Goal: Task Accomplishment & Management: Manage account settings

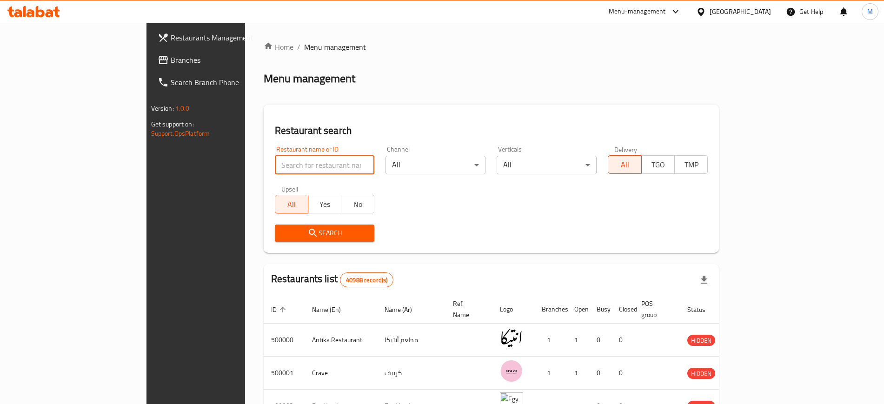
click at [280, 166] on input "search" at bounding box center [325, 165] width 100 height 19
paste input "695925"
type input "695925"
click button "Search" at bounding box center [325, 233] width 100 height 17
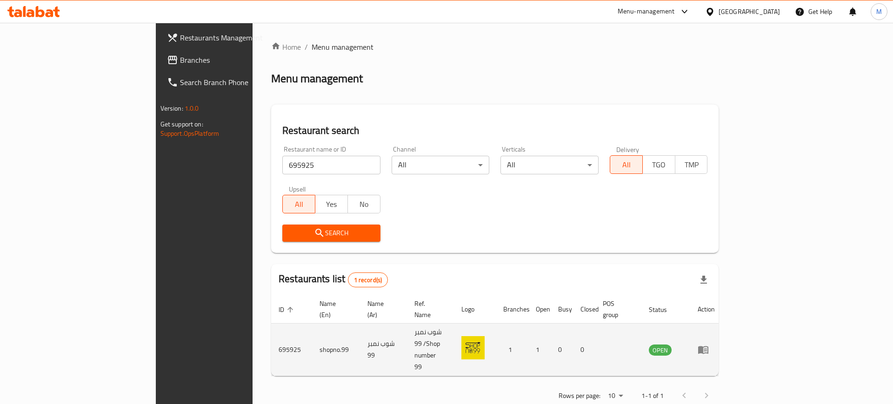
click at [722, 330] on td "enhanced table" at bounding box center [706, 350] width 32 height 53
click at [709, 344] on icon "enhanced table" at bounding box center [703, 349] width 11 height 11
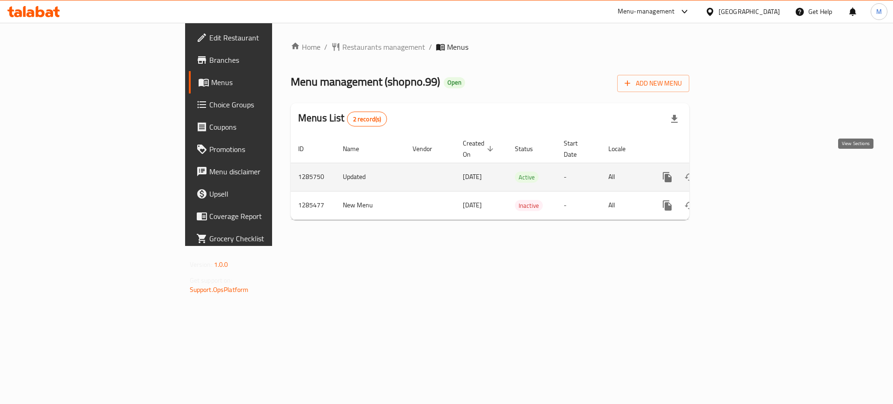
click at [740, 172] on icon "enhanced table" at bounding box center [734, 177] width 11 height 11
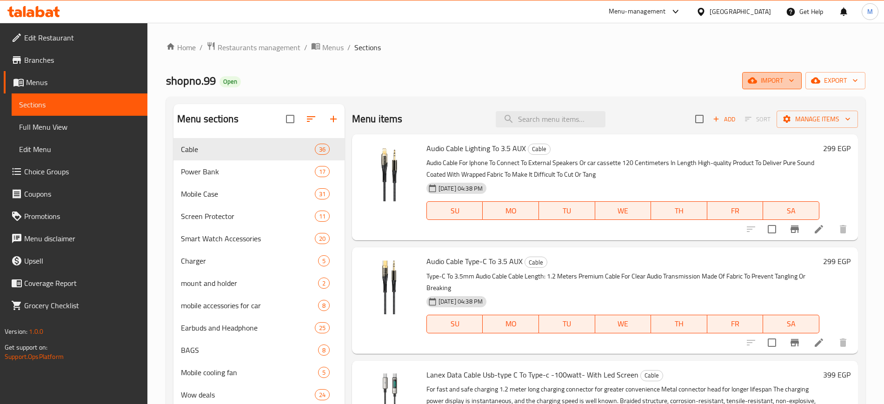
click at [789, 82] on icon "button" at bounding box center [791, 80] width 9 height 9
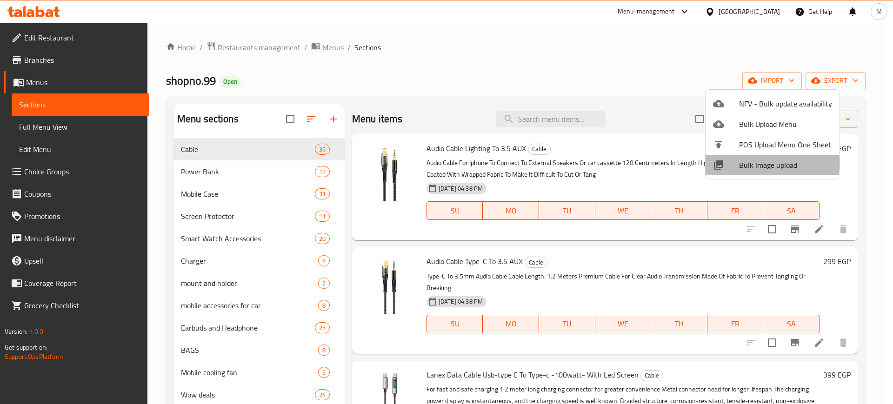
click at [742, 163] on span "Bulk Image upload" at bounding box center [785, 164] width 93 height 11
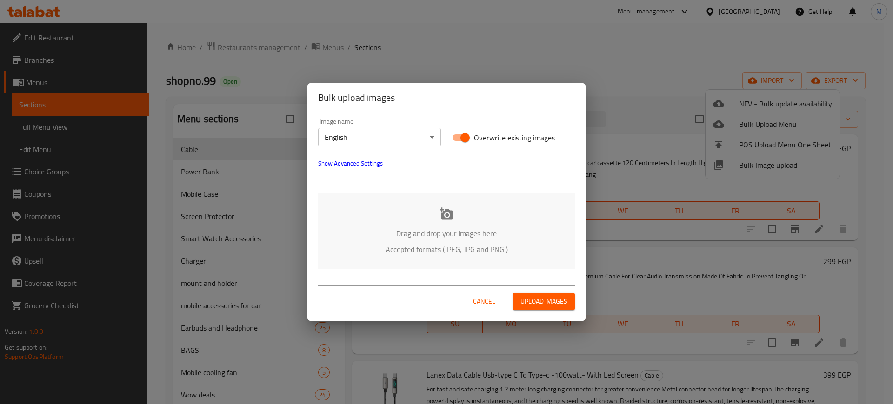
click at [463, 223] on div "Drag and drop your images here Accepted formats (JPEG, JPG and PNG )" at bounding box center [446, 231] width 257 height 76
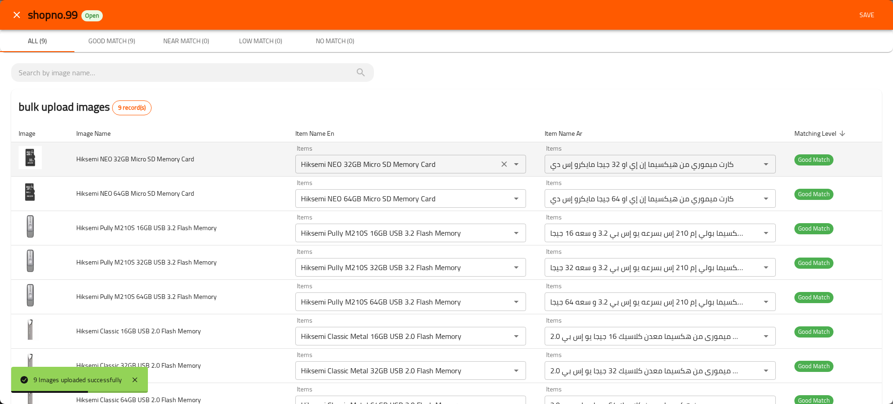
click at [358, 156] on div "Hiksemi NEO 32GB Micro SD Memory Card Items" at bounding box center [410, 164] width 231 height 19
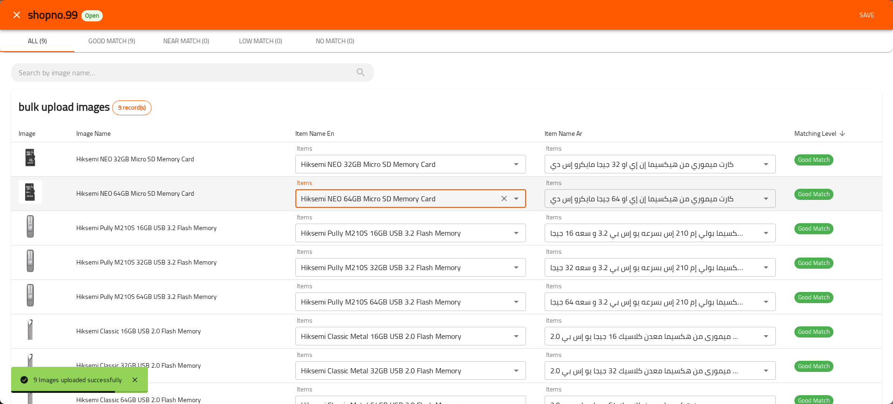
click at [336, 195] on Card "Hiksemi NEO 64GB Micro SD Memory Card" at bounding box center [397, 198] width 198 height 13
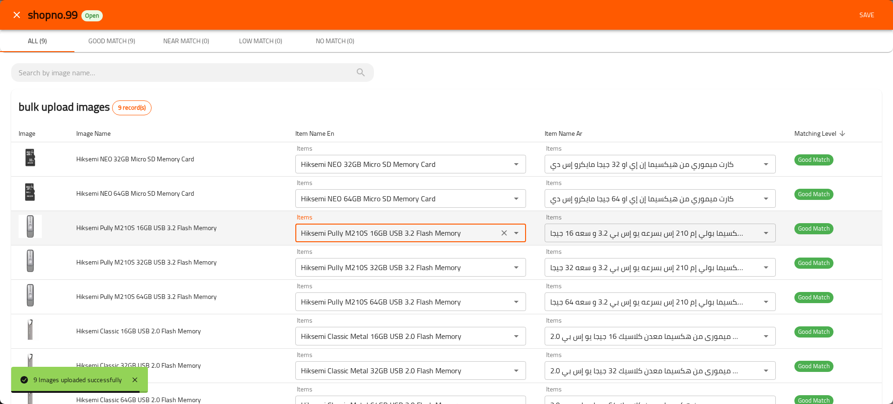
click at [336, 227] on Memory "Hiksemi Pully M210S 16GB USB 3.2 Flash Memory" at bounding box center [397, 232] width 198 height 13
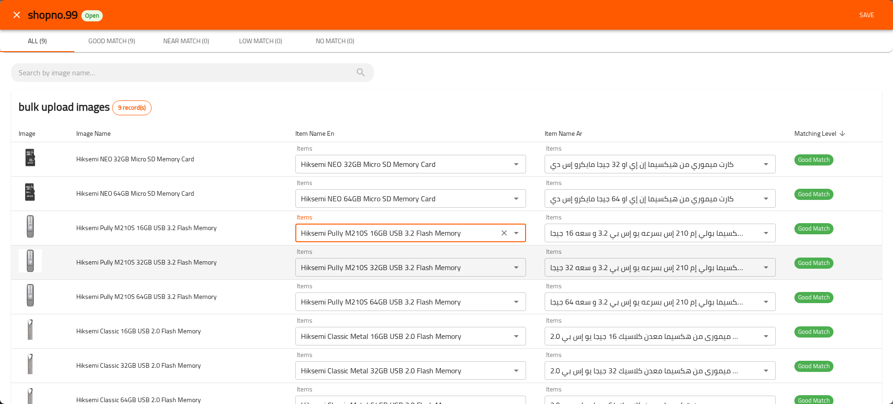
scroll to position [66, 0]
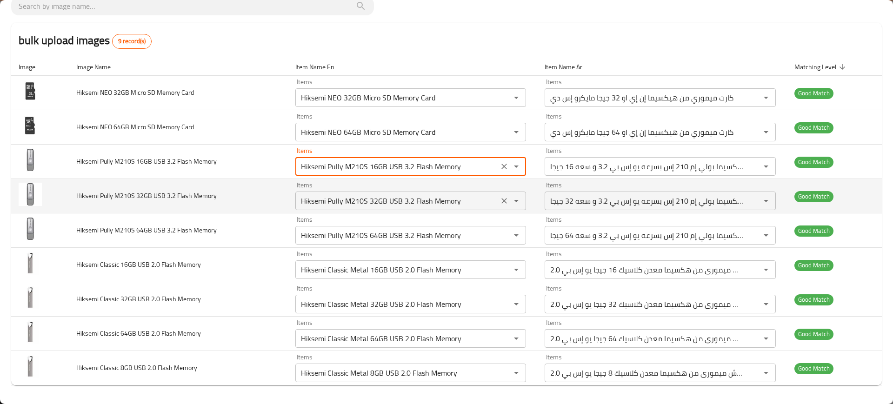
click at [312, 210] on div "Hiksemi Pully M210S 32GB USB 3.2 Flash Memory Items" at bounding box center [410, 201] width 231 height 19
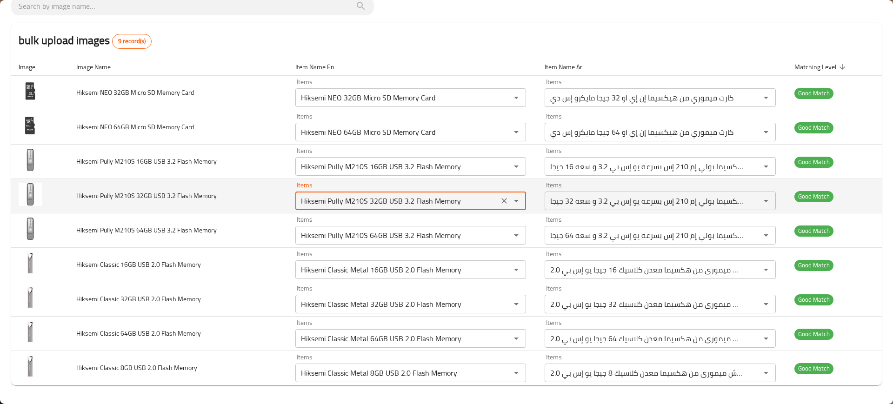
click at [312, 210] on div "Hiksemi Pully M210S 32GB USB 3.2 Flash Memory Items" at bounding box center [410, 201] width 231 height 19
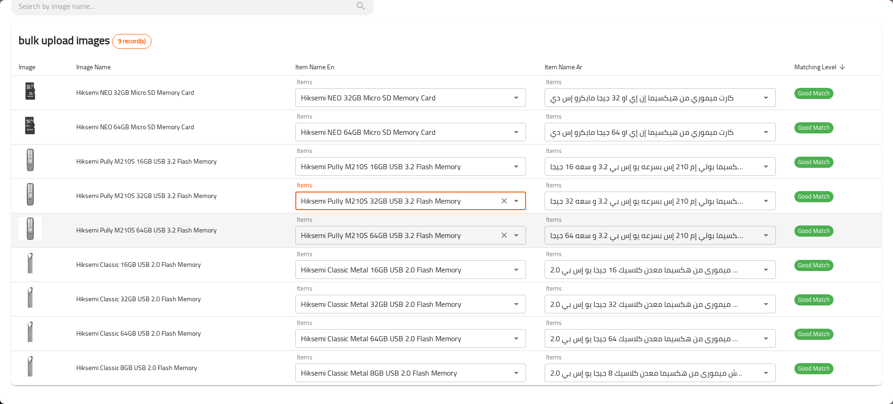
click at [322, 244] on div "Hiksemi Pully M210S 64GB USB 3.2 Flash Memory Items" at bounding box center [410, 235] width 231 height 19
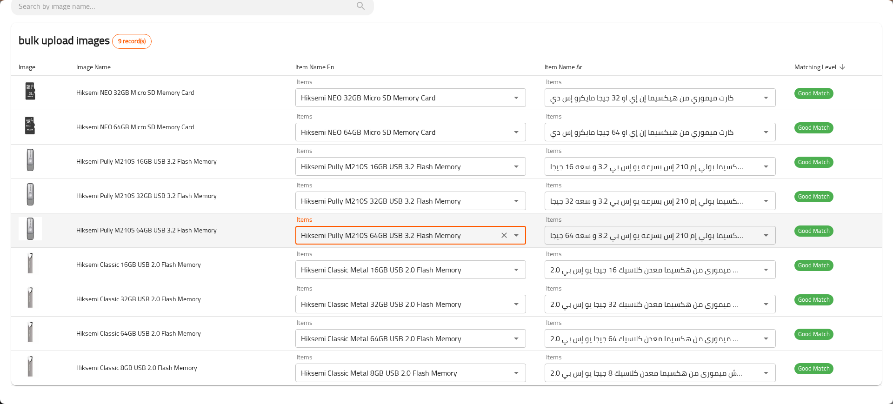
click at [322, 244] on div "Hiksemi Pully M210S 64GB USB 3.2 Flash Memory Items" at bounding box center [410, 235] width 231 height 19
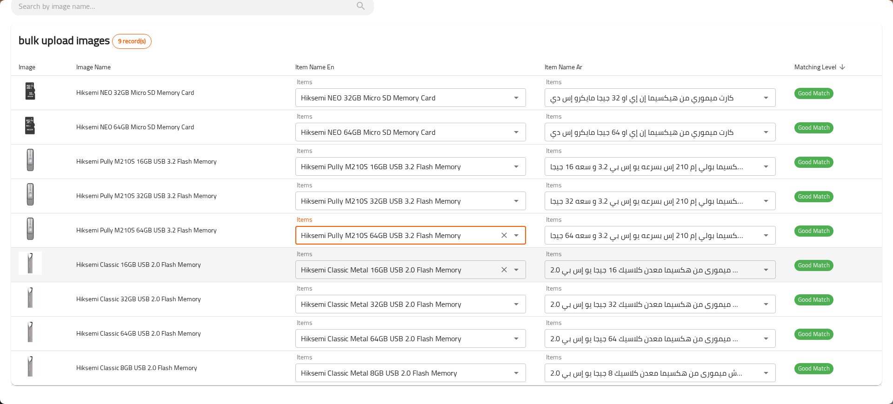
click at [343, 268] on Memory "Hiksemi Classic Metal 16GB USB 2.0 Flash Memory" at bounding box center [397, 269] width 198 height 13
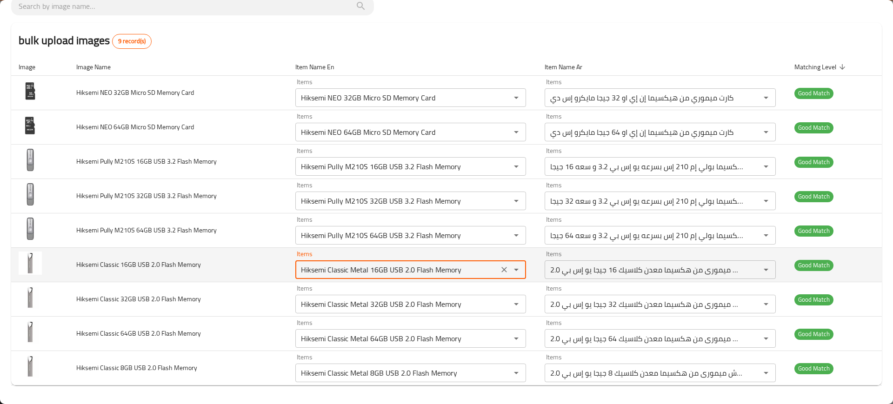
click at [343, 268] on Memory "Hiksemi Classic Metal 16GB USB 2.0 Flash Memory" at bounding box center [397, 269] width 198 height 13
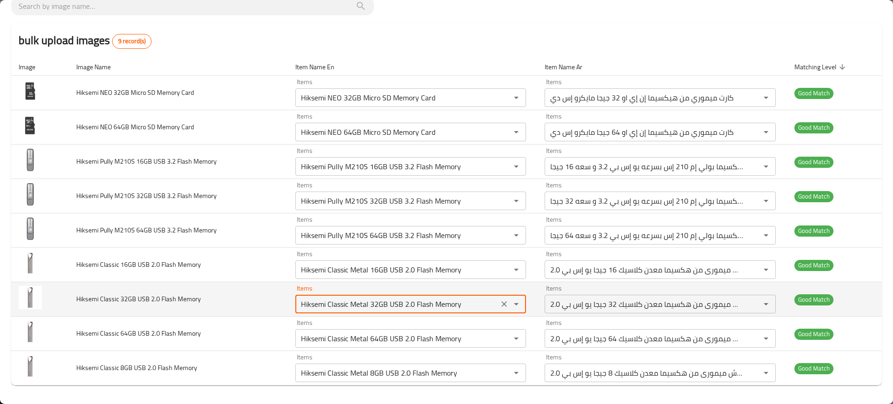
click at [349, 302] on Memory "Hiksemi Classic Metal 32GB USB 2.0 Flash Memory" at bounding box center [397, 304] width 198 height 13
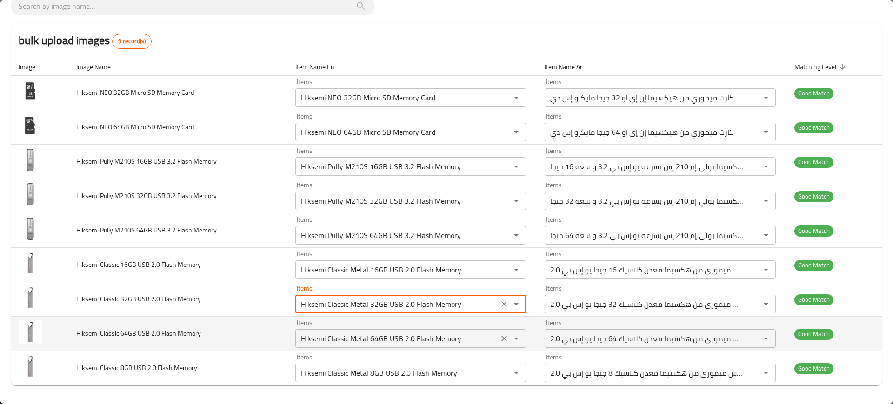
click at [344, 330] on div "Hiksemi Classic Metal 64GB USB 2.0 Flash Memory Items" at bounding box center [410, 338] width 231 height 19
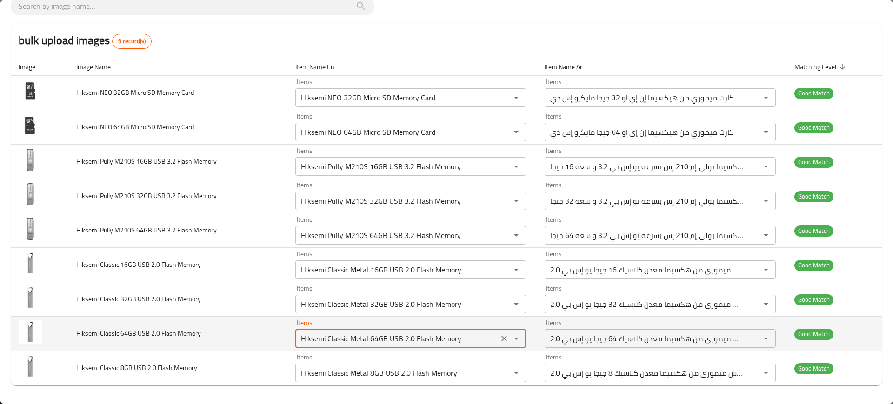
click at [344, 330] on div "Hiksemi Classic Metal 64GB USB 2.0 Flash Memory Items" at bounding box center [410, 338] width 231 height 19
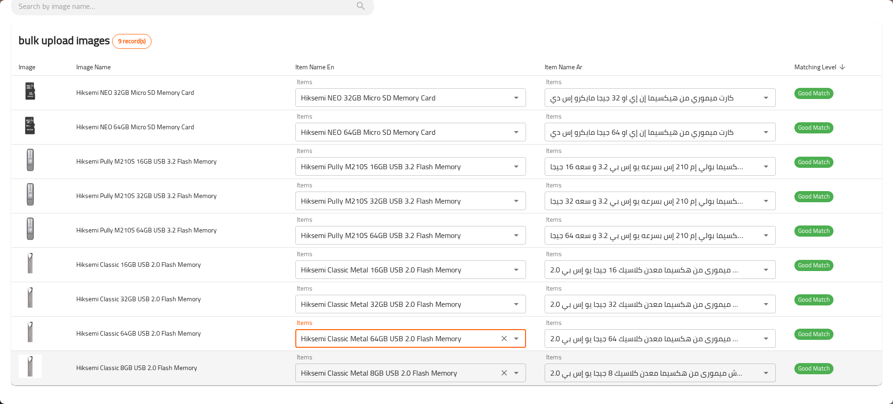
click at [345, 370] on Memory "Hiksemi Classic Metal 8GB USB 2.0 Flash Memory" at bounding box center [397, 372] width 198 height 13
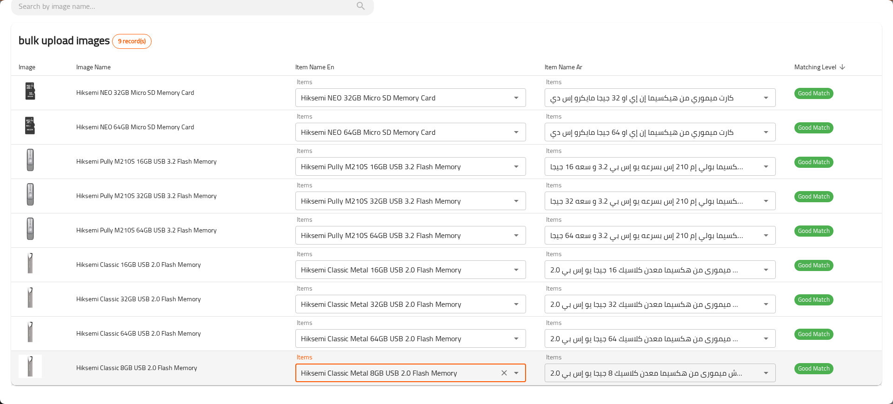
click at [345, 370] on Memory "Hiksemi Classic Metal 8GB USB 2.0 Flash Memory" at bounding box center [397, 372] width 198 height 13
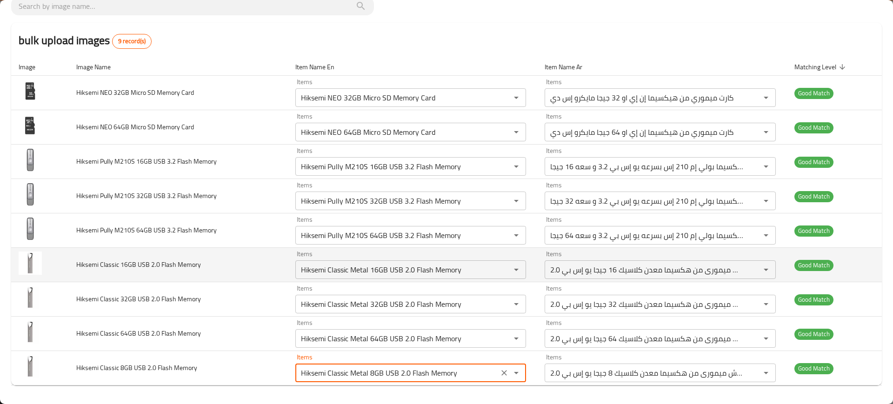
click at [246, 260] on td "Hiksemi Classic 16GB USB 2.0 Flash Memory" at bounding box center [178, 265] width 219 height 34
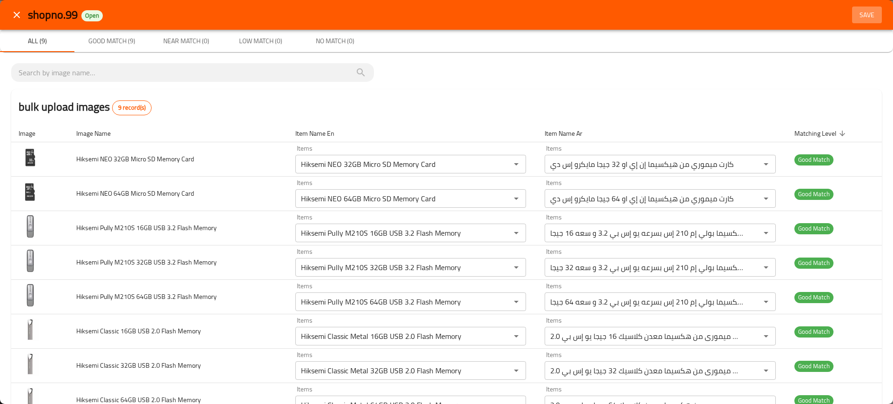
click at [856, 13] on span "Save" at bounding box center [867, 15] width 22 height 12
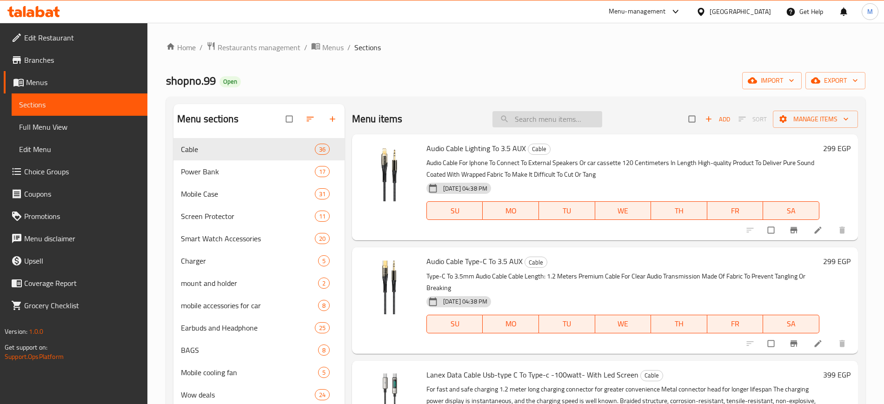
click at [541, 121] on input "search" at bounding box center [547, 119] width 110 height 16
paste input "Hiksemi NEO 32GB Micro SD Memory Card"
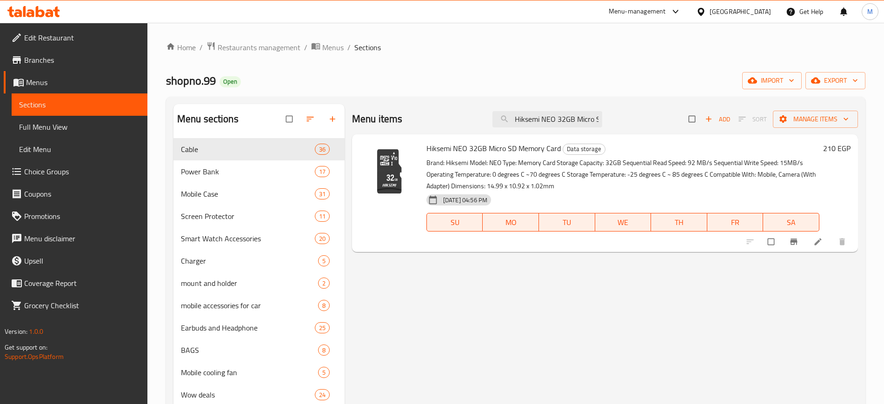
paste input "64"
paste input "Pully M210S 16GB USB 3.2 Flash Memory"
paste input "32"
paste input "64"
paste input "Classic Metal 16GB USB 2.0"
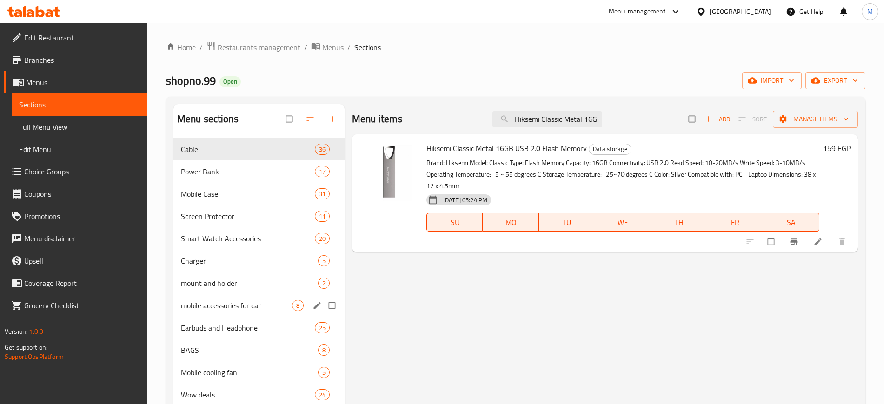
paste input "32"
paste input "64"
paste input "8"
click at [573, 113] on input "Hiksemi Classic Metal 8GB USB 2.0 Flash Memory" at bounding box center [547, 119] width 110 height 16
type input "Hiksemi NEO 32GB Micro SD Memory Card"
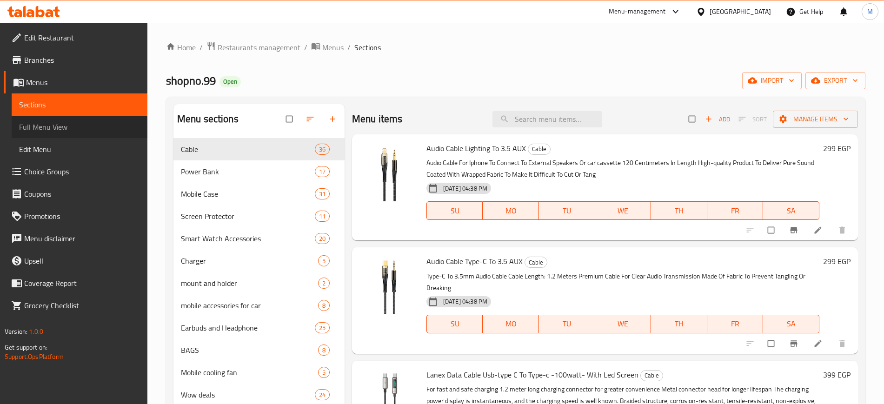
click at [45, 125] on span "Full Menu View" at bounding box center [79, 126] width 121 height 11
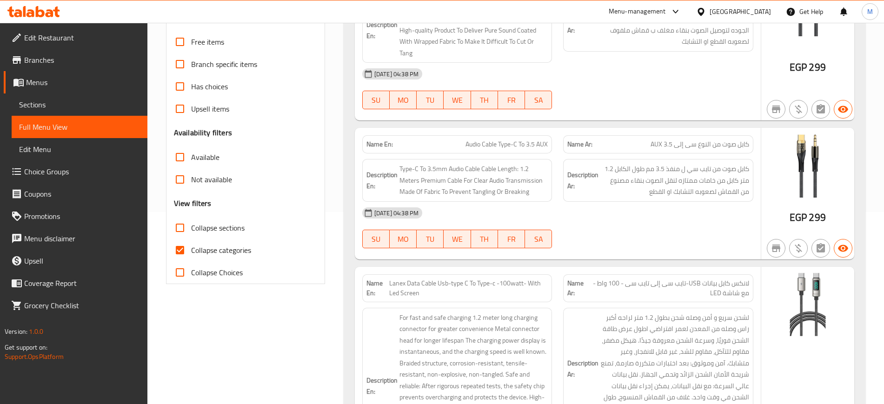
scroll to position [191, 0]
click at [204, 224] on span "Collapse sections" at bounding box center [217, 228] width 53 height 11
click at [191, 224] on input "Collapse sections" at bounding box center [180, 229] width 22 height 22
checkbox input "true"
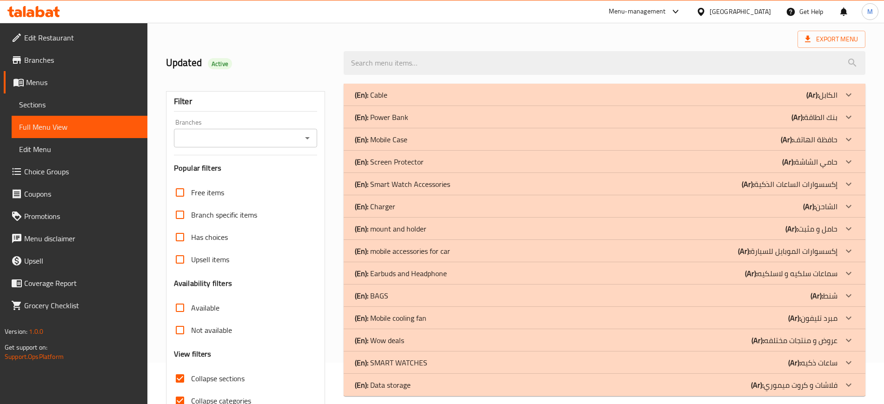
scroll to position [91, 0]
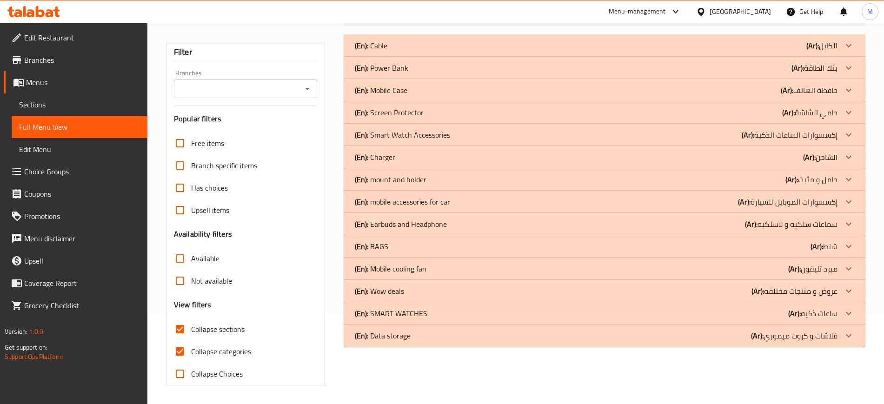
click at [436, 51] on div "(En): Data storage (Ar): فلاشات و كروت ميموري" at bounding box center [596, 45] width 483 height 11
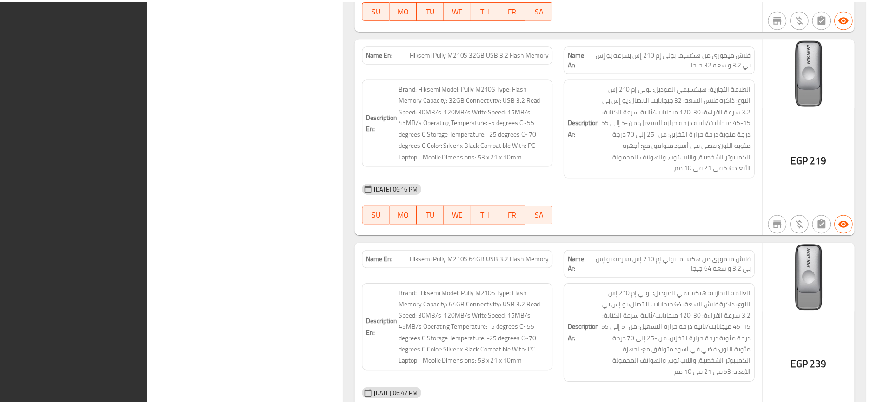
scroll to position [2540, 0]
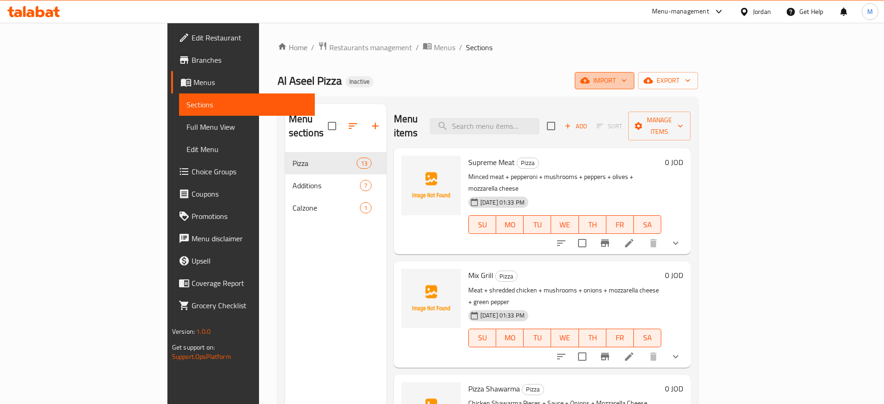
click at [627, 76] on span "import" at bounding box center [604, 81] width 45 height 12
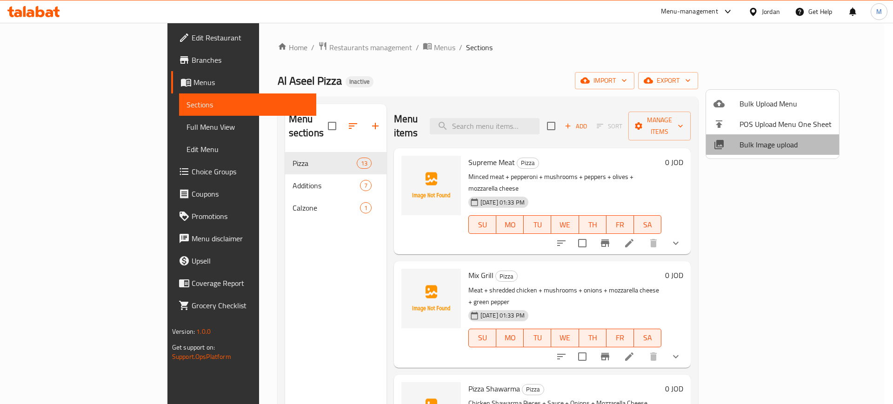
click at [773, 140] on span "Bulk Image upload" at bounding box center [785, 144] width 92 height 11
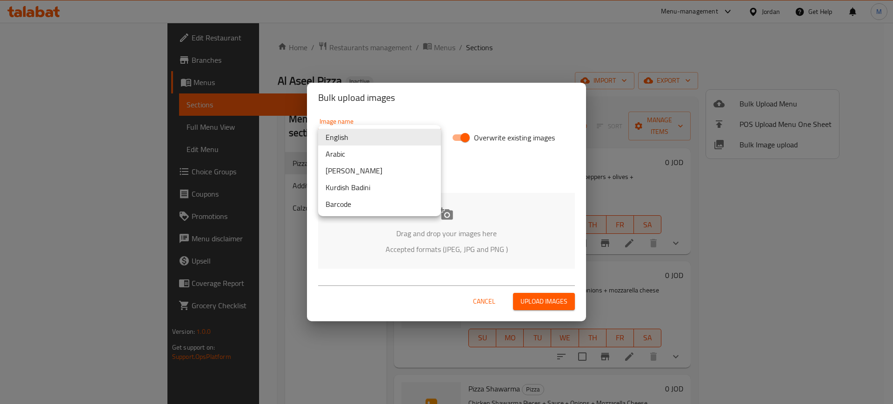
click at [369, 135] on body "​ Menu-management Jordan Get Help M Edit Restaurant Branches Menus Sections Ful…" at bounding box center [446, 213] width 893 height 381
click at [342, 155] on li "Arabic" at bounding box center [379, 154] width 123 height 17
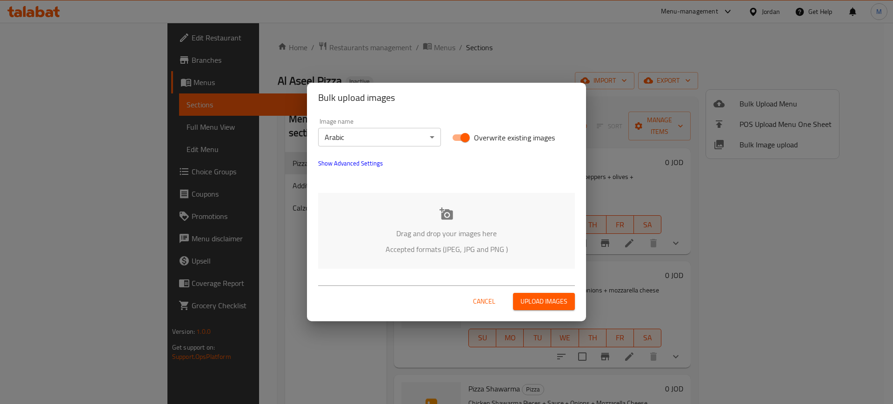
click at [413, 218] on div "Drag and drop your images here Accepted formats (JPEG, JPG and PNG )" at bounding box center [446, 231] width 257 height 76
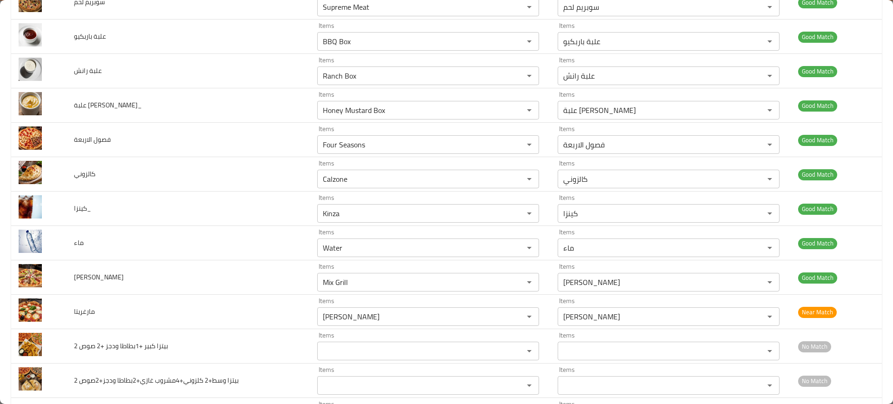
scroll to position [617, 0]
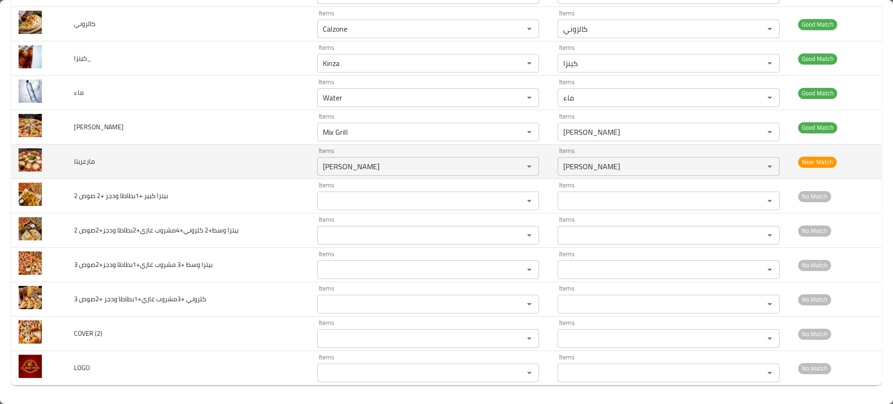
click at [74, 155] on span "مارغريتا" at bounding box center [84, 161] width 21 height 12
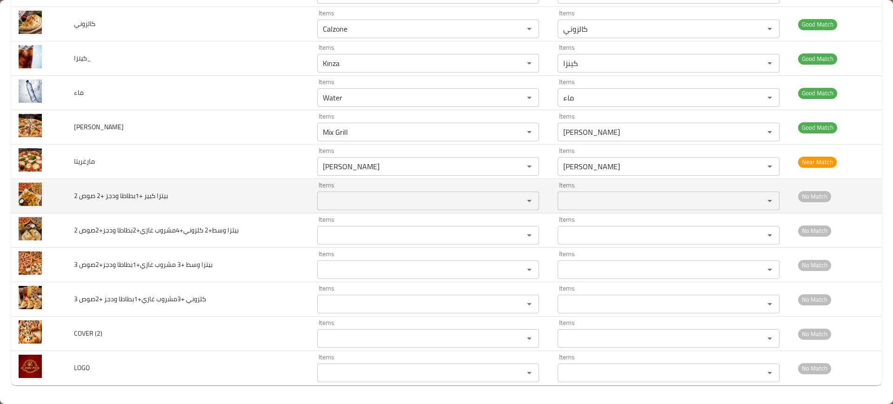
click at [96, 196] on span "2 بيتزا كبير +1بطاطا ودجز +2 صوص" at bounding box center [121, 196] width 94 height 12
copy span "2 بيتزا كبير +1بطاطا ودجز +2 صوص"
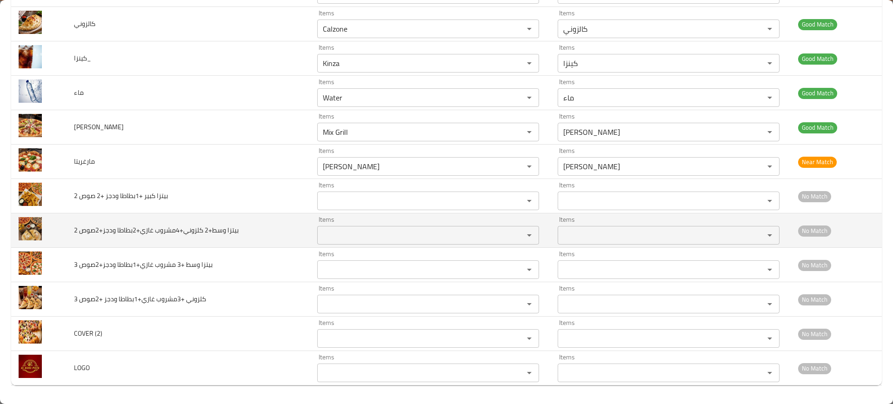
click at [133, 229] on span "2 بيتزا وسط+2 كلزوني+4مشروب غازي+2بطاطا ودجز+2صوص" at bounding box center [156, 230] width 165 height 12
copy span "2 بيتزا وسط+2 كلزوني+4مشروب غازي+2بطاطا ودجز+2صوص"
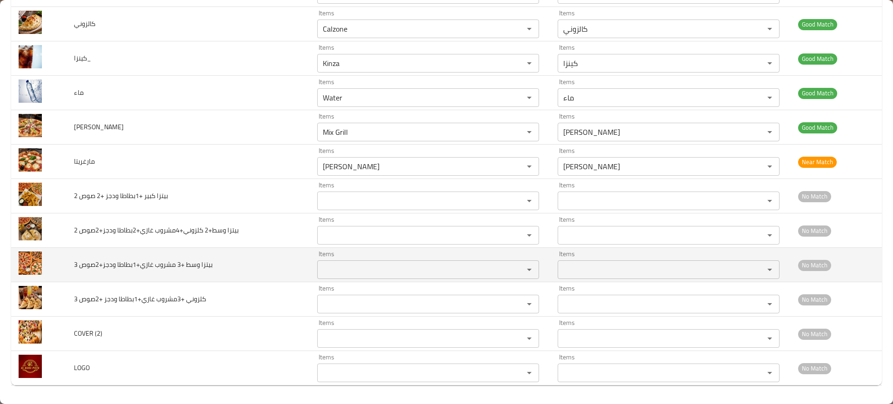
click at [170, 264] on span "3 بيتزا وسط +3 مشروب غازي+1بطاطا ودجز+2صوص" at bounding box center [143, 265] width 139 height 12
copy span "3 بيتزا وسط +3 مشروب غازي+1بطاطا ودجز+2صوص"
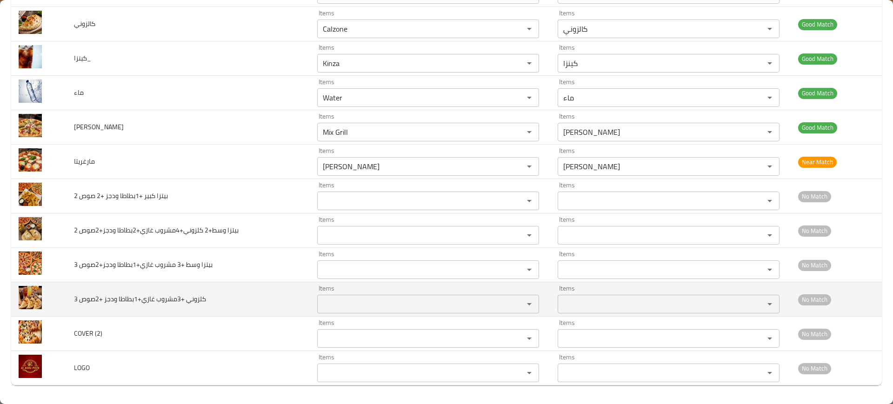
click at [193, 299] on span "3 كلزوني +3مشروب غازي+1بطاطا ودجز +2صوص" at bounding box center [140, 299] width 132 height 12
copy span "3 كلزوني +3مشروب غازي+1بطاطا ودجز +2صوص"
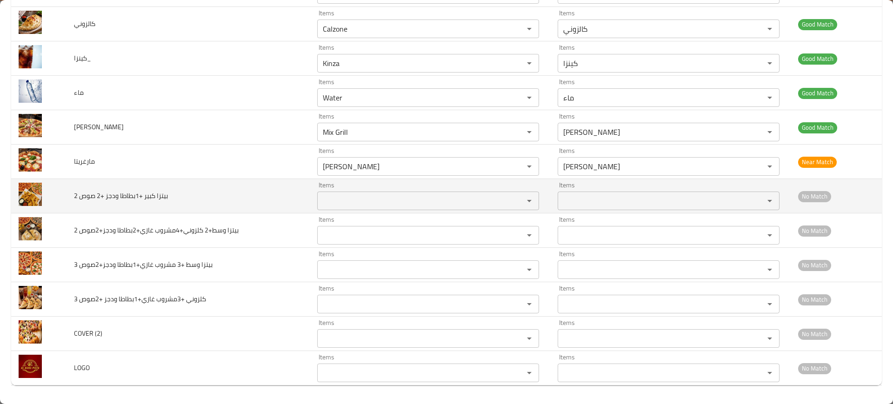
click at [166, 190] on span "2 بيتزا كبير +1بطاطا ودجز +2 صوص" at bounding box center [121, 196] width 94 height 12
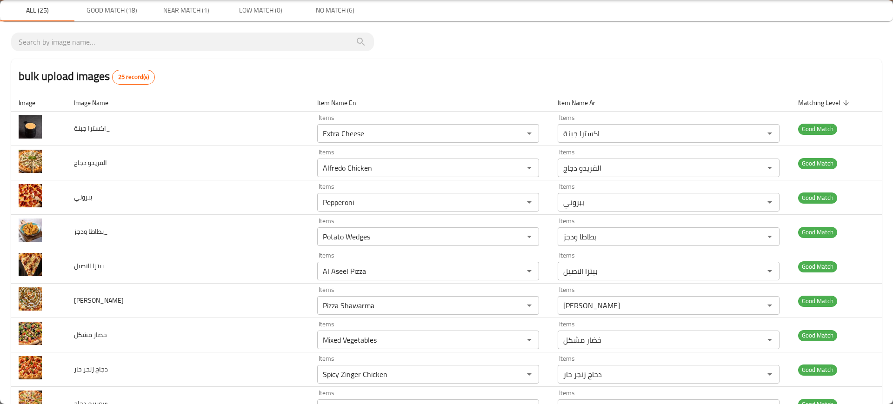
scroll to position [0, 0]
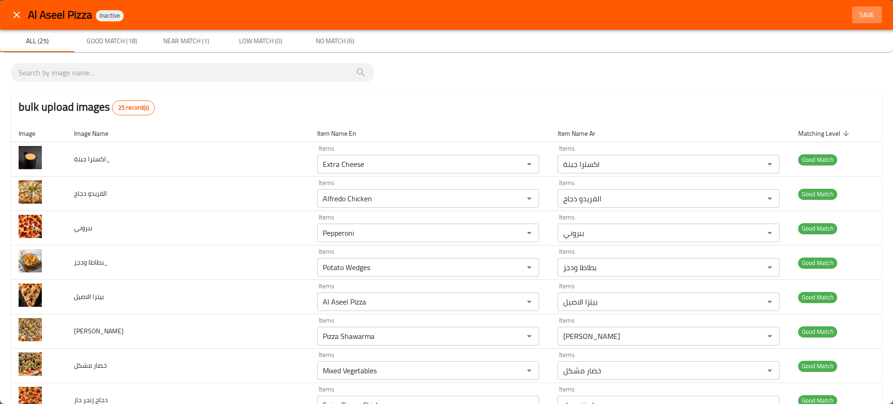
click at [857, 18] on span "Save" at bounding box center [867, 15] width 22 height 12
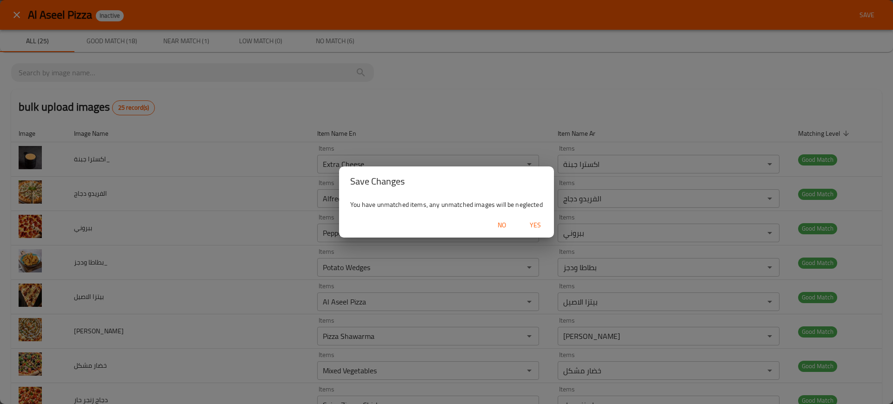
click at [538, 219] on span "Yes" at bounding box center [535, 225] width 22 height 12
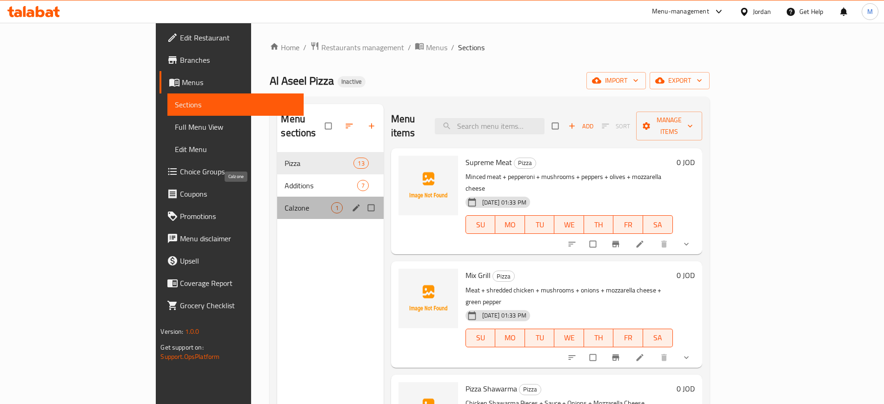
click at [285, 202] on span "Calzone" at bounding box center [308, 207] width 46 height 11
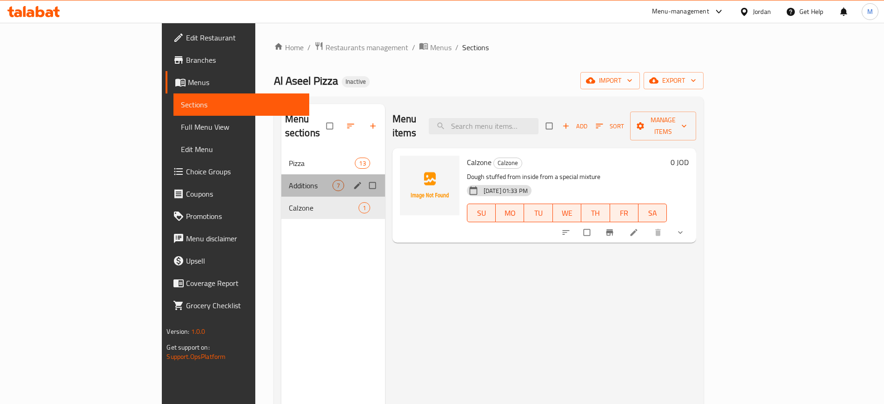
click at [281, 174] on div "Additions 7" at bounding box center [333, 185] width 104 height 22
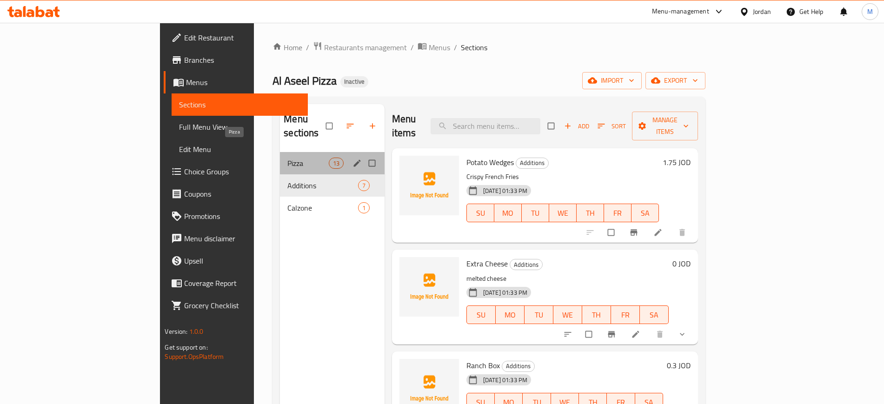
click at [287, 158] on span "Pizza" at bounding box center [307, 163] width 41 height 11
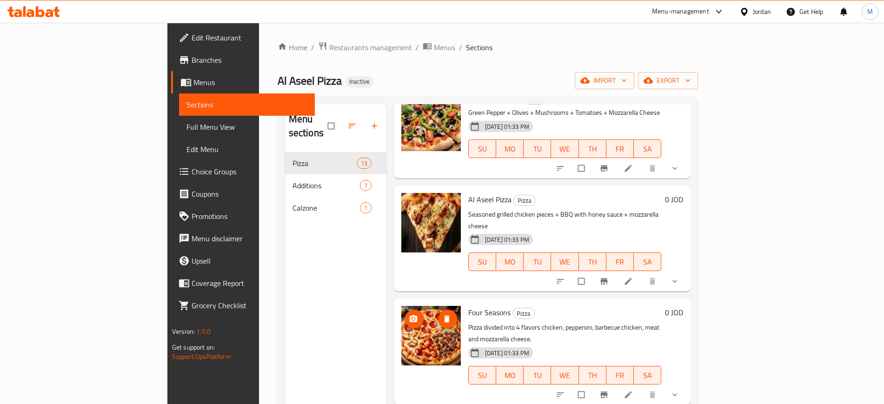
scroll to position [130, 0]
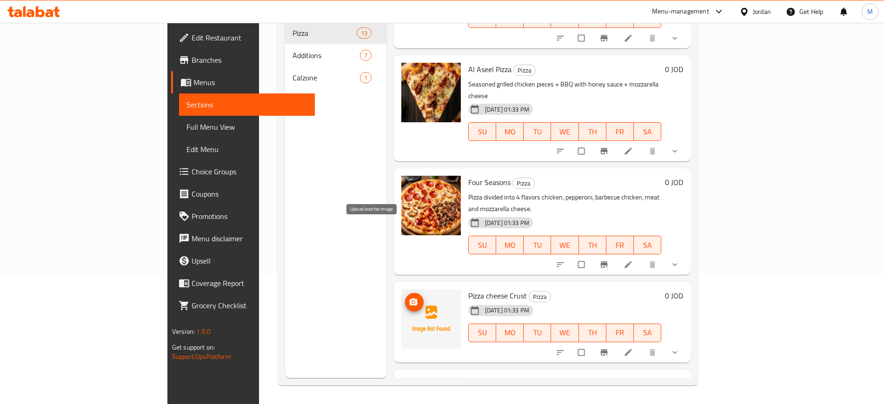
click at [409, 299] on icon "upload picture" at bounding box center [413, 302] width 8 height 7
click at [409, 385] on icon "upload picture" at bounding box center [413, 389] width 9 height 9
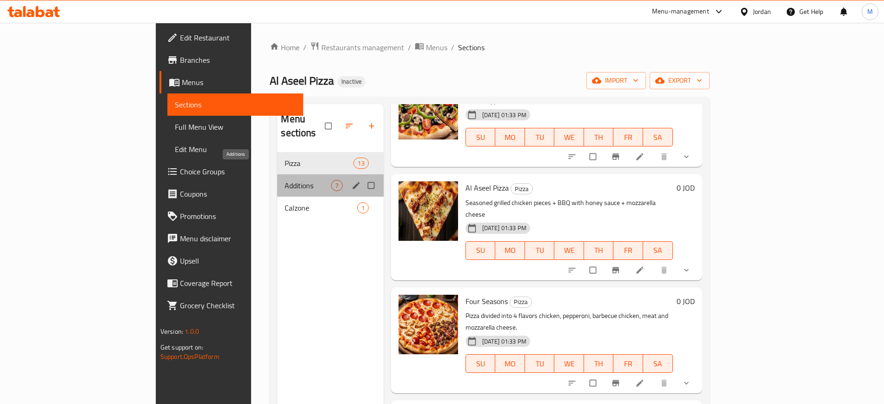
click at [288, 180] on span "Additions" at bounding box center [308, 185] width 46 height 11
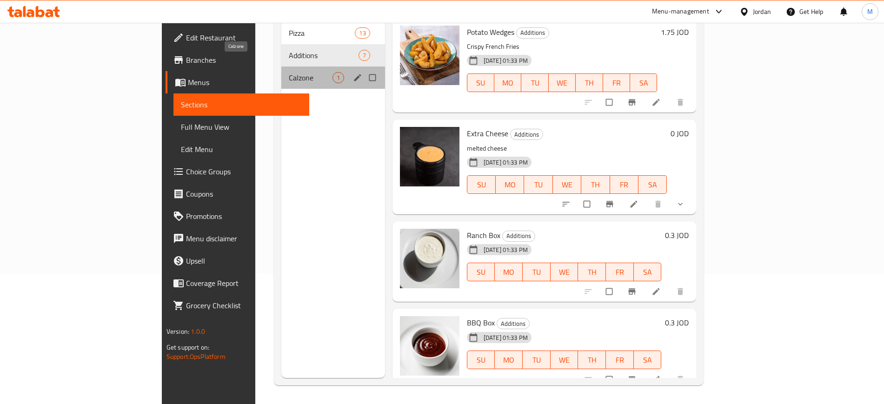
click at [289, 72] on span "Calzone" at bounding box center [311, 77] width 44 height 11
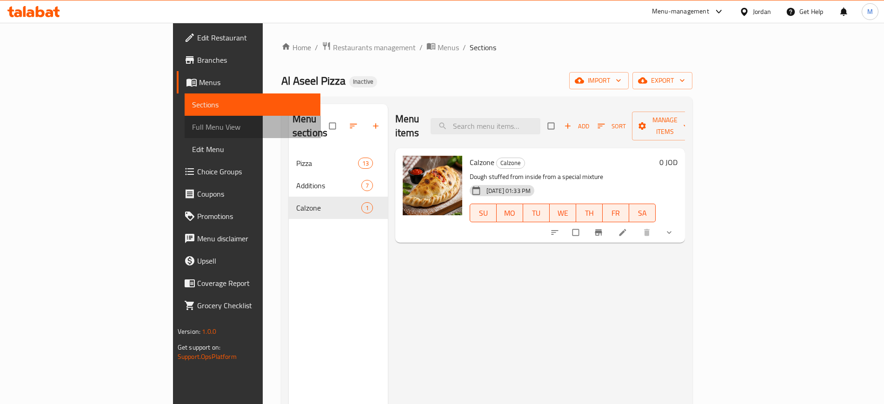
click at [192, 126] on span "Full Menu View" at bounding box center [252, 126] width 121 height 11
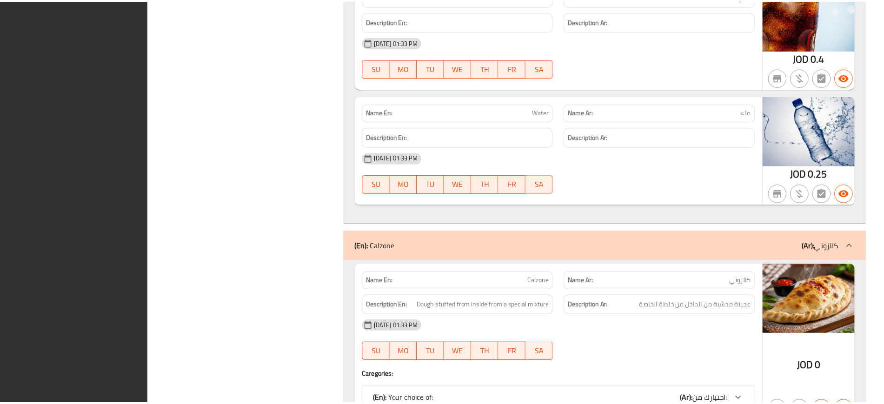
scroll to position [3161, 0]
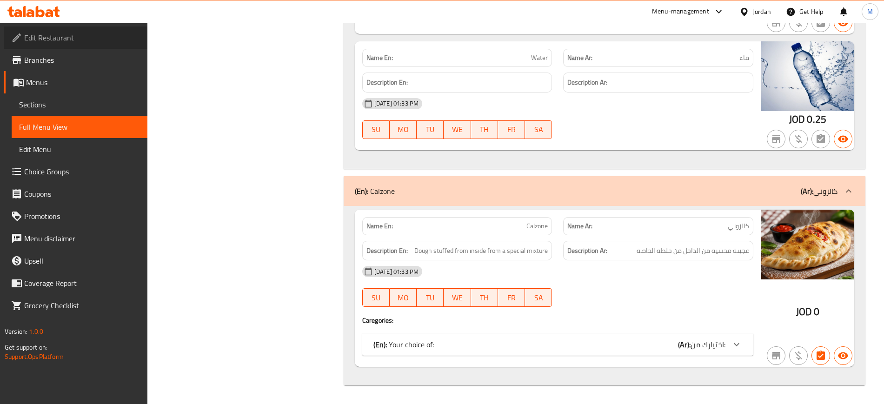
click at [64, 35] on span "Edit Restaurant" at bounding box center [82, 37] width 116 height 11
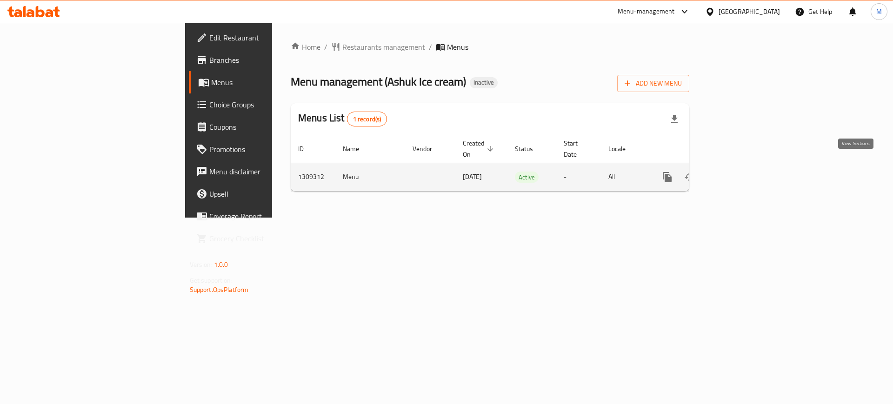
click at [740, 172] on icon "enhanced table" at bounding box center [734, 177] width 11 height 11
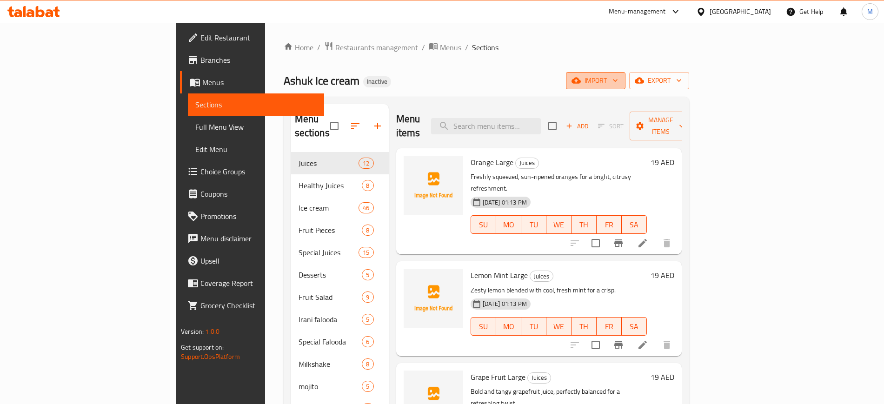
click at [581, 76] on icon "button" at bounding box center [575, 80] width 9 height 9
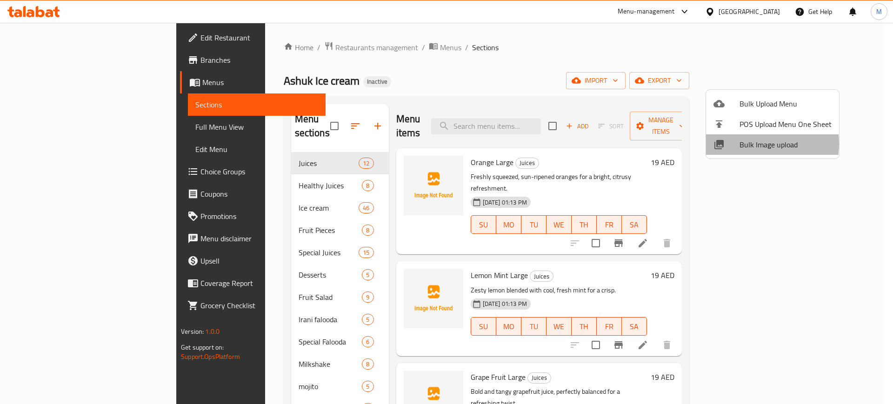
click at [756, 144] on span "Bulk Image upload" at bounding box center [785, 144] width 92 height 11
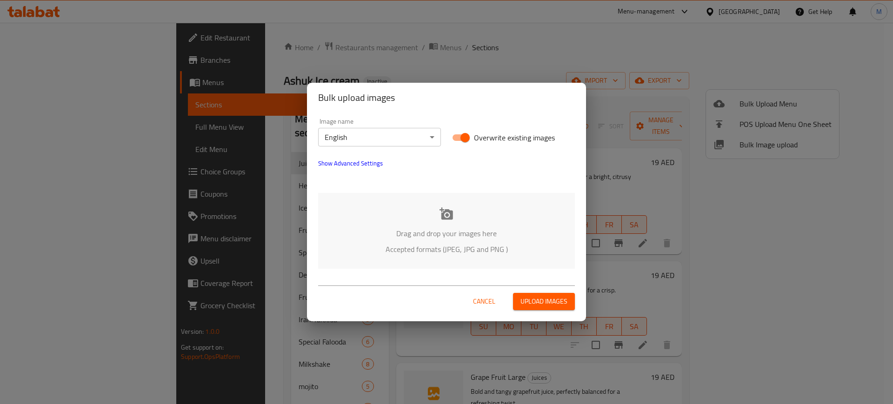
click at [438, 219] on div "Drag and drop your images here Accepted formats (JPEG, JPG and PNG )" at bounding box center [446, 231] width 257 height 76
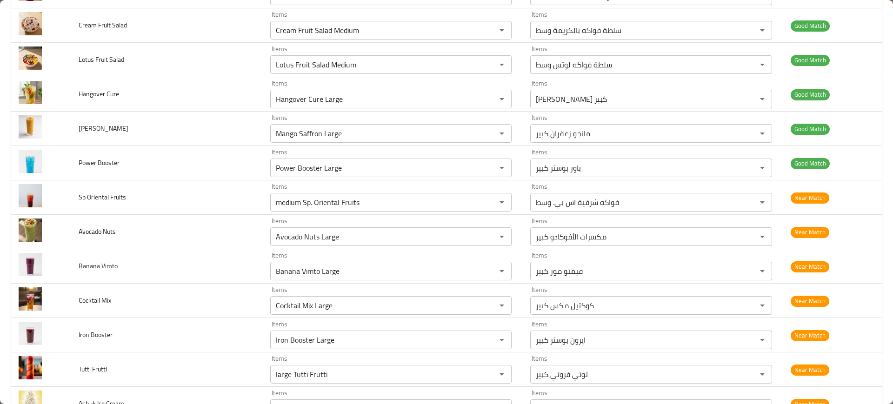
scroll to position [1788, 0]
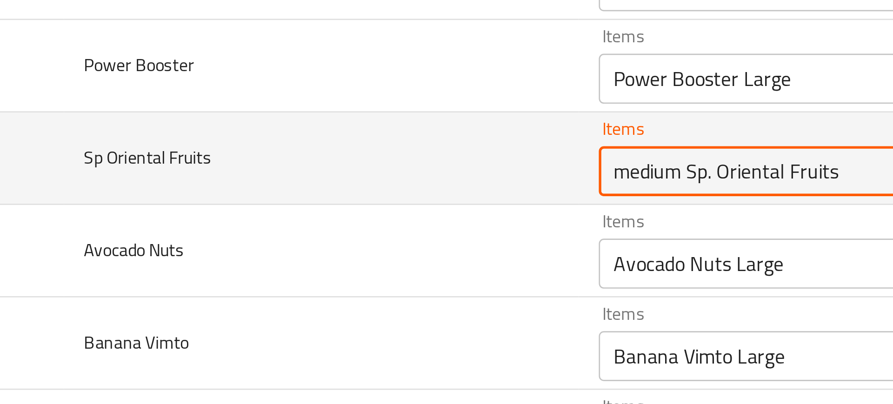
drag, startPoint x: 312, startPoint y: 199, endPoint x: 366, endPoint y: 195, distance: 53.6
click at [366, 195] on Fruits "medium Sp. Oriental Fruits" at bounding box center [377, 199] width 208 height 13
paste Fruits "enhanced table"
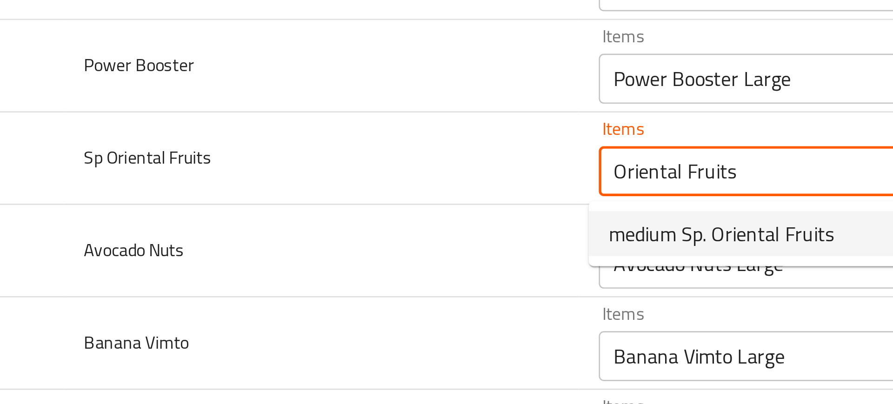
click at [270, 227] on Fruits-option-0 "medium Sp. Oriental Fruits" at bounding box center [385, 223] width 239 height 17
type Fruits "medium Sp. Oriental Fruits"
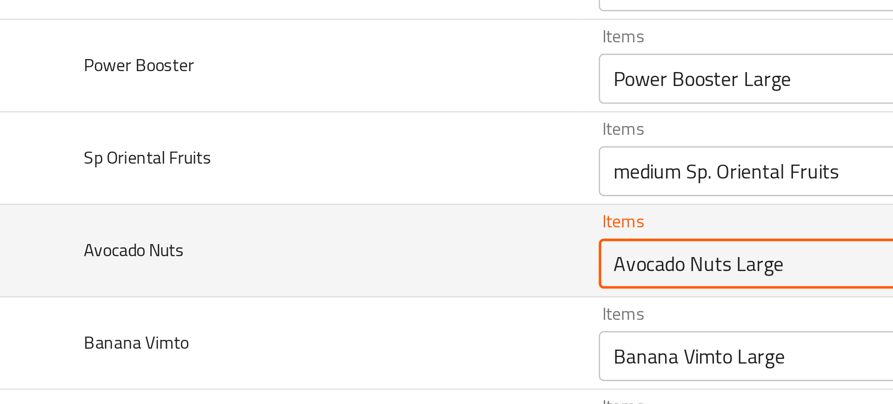
drag, startPoint x: 314, startPoint y: 236, endPoint x: 231, endPoint y: 241, distance: 82.9
click at [231, 241] on tr "Avocado Nuts Items Avocado Nuts Large Items Items مكسرات الأفوكادو كبير Items N…" at bounding box center [446, 230] width 871 height 34
paste Nuts "enhanced table"
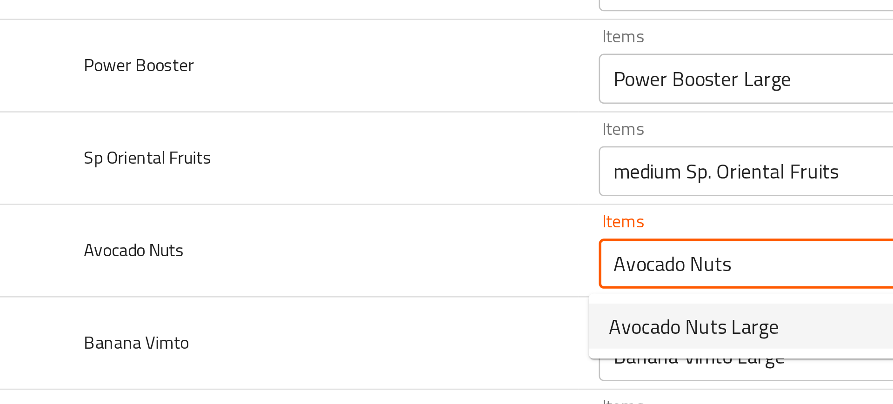
click at [279, 253] on span "Avocado Nuts Large" at bounding box center [305, 257] width 63 height 11
type Nuts "Avocado Nuts Large"
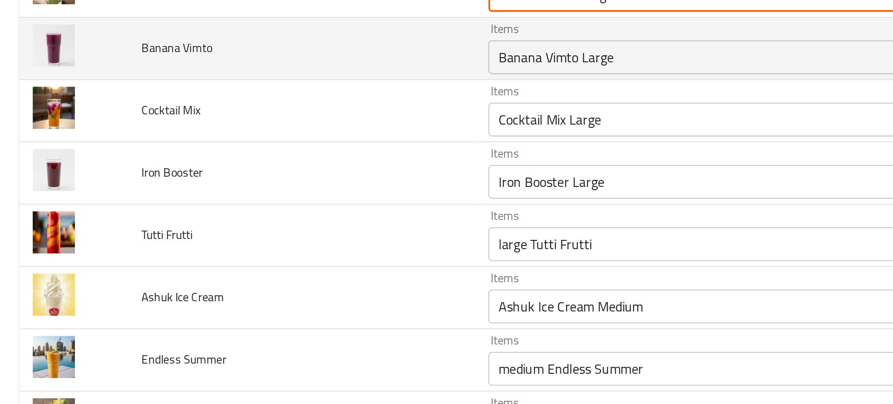
scroll to position [1954, 0]
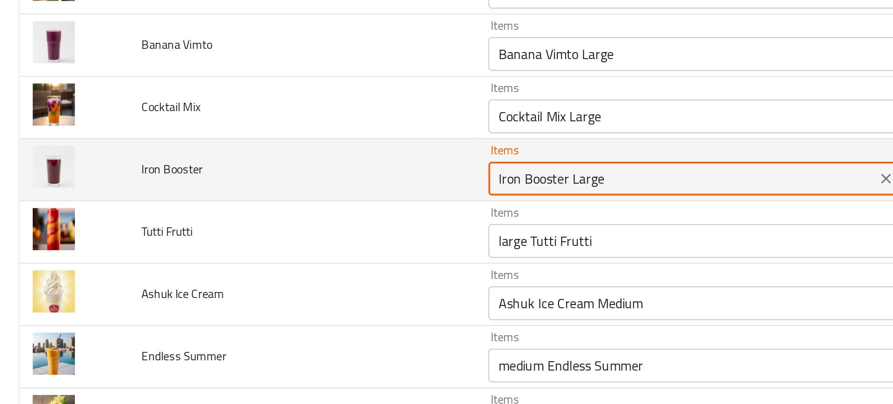
drag, startPoint x: 311, startPoint y: 170, endPoint x: 201, endPoint y: 171, distance: 109.8
click at [201, 171] on tr "Iron Booster Items Iron Booster Large Items Items ايرون بوستر كبير Items Near M…" at bounding box center [446, 167] width 871 height 34
paste Booster "enhanced table"
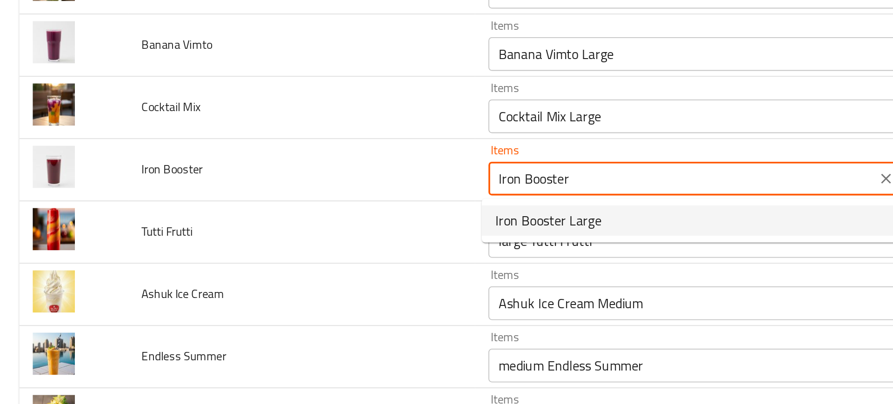
click at [311, 201] on span "Iron Booster Large" at bounding box center [303, 195] width 59 height 11
type Booster "Iron Booster Large"
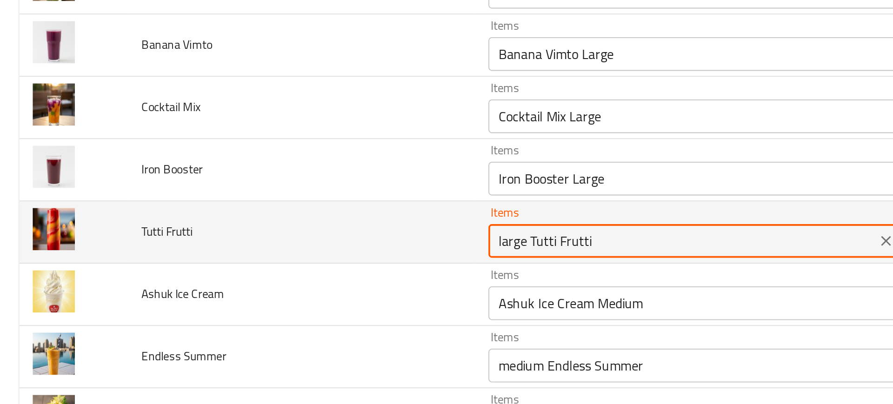
drag, startPoint x: 291, startPoint y: 208, endPoint x: 364, endPoint y: 206, distance: 73.5
click at [364, 206] on Frutti "large Tutti Frutti" at bounding box center [377, 206] width 208 height 13
paste Frutti "enhanced table"
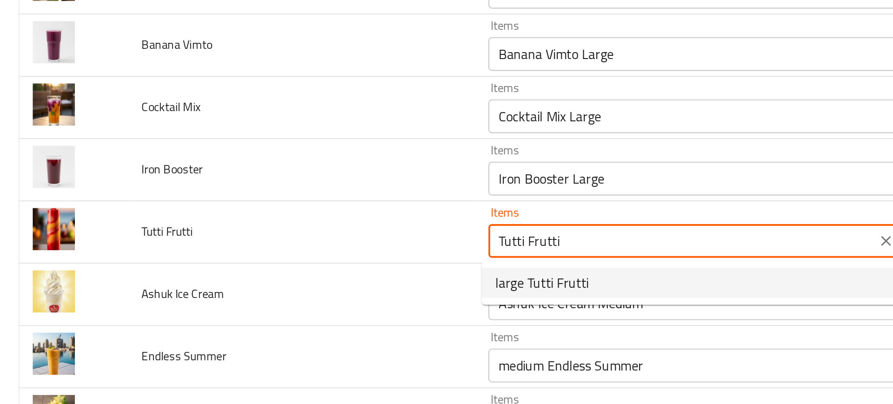
click at [296, 233] on span "large Tutti Frutti" at bounding box center [300, 229] width 52 height 11
type Frutti "large Tutti Frutti"
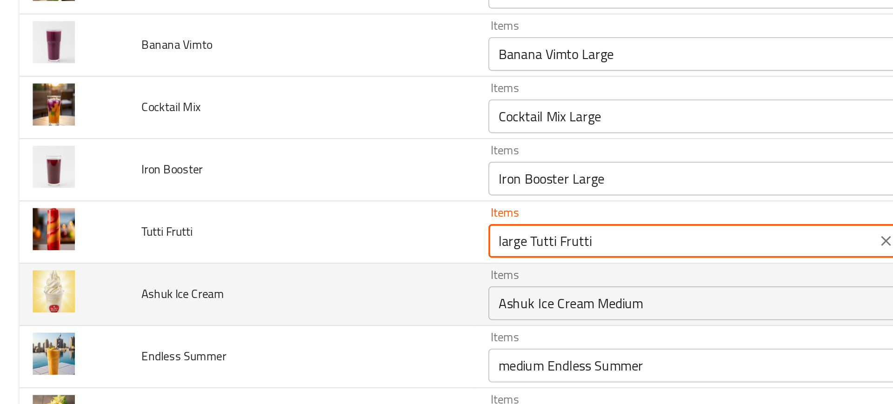
scroll to position [2029, 0]
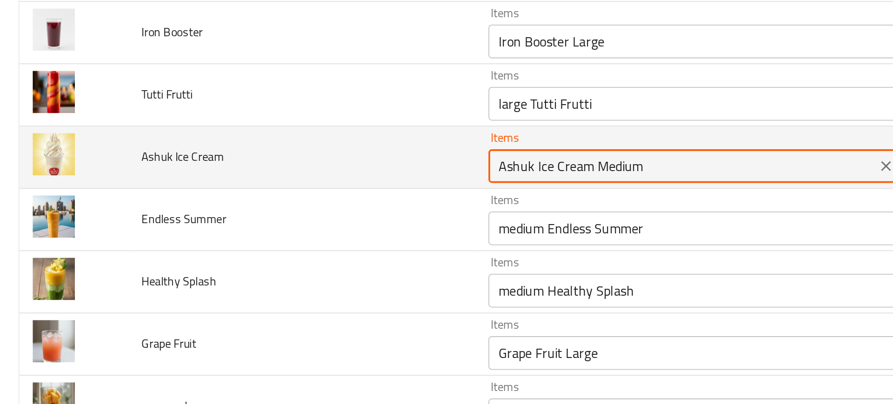
drag, startPoint x: 324, startPoint y: 166, endPoint x: 211, endPoint y: 167, distance: 112.5
click at [211, 167] on tr "Ashuk Ice Cream Items Ashuk Ice Cream Medium Items Items آيس كريم عاشوق وسط Ite…" at bounding box center [446, 160] width 871 height 34
paste Cream "enhanced table"
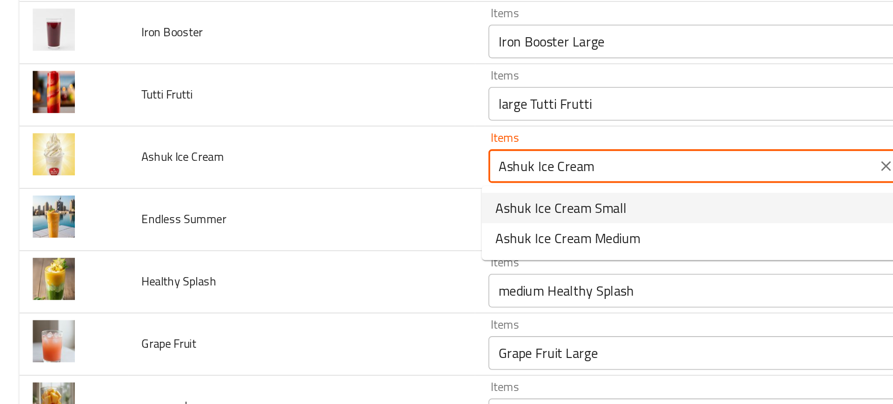
click at [290, 184] on span "Ashuk Ice Cream Small" at bounding box center [310, 188] width 73 height 11
type Cream "Ashuk Ice Cream Small"
type Cream-ar "آيس كريم عاشوق صغير"
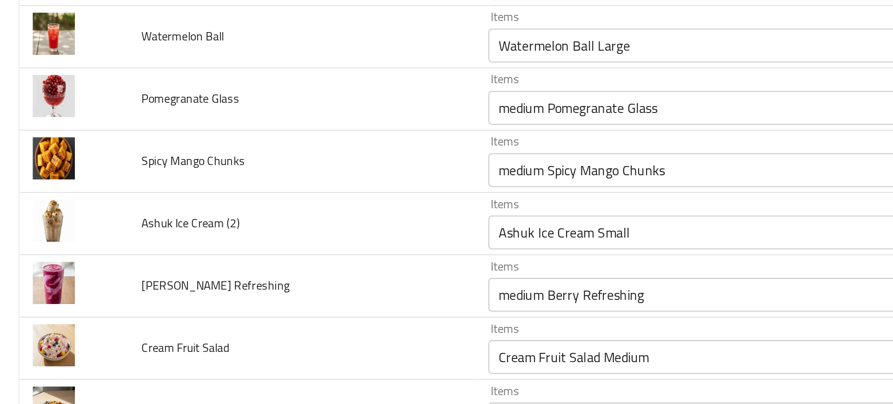
scroll to position [1993, 0]
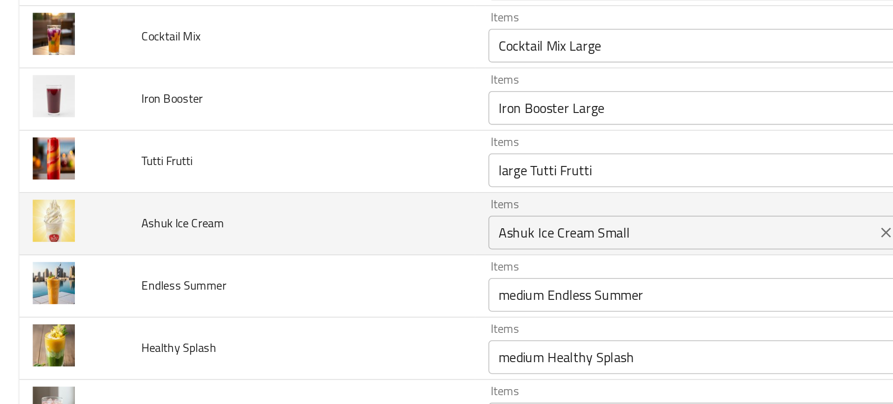
click at [356, 206] on Cream "Ashuk Ice Cream Small" at bounding box center [377, 201] width 208 height 13
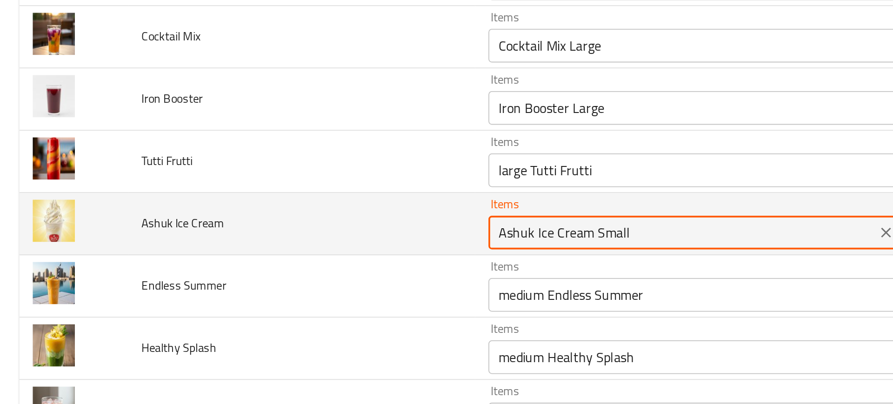
click at [356, 206] on Cream "Ashuk Ice Cream Small" at bounding box center [377, 201] width 208 height 13
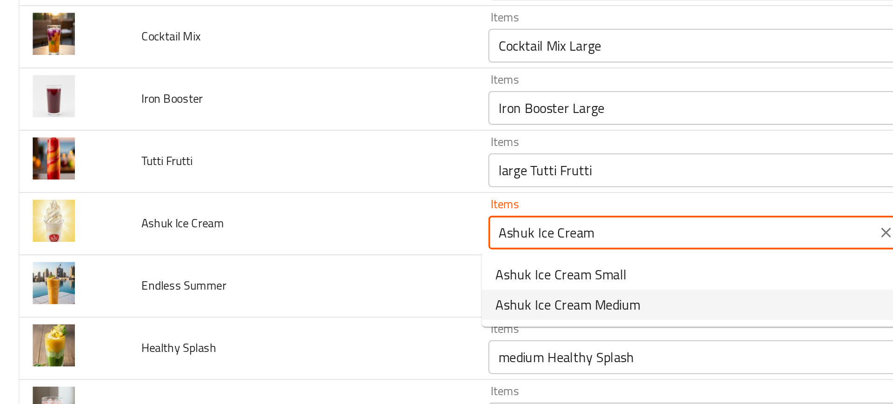
click at [284, 245] on span "Ashuk Ice Cream Medium" at bounding box center [314, 241] width 80 height 11
type Cream "Ashuk Ice Cream Medium"
type Cream-ar "آيس كريم عاشوق وسط"
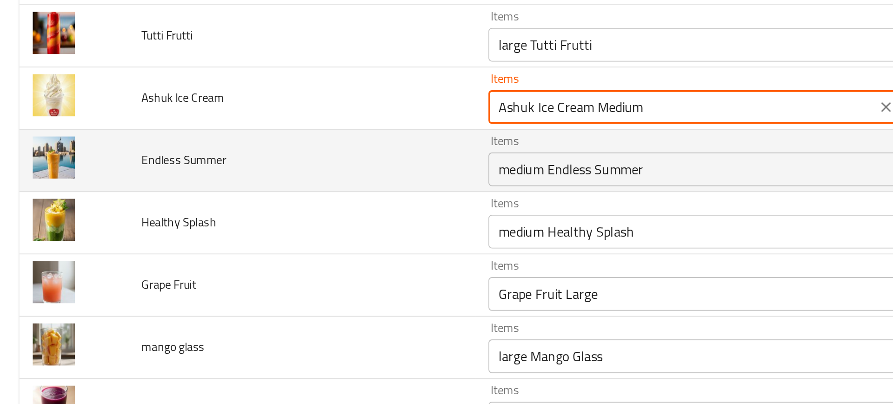
scroll to position [2062, 0]
type Cream "Ashuk Ice Cream Medium"
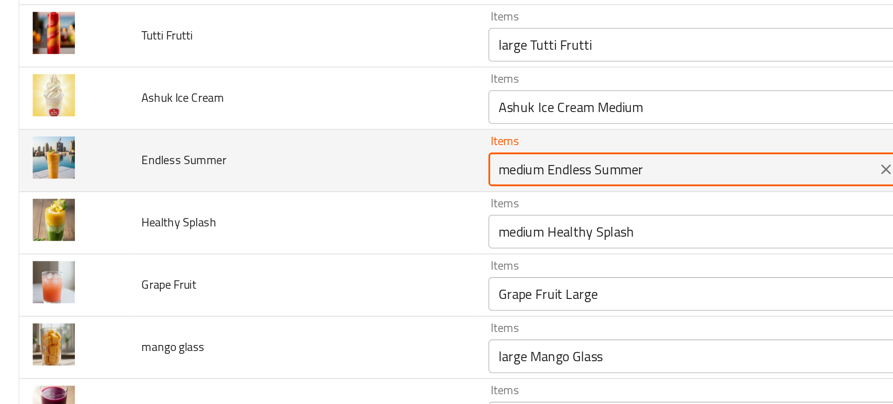
click at [315, 166] on Summer "medium Endless Summer" at bounding box center [377, 166] width 208 height 13
click at [301, 167] on Summer "medium Endless Summer" at bounding box center [377, 166] width 208 height 13
drag, startPoint x: 301, startPoint y: 167, endPoint x: 390, endPoint y: 163, distance: 88.9
click at [390, 163] on Summer "medium Endless Summer" at bounding box center [377, 166] width 208 height 13
paste Summer "enhanced table"
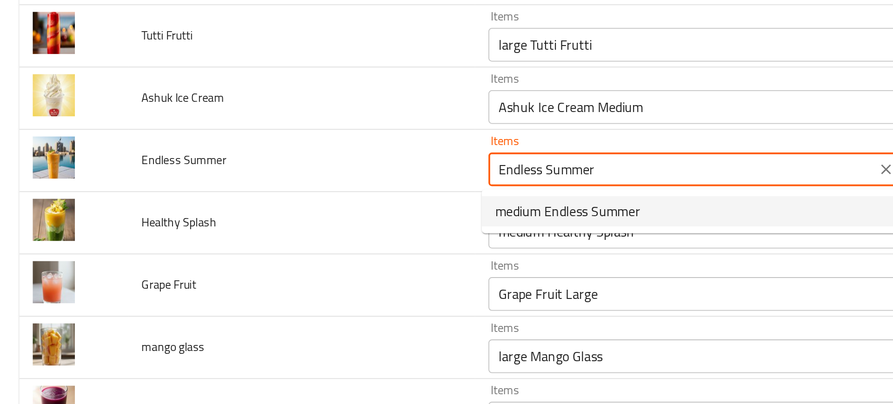
click at [326, 187] on span "medium Endless Summer" at bounding box center [314, 190] width 80 height 11
type Summer "medium Endless Summer"
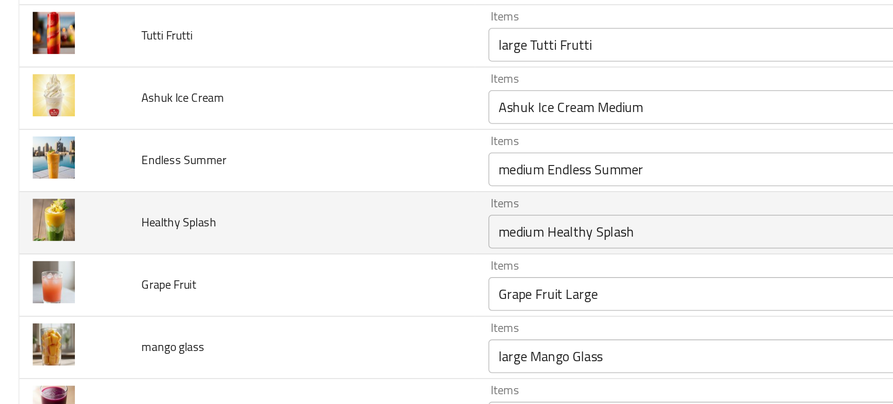
click at [214, 200] on td "Healthy Splash" at bounding box center [167, 196] width 192 height 34
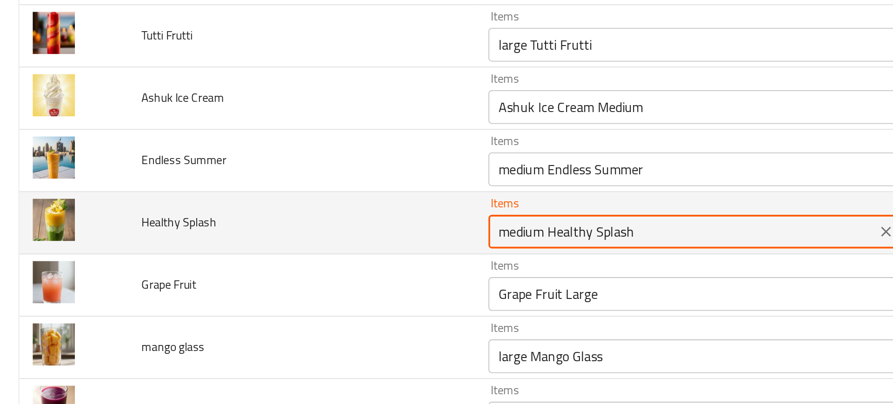
drag, startPoint x: 299, startPoint y: 202, endPoint x: 369, endPoint y: 199, distance: 69.8
click at [369, 199] on Splash "medium Healthy Splash" at bounding box center [377, 201] width 208 height 13
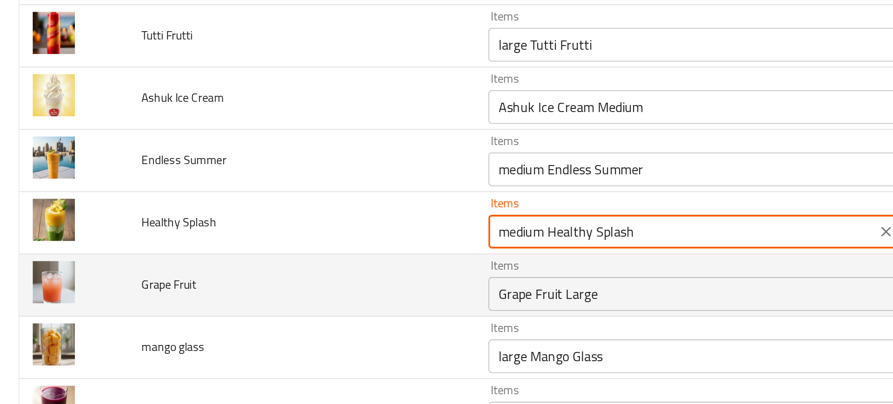
paste Splash "enhanced table"
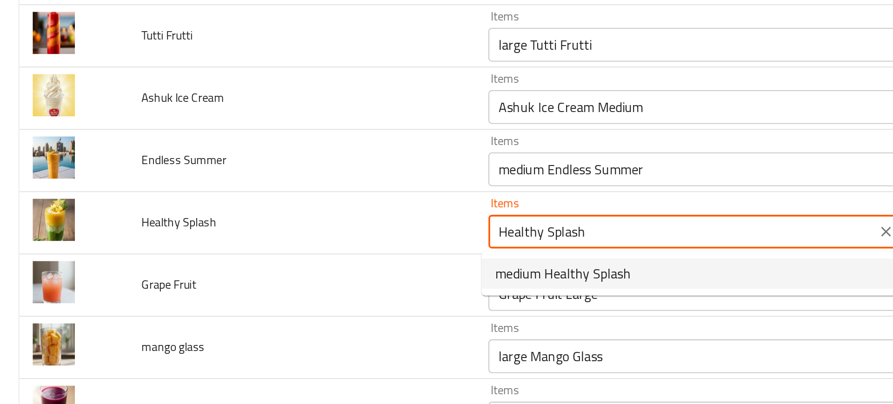
click at [286, 223] on span "medium Healthy Splash" at bounding box center [311, 224] width 75 height 11
type Splash "medium Healthy Splash"
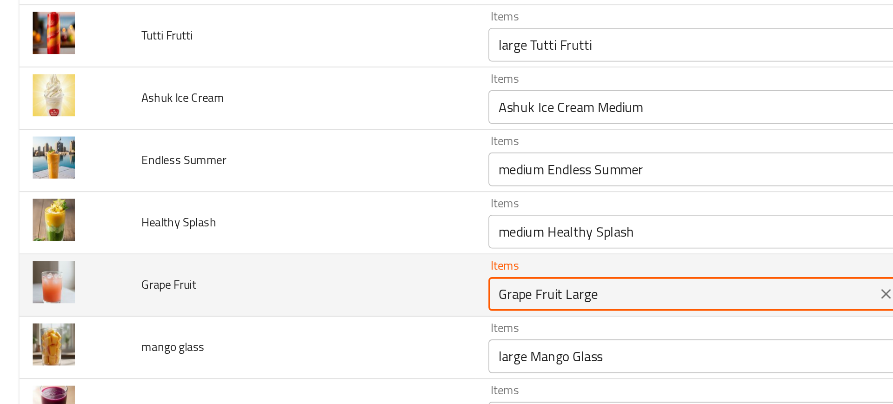
drag, startPoint x: 307, startPoint y: 237, endPoint x: 240, endPoint y: 235, distance: 66.5
click at [240, 235] on tr "Grape Fruit Items Grape Fruit Large Items Items جريب فروت كبير Items Near Match" at bounding box center [446, 231] width 871 height 34
paste Fruit "enhanced table"
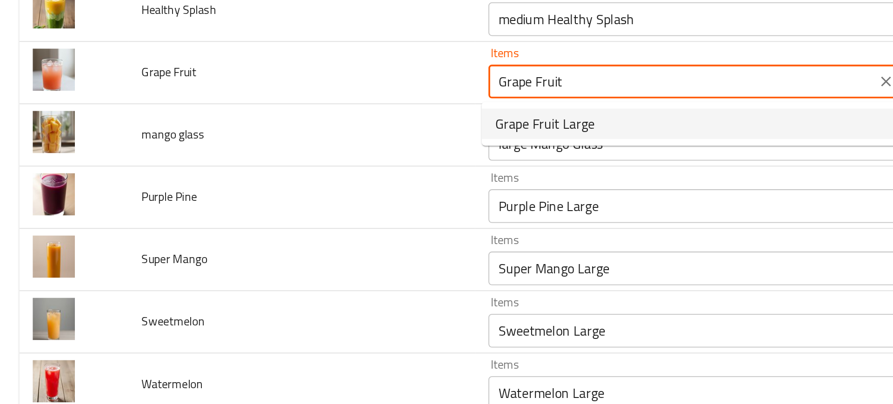
click at [316, 139] on span "Grape Fruit Large" at bounding box center [301, 141] width 55 height 11
type Fruit "Grape Fruit Large"
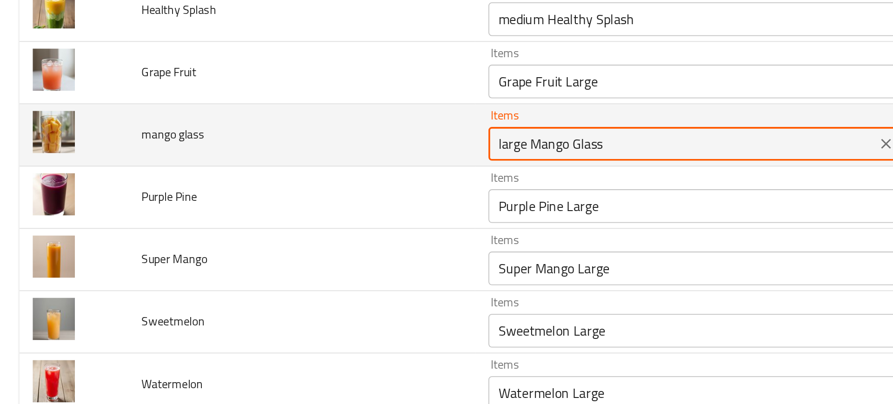
drag, startPoint x: 289, startPoint y: 155, endPoint x: 348, endPoint y: 149, distance: 59.4
click at [348, 149] on glass "large Mango Glass" at bounding box center [377, 152] width 208 height 13
paste glass "enhanced table"
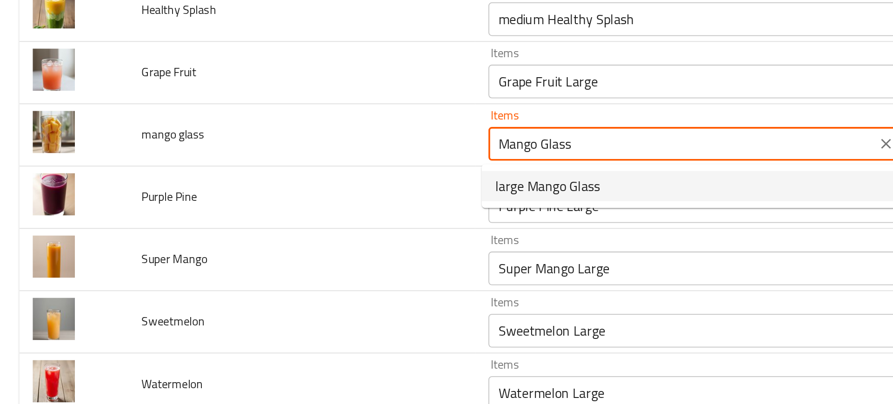
click at [310, 177] on span "large Mango Glass" at bounding box center [303, 176] width 58 height 11
type glass "large Mango Glass"
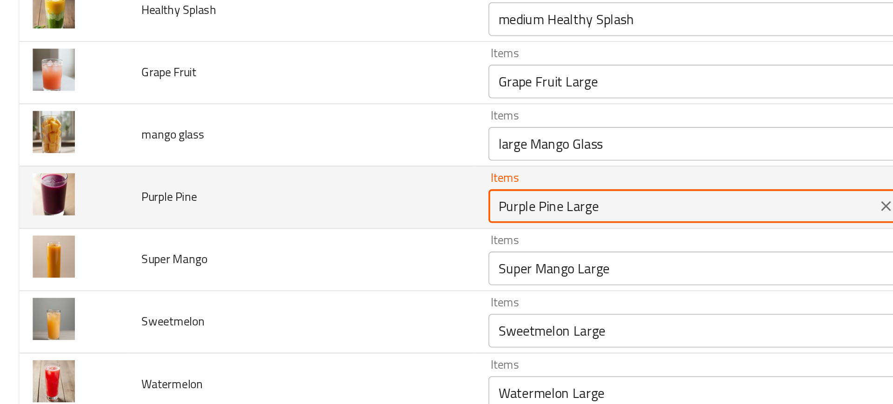
drag, startPoint x: 307, startPoint y: 186, endPoint x: 243, endPoint y: 190, distance: 63.8
click at [243, 190] on tr "Purple Pine Items Purple Pine Large Items Items بيربل باين كبير Items Near Match" at bounding box center [446, 183] width 871 height 34
paste Pine "enhanced table"
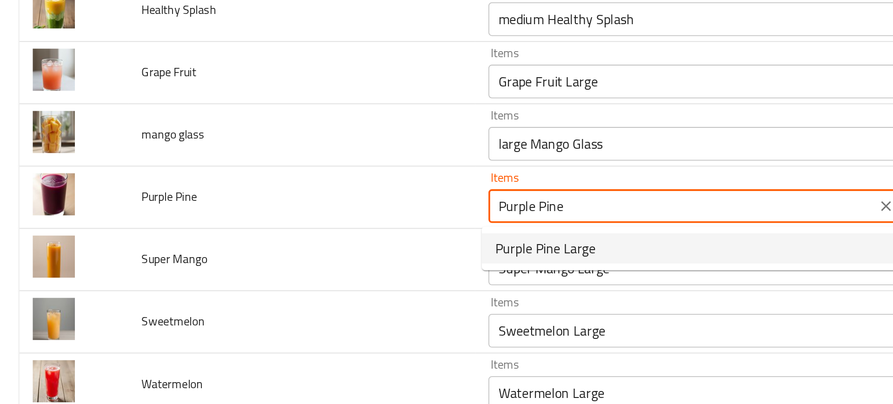
click at [291, 209] on span "Purple Pine Large" at bounding box center [301, 210] width 55 height 11
type Pine "Purple Pine Large"
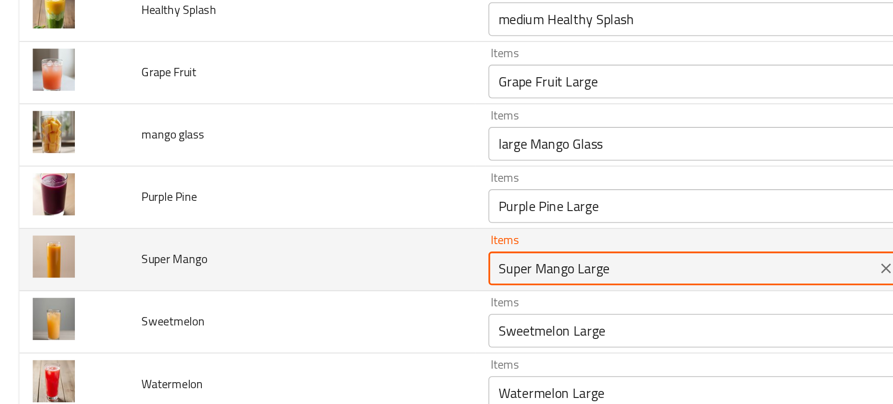
drag, startPoint x: 313, startPoint y: 227, endPoint x: 246, endPoint y: 228, distance: 67.4
click at [246, 228] on tr "Super Mango Items Super Mango Large Items Items سوبر مانجو كبير Items Near Match" at bounding box center [446, 217] width 871 height 34
paste Mango "enhanced table"
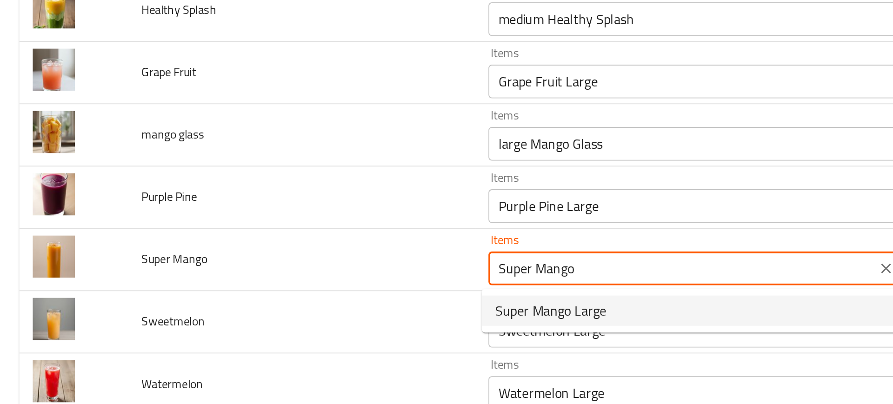
click at [293, 239] on span "Super Mango Large" at bounding box center [304, 244] width 61 height 11
type Mango "Super Mango Large"
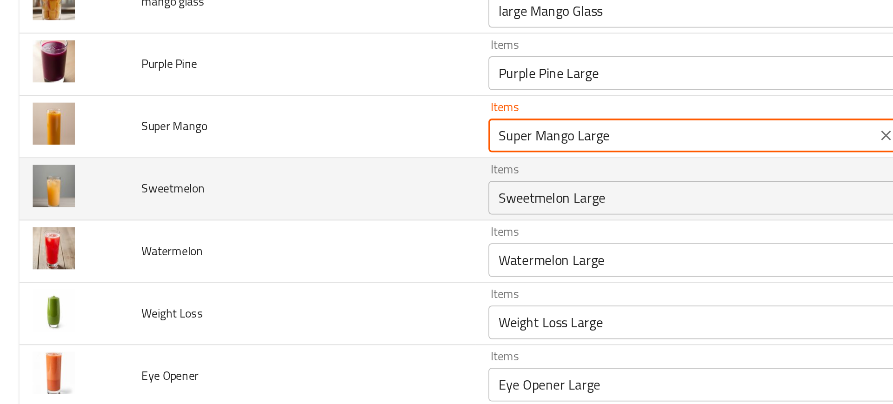
scroll to position [2256, 0]
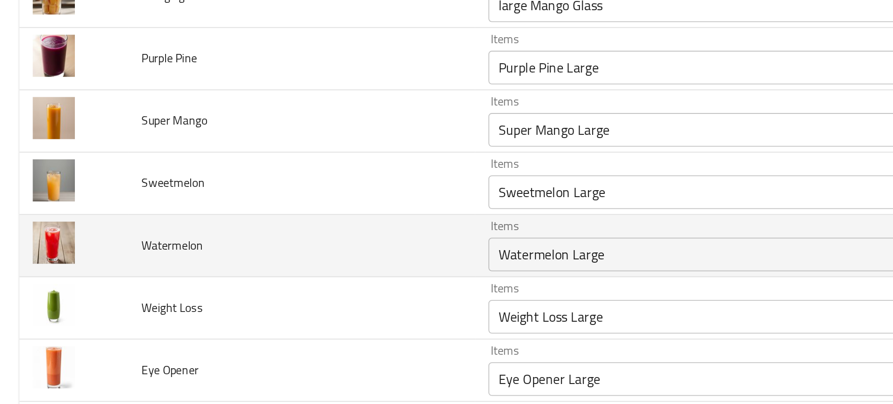
click at [252, 218] on td "Watermelon" at bounding box center [167, 209] width 192 height 34
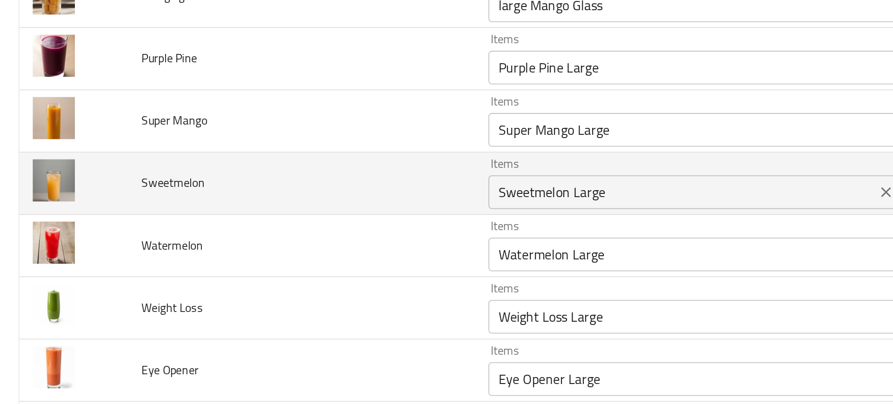
click at [301, 177] on input "Sweetmelon Large" at bounding box center [377, 179] width 208 height 13
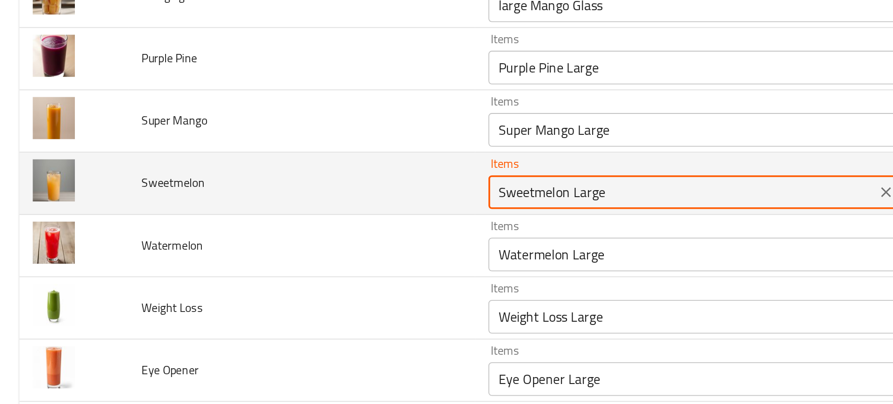
click at [301, 177] on input "Sweetmelon Large" at bounding box center [377, 179] width 208 height 13
drag, startPoint x: 312, startPoint y: 179, endPoint x: 236, endPoint y: 182, distance: 76.3
click at [236, 182] on tr "Sweetmelon Items Sweetmelon Large Items Items شمام كبير Items Near Match" at bounding box center [446, 175] width 871 height 34
drag, startPoint x: 272, startPoint y: 180, endPoint x: 312, endPoint y: 180, distance: 39.5
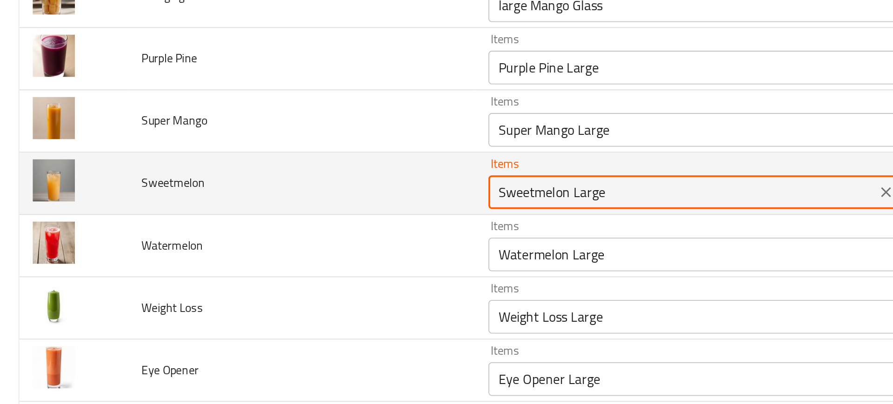
click at [312, 180] on input "Sweetmelon Large" at bounding box center [377, 179] width 208 height 13
paste input "enhanced table"
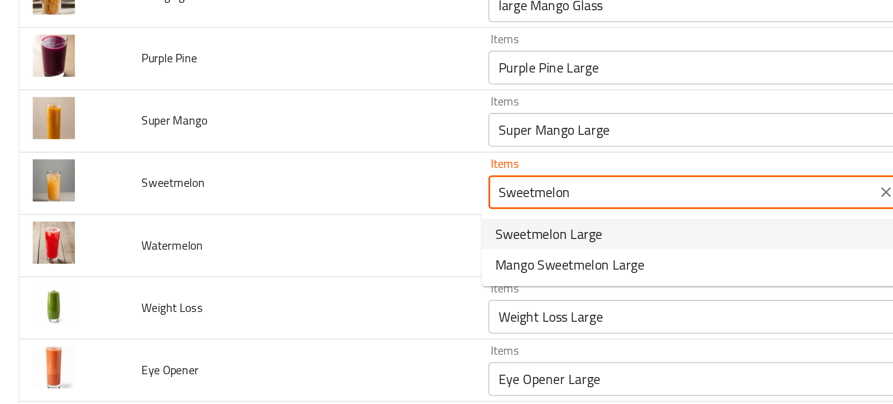
click at [287, 204] on span "Sweetmelon Large" at bounding box center [303, 202] width 59 height 11
type input "Sweetmelon Large"
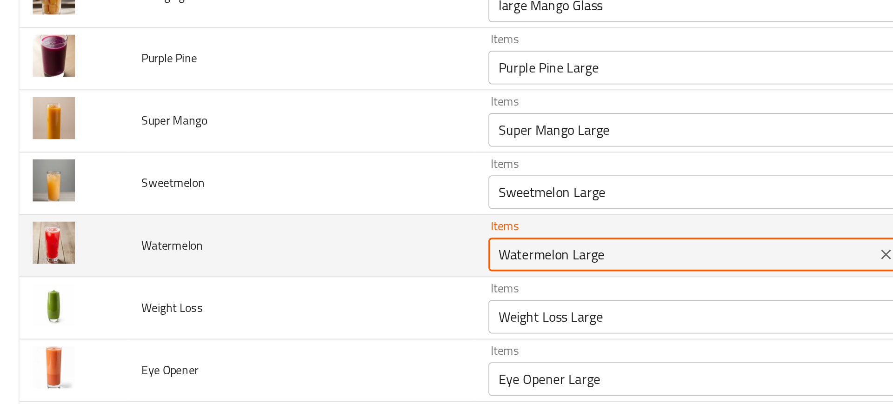
click at [302, 214] on input "Watermelon Large" at bounding box center [377, 213] width 208 height 13
click at [298, 215] on input "Watermelon Large" at bounding box center [377, 213] width 208 height 13
paste input "enhanced table"
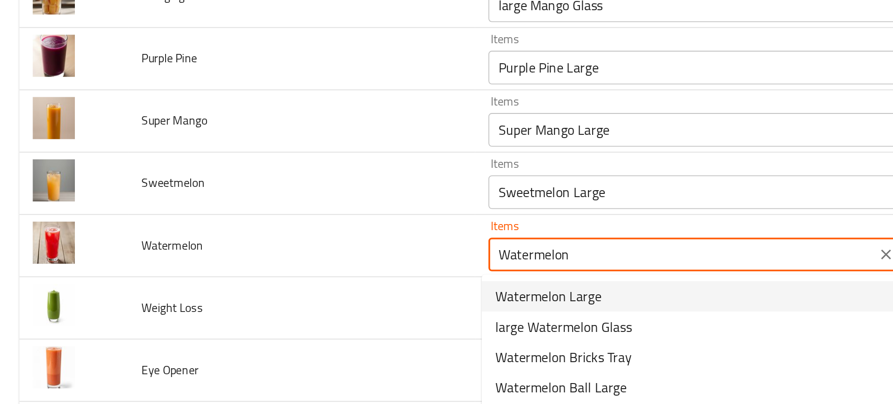
click at [292, 232] on span "Watermelon Large" at bounding box center [303, 237] width 59 height 11
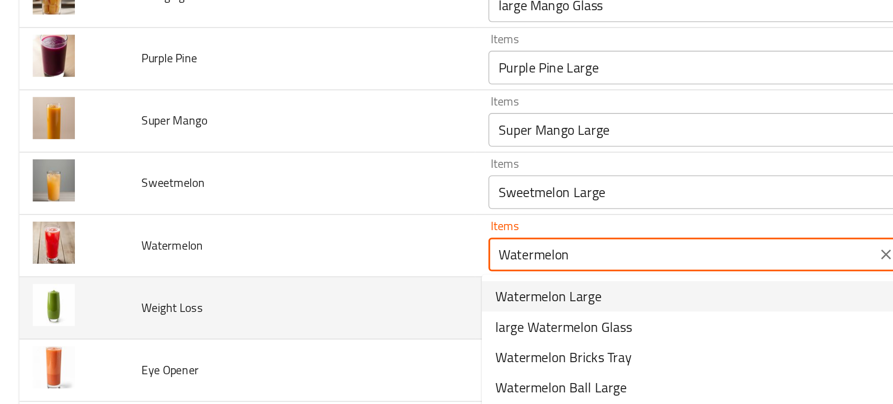
type input "Watermelon Large"
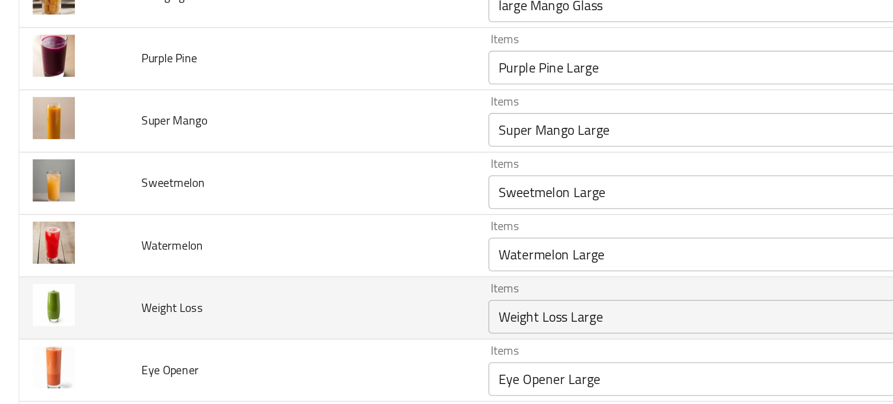
click at [226, 240] on td "Weight Loss" at bounding box center [167, 243] width 192 height 34
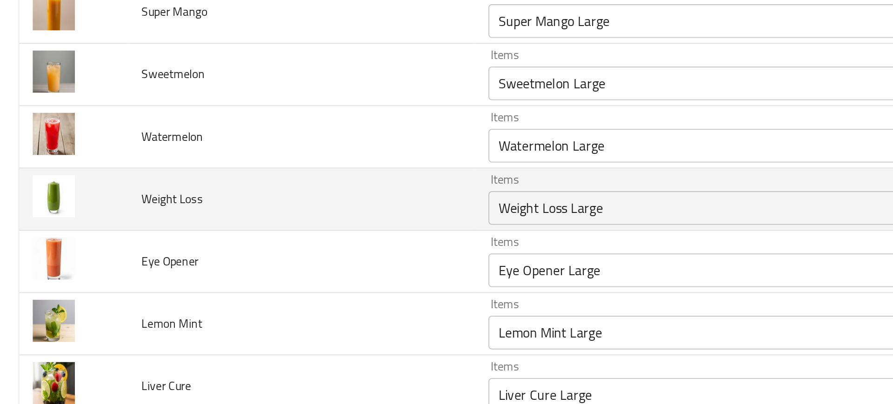
scroll to position [2318, 0]
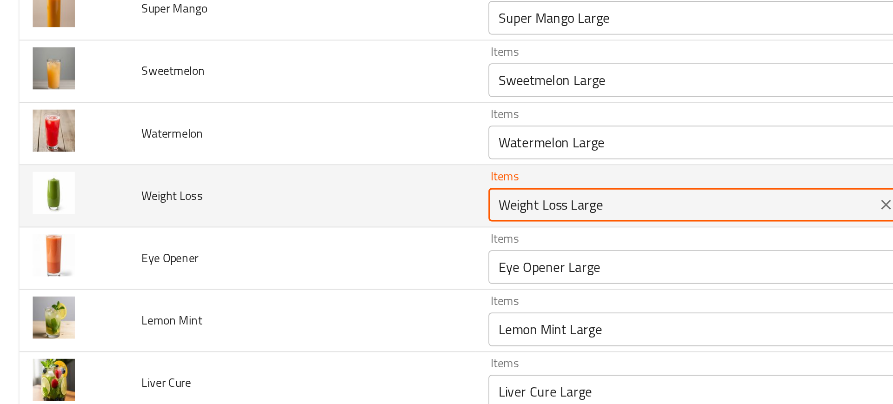
drag, startPoint x: 309, startPoint y: 187, endPoint x: 253, endPoint y: 187, distance: 55.8
click at [253, 187] on tr "Weight Loss Items Weight Loss Large Items Items وايت لوس كبير Items Near Match" at bounding box center [446, 182] width 871 height 34
paste Loss "enhanced table"
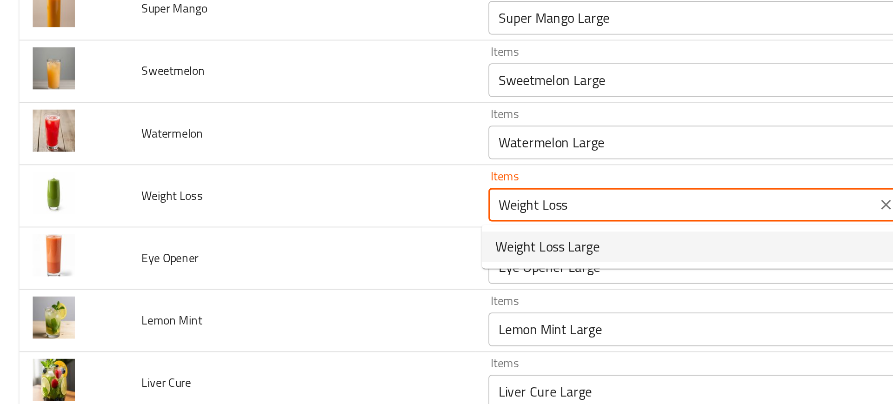
click at [288, 205] on span "Weight Loss Large" at bounding box center [303, 209] width 58 height 11
type Loss "Weight Loss Large"
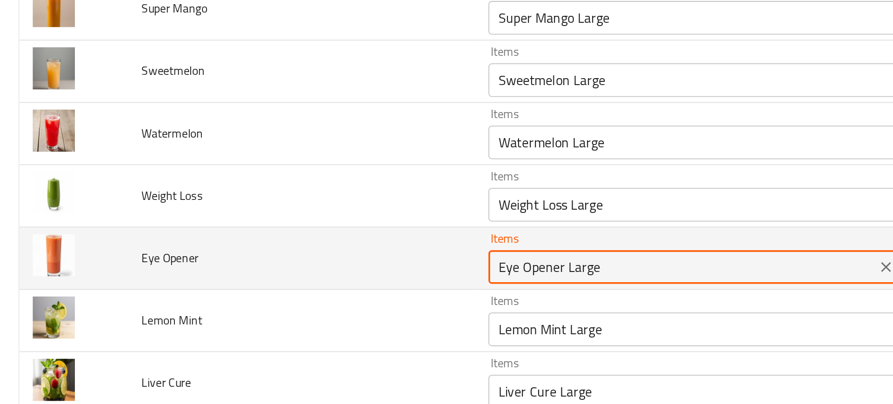
drag, startPoint x: 284, startPoint y: 224, endPoint x: 251, endPoint y: 222, distance: 32.6
click at [251, 222] on tr "Eye Opener Items Eye Opener Large Items Items أي اوبينر كبير Items Near Match" at bounding box center [446, 216] width 871 height 34
paste Opener "enhanced table"
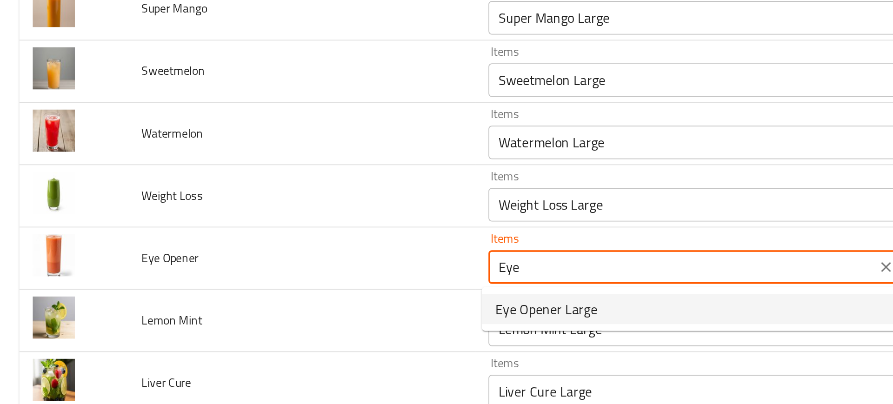
click at [283, 240] on span "Eye Opener Large" at bounding box center [302, 244] width 56 height 11
type Opener "Eye Opener Large"
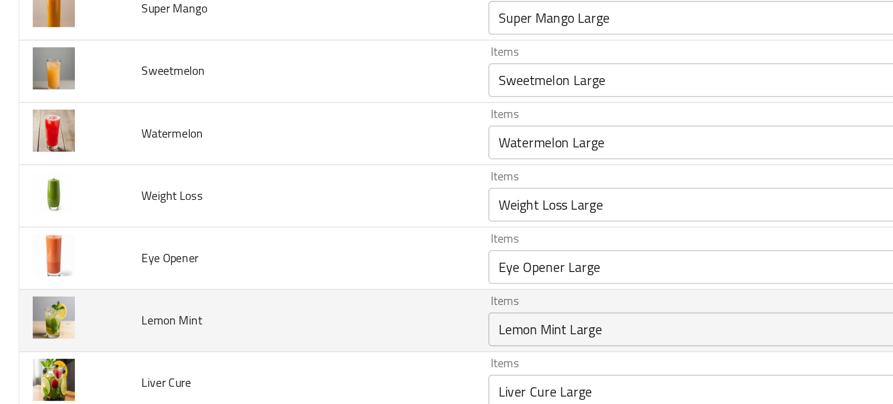
click at [245, 245] on td "Lemon Mint" at bounding box center [167, 250] width 192 height 34
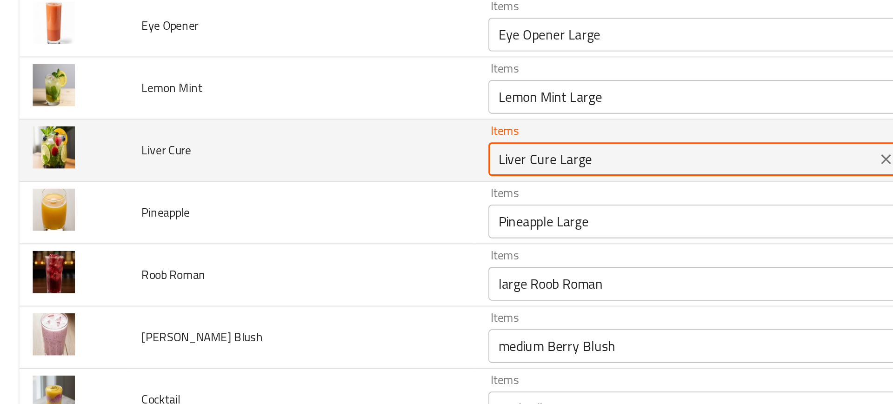
drag, startPoint x: 302, startPoint y: 161, endPoint x: 228, endPoint y: 164, distance: 73.5
click at [228, 164] on tr "Liver Cure Items Liver Cure Large Items Items ليفر كيور كبير Items Near Match" at bounding box center [446, 157] width 871 height 34
paste Cure "enhanced table"
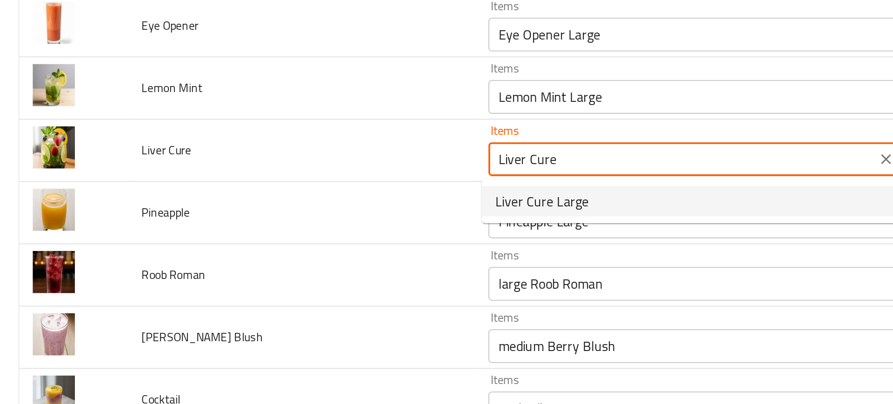
click at [295, 183] on span "Liver Cure Large" at bounding box center [300, 184] width 52 height 11
type Cure "Liver Cure Large"
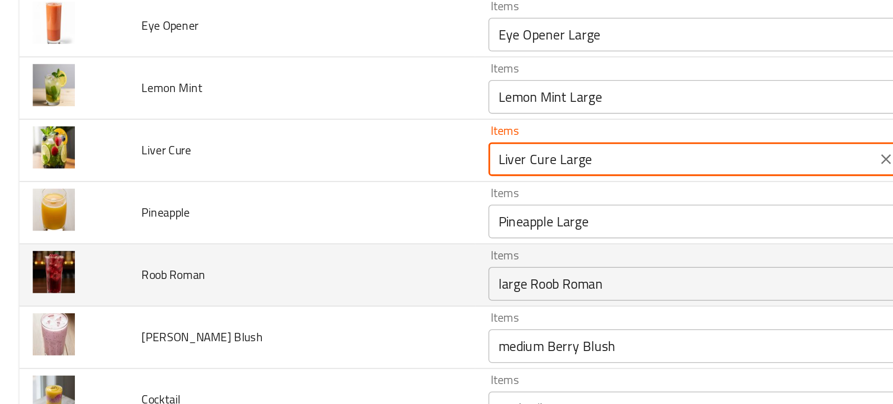
click at [203, 211] on td "Roob Roman" at bounding box center [167, 225] width 192 height 34
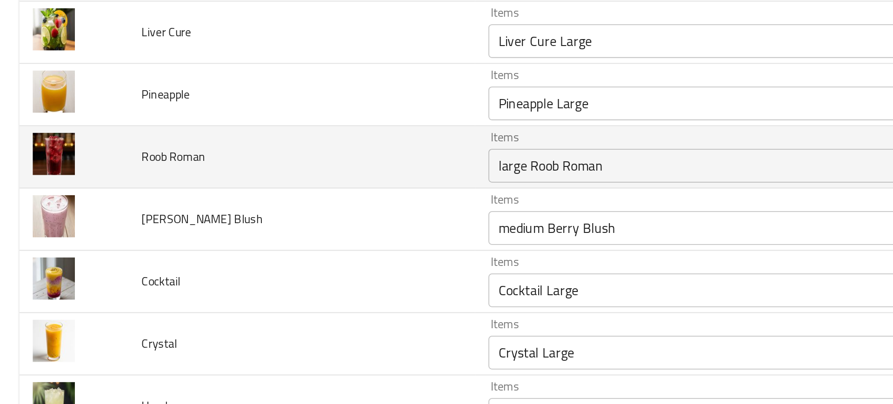
scroll to position [2514, 0]
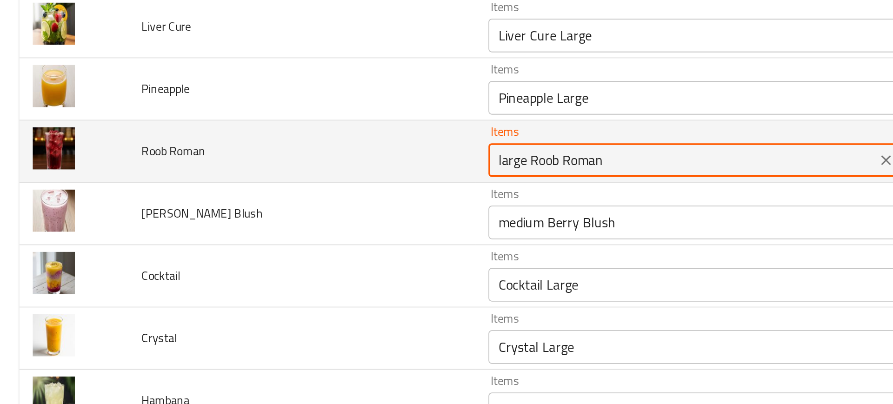
drag, startPoint x: 292, startPoint y: 163, endPoint x: 373, endPoint y: 156, distance: 81.7
click at [373, 156] on Roman "large Roob Roman" at bounding box center [377, 161] width 208 height 13
paste Roman "enhanced table"
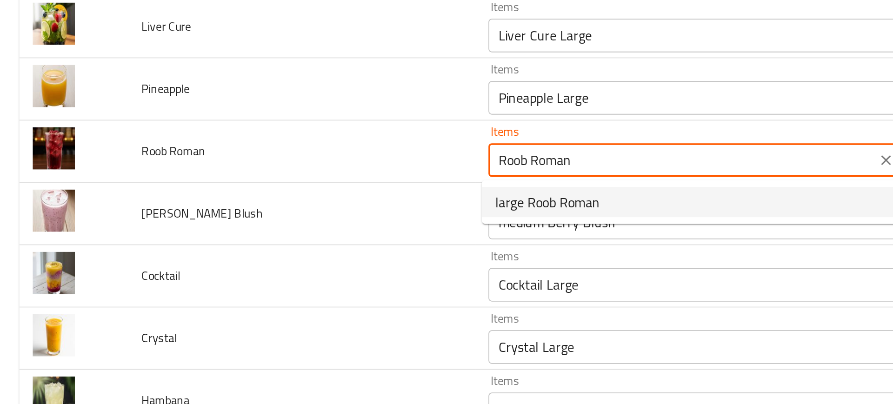
click at [299, 188] on span "large Roob Roman" at bounding box center [303, 184] width 58 height 11
type Roman "large Roob Roman"
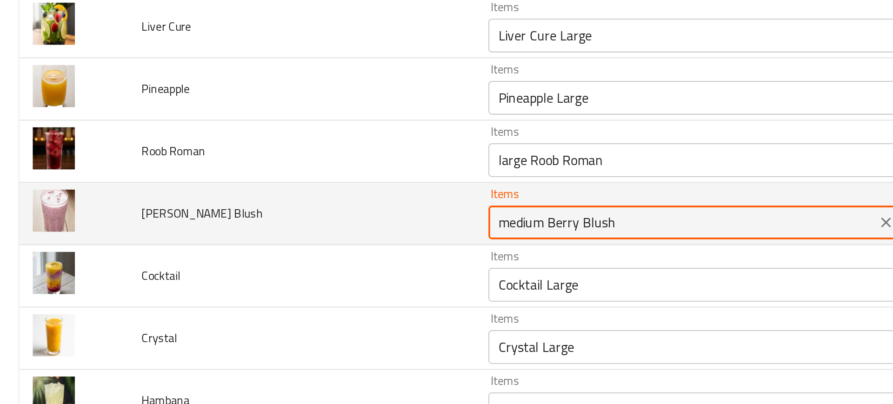
drag, startPoint x: 301, startPoint y: 197, endPoint x: 351, endPoint y: 195, distance: 50.3
click at [351, 195] on Blush "medium Berry Blush" at bounding box center [377, 196] width 208 height 13
paste Blush "enhanced table"
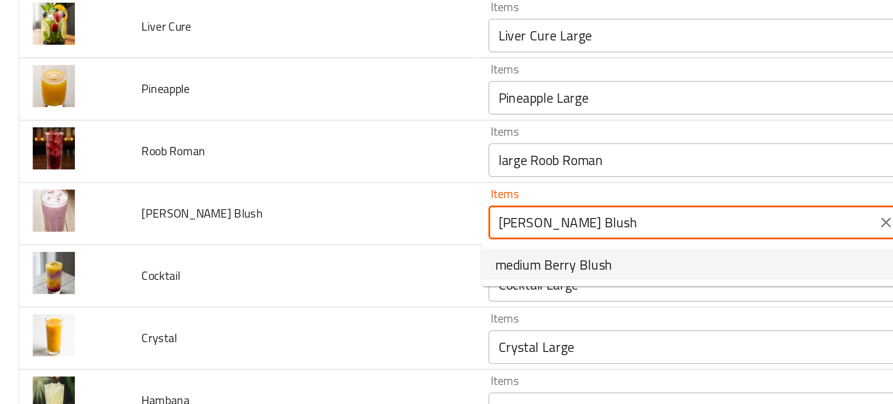
click at [312, 220] on span "medium Berry Blush" at bounding box center [306, 219] width 65 height 11
type Blush "medium Berry Blush"
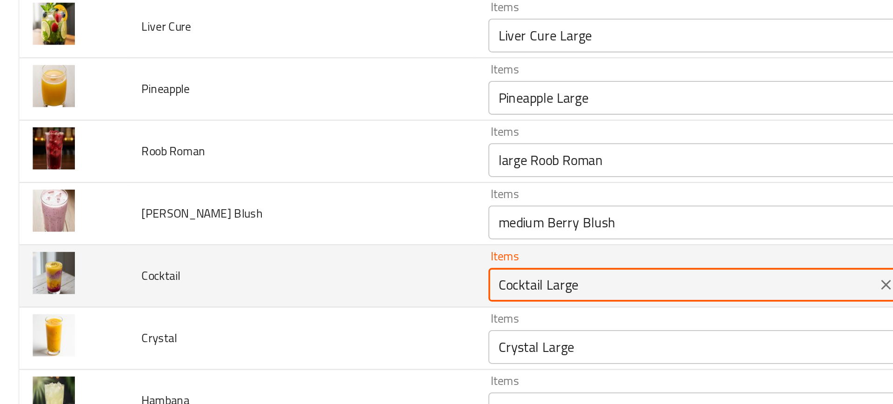
drag, startPoint x: 296, startPoint y: 231, endPoint x: 233, endPoint y: 231, distance: 63.7
click at [233, 231] on tr "Cocktail Items Cocktail Large Items Items كوكتيل كبير Items Near Match" at bounding box center [446, 226] width 871 height 34
paste input "enhanced table"
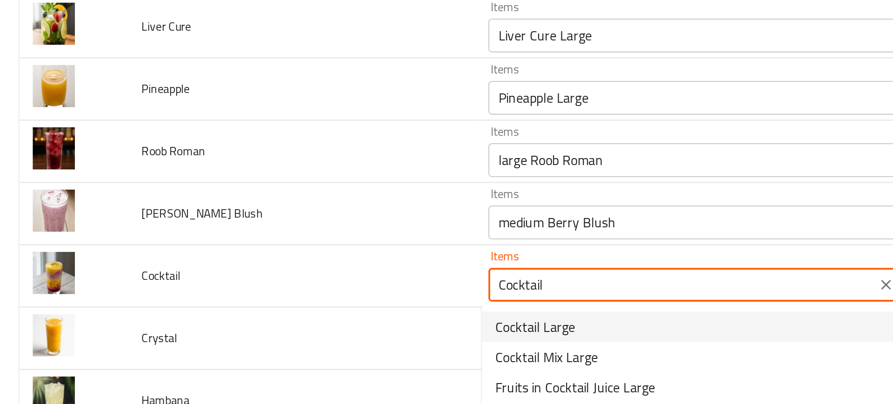
click at [279, 251] on span "Cocktail Large" at bounding box center [296, 253] width 44 height 11
type input "Cocktail Large"
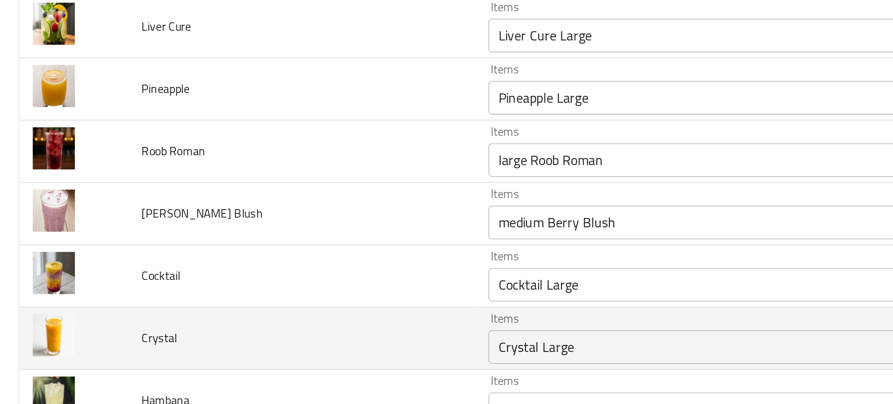
click at [252, 252] on td "Crystal" at bounding box center [167, 260] width 192 height 34
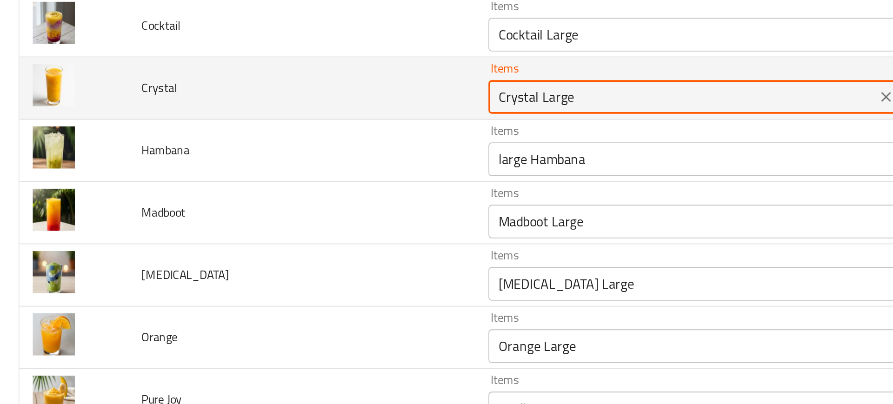
click at [291, 128] on input "Crystal Large" at bounding box center [377, 126] width 208 height 13
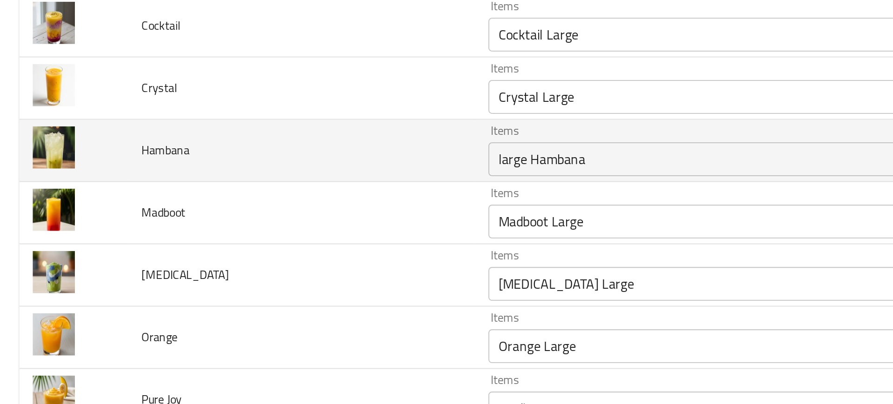
click at [247, 158] on td "Hambana" at bounding box center [167, 157] width 192 height 34
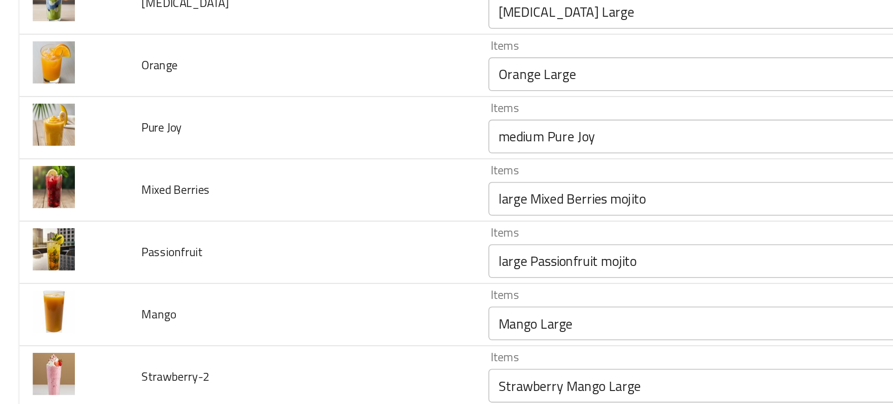
scroll to position [2844, 0]
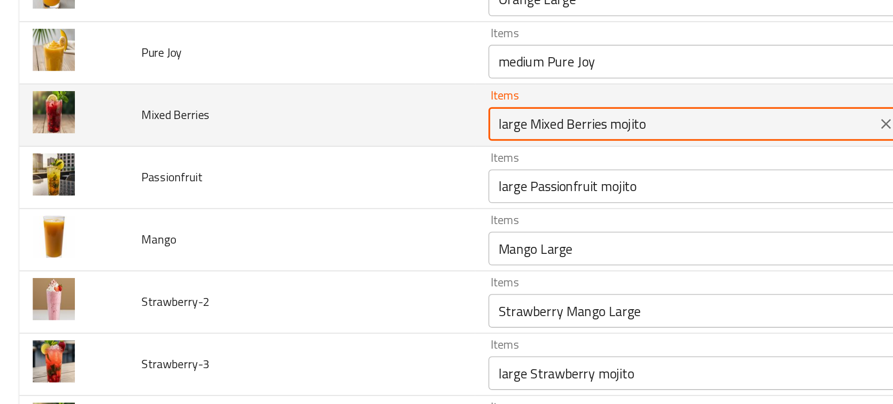
drag, startPoint x: 290, startPoint y: 140, endPoint x: 329, endPoint y: 140, distance: 39.1
click at [329, 140] on Berries "large Mixed Berries mojito" at bounding box center [377, 141] width 208 height 13
paste Berries "Mixed Berrie"
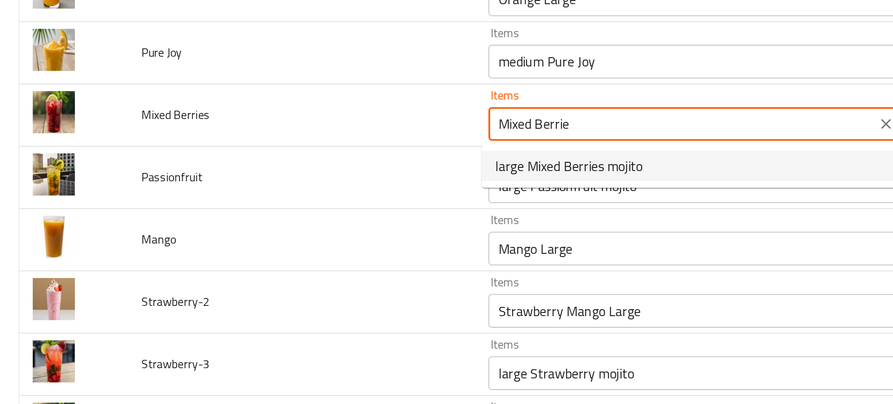
click at [302, 163] on span "large Mixed Berries mojito" at bounding box center [314, 164] width 81 height 11
type Berries "large Mixed Berries mojito"
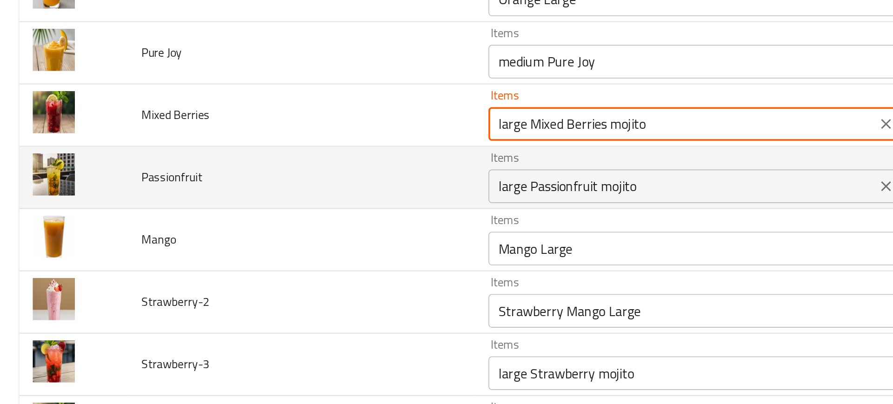
click at [288, 169] on div "large Passionfruit mojito Items" at bounding box center [390, 176] width 241 height 19
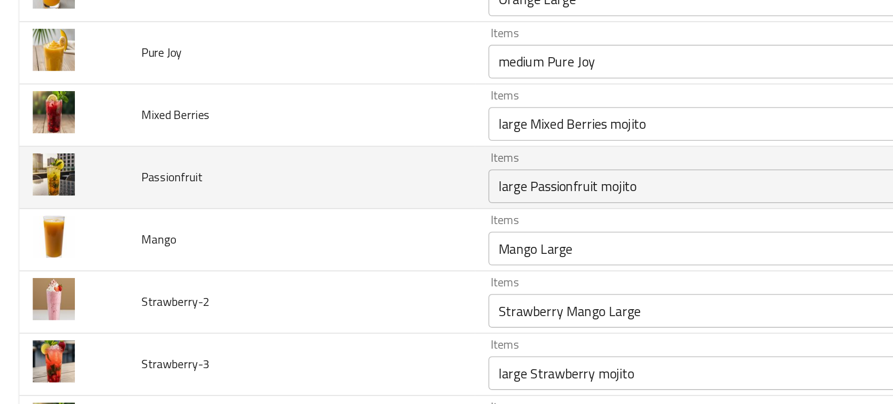
click at [234, 186] on td "Passionfruit" at bounding box center [167, 171] width 192 height 34
click at [290, 183] on div "large Passionfruit mojito Items" at bounding box center [390, 176] width 241 height 19
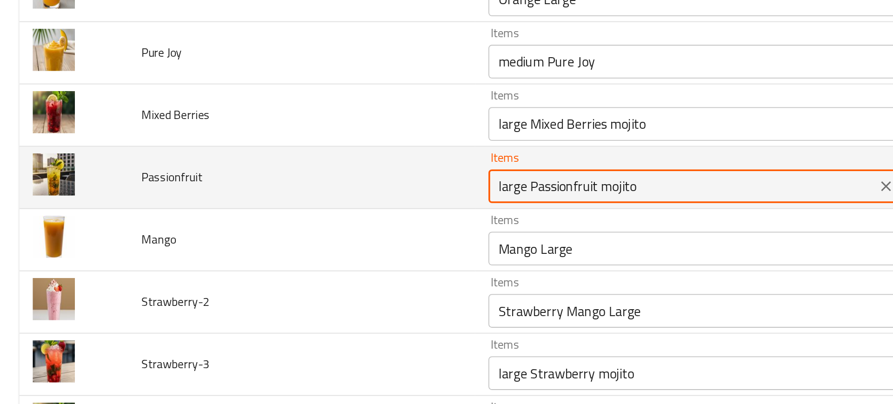
click at [290, 183] on div "large Passionfruit mojito Items" at bounding box center [390, 176] width 241 height 19
click at [312, 176] on input "large Passionfruit mojito" at bounding box center [377, 176] width 208 height 13
paste input "Passionfruit"
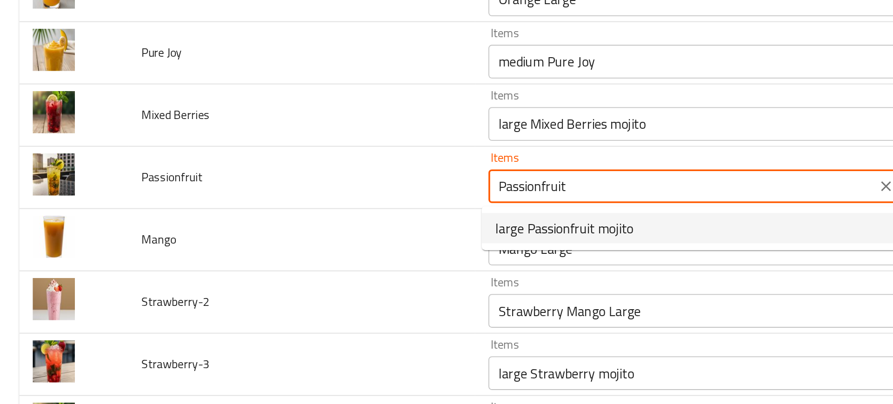
click at [288, 199] on span "large Passionfruit mojito" at bounding box center [312, 199] width 76 height 11
type input "large Passionfruit mojito"
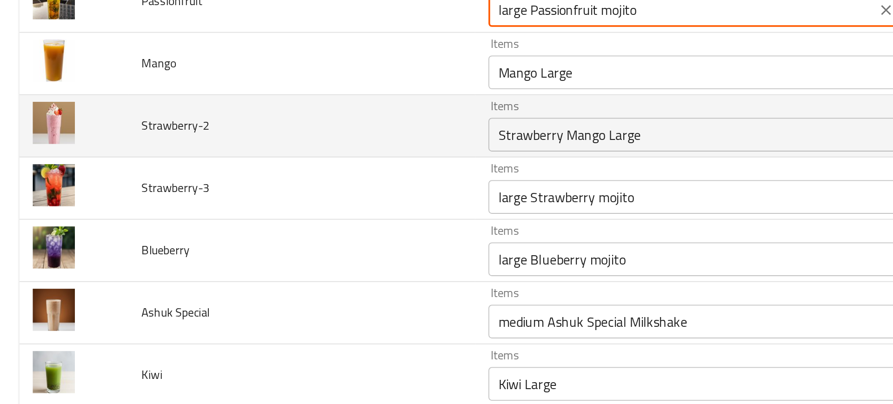
scroll to position [2942, 0]
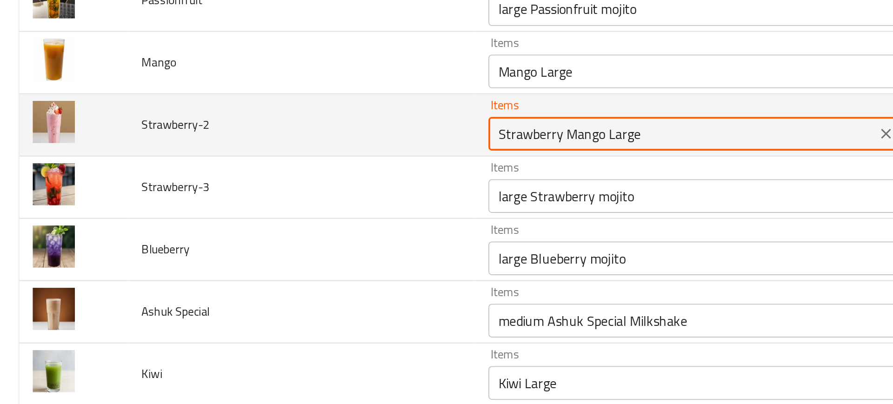
drag, startPoint x: 307, startPoint y: 148, endPoint x: 379, endPoint y: 141, distance: 71.5
click at [379, 141] on input "Strawberry Mango Large" at bounding box center [377, 147] width 208 height 13
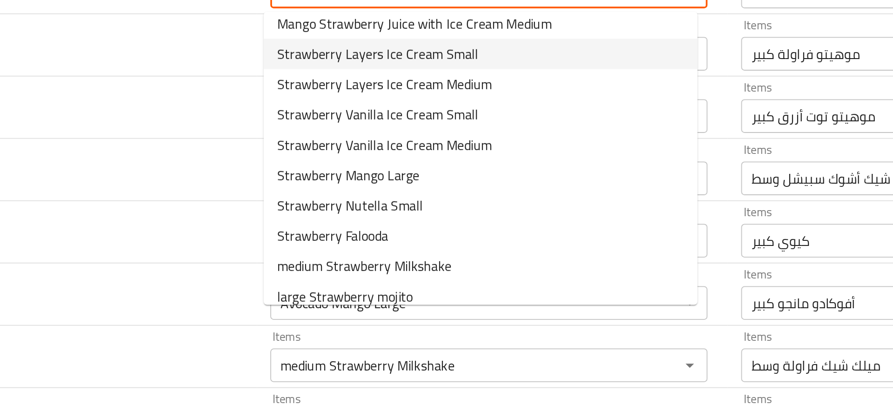
scroll to position [80, 0]
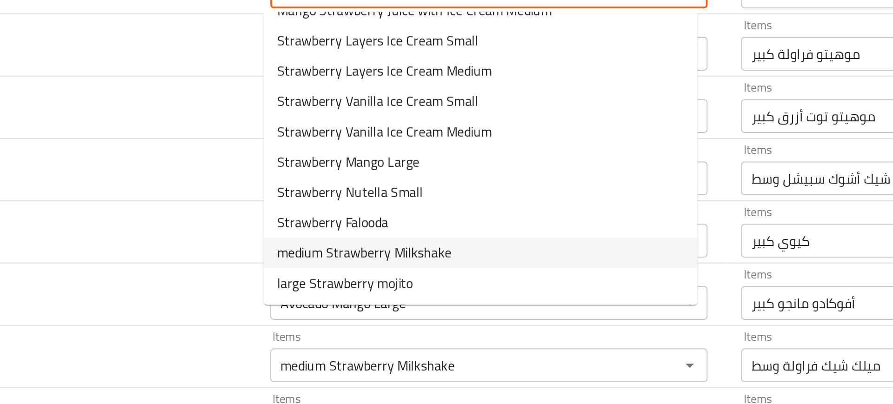
click at [354, 214] on span "medium Strawberry Milkshake" at bounding box center [322, 212] width 96 height 11
type input "medium Strawberry Milkshake"
type input "ميلك شيك فراولة وسط"
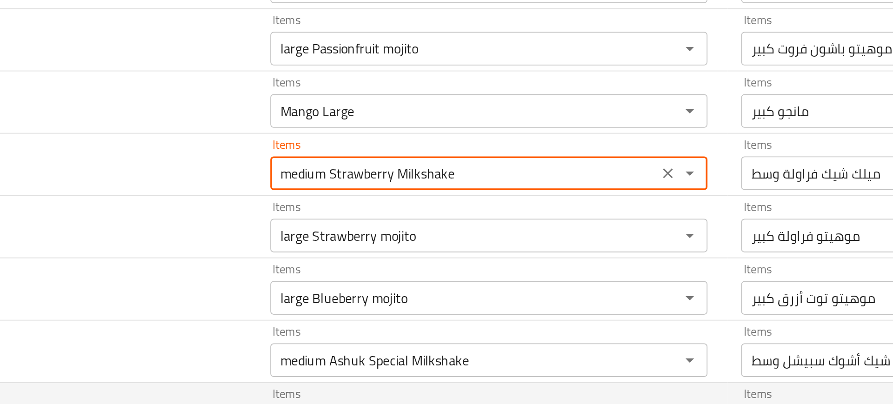
scroll to position [2918, 0]
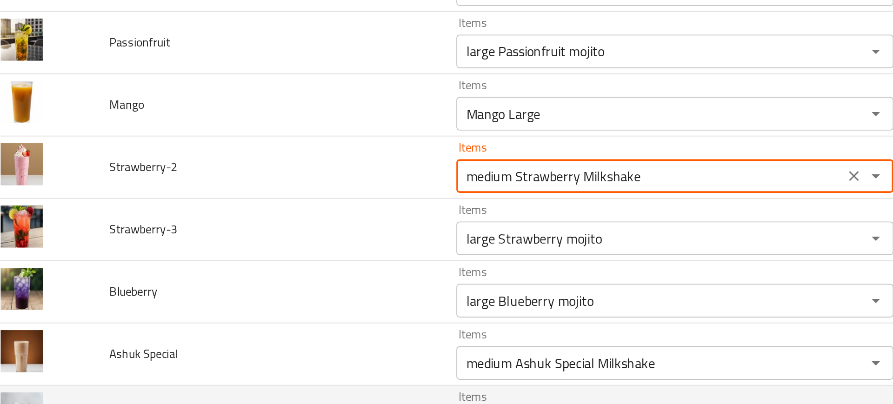
type input "medium Strawberry Milkshake"
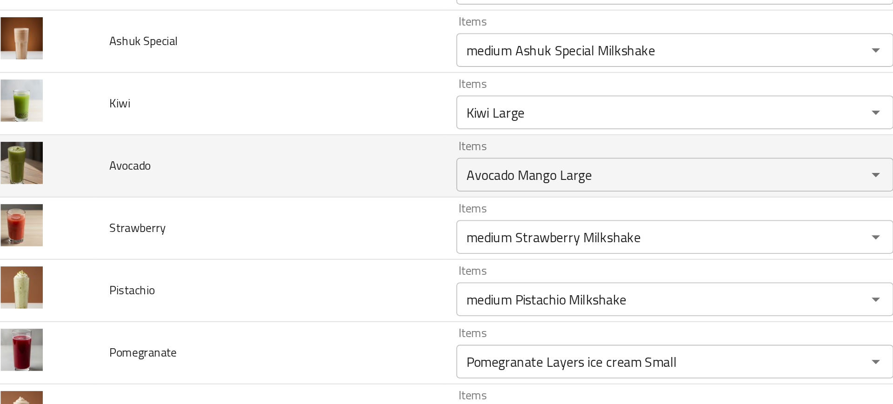
scroll to position [2986, 0]
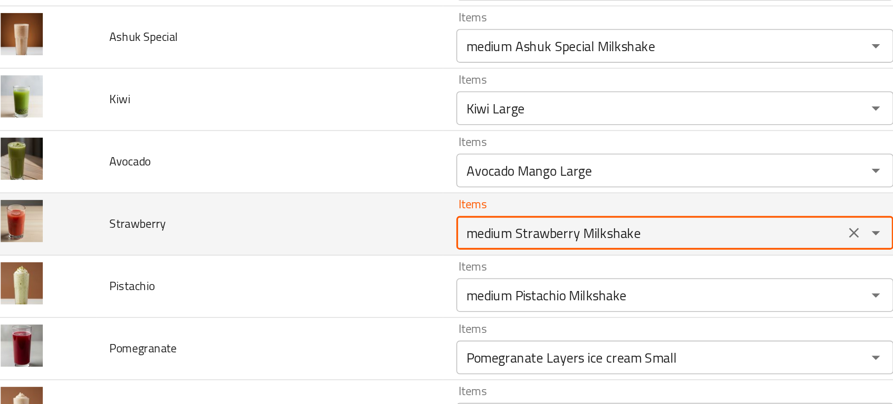
click at [327, 313] on input "medium Strawberry Milkshake" at bounding box center [377, 309] width 208 height 13
click at [335, 309] on input "medium Strawberry Milkshake" at bounding box center [377, 309] width 208 height 13
drag, startPoint x: 335, startPoint y: 309, endPoint x: 299, endPoint y: 311, distance: 35.4
click at [299, 311] on input "medium Strawberry Milkshake" at bounding box center [377, 309] width 208 height 13
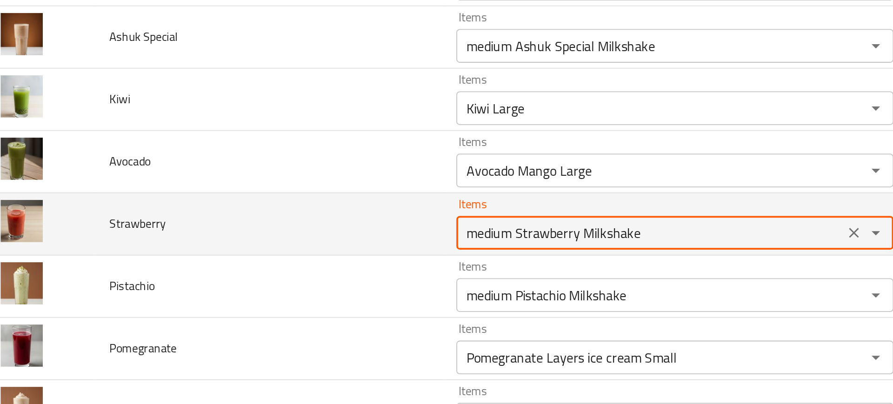
paste input "Strawberry"
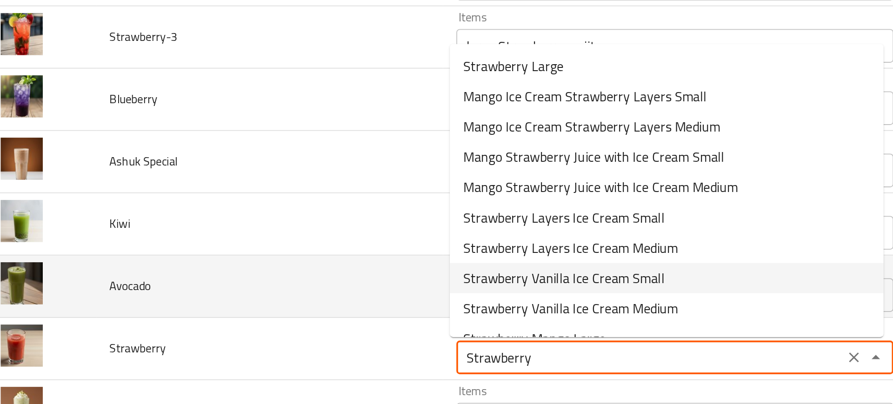
scroll to position [2913, 0]
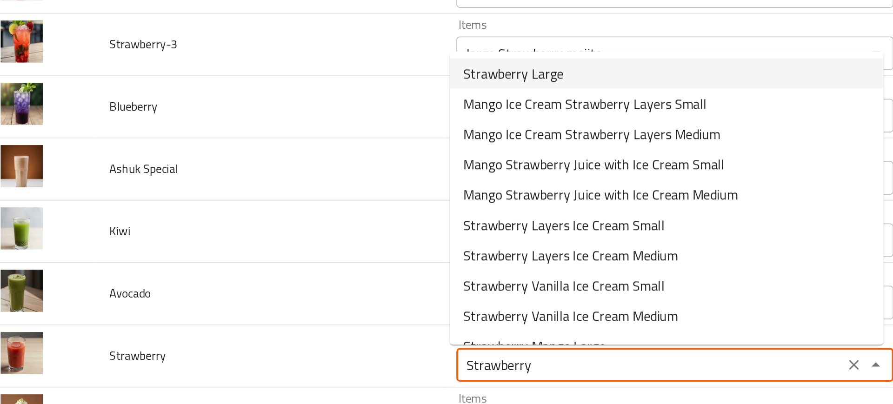
click at [318, 221] on span "Strawberry Large" at bounding box center [301, 221] width 55 height 11
type input "Strawberry Large"
type input "فراولة كبير"
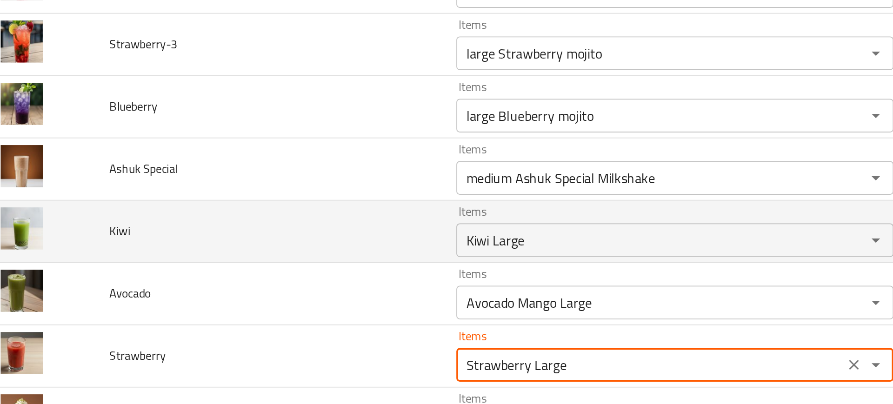
type input "Strawberry Large"
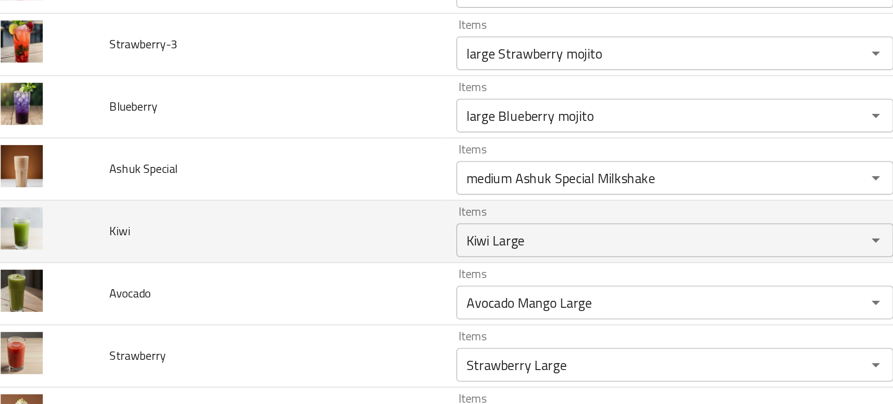
click at [222, 297] on td "Kiwi" at bounding box center [167, 309] width 192 height 34
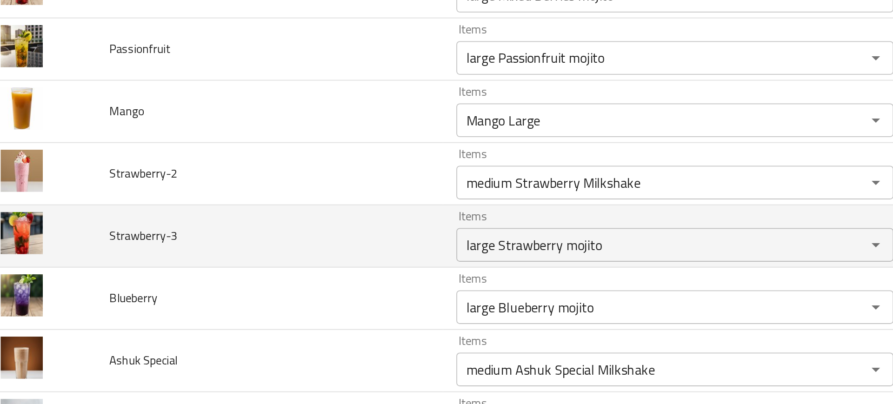
scroll to position [2963, 0]
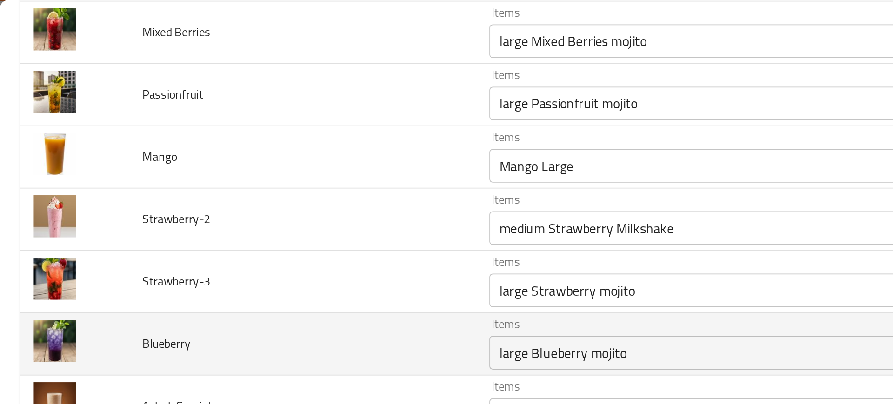
click at [244, 177] on td "Blueberry" at bounding box center [167, 190] width 192 height 34
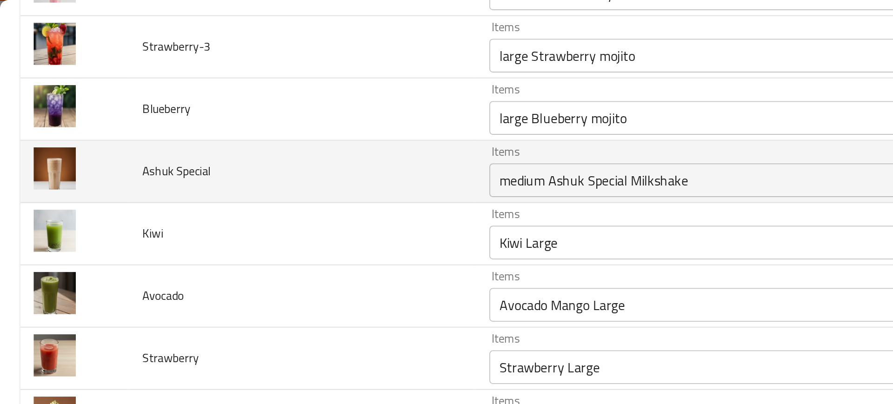
scroll to position [3099, 0]
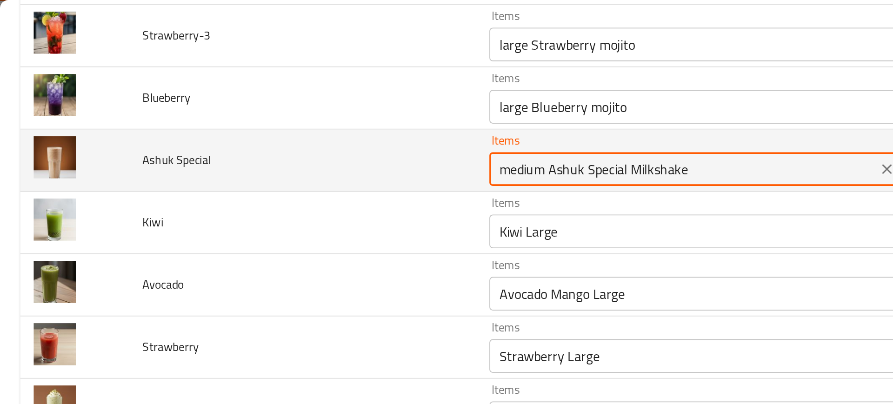
drag, startPoint x: 300, startPoint y: 95, endPoint x: 343, endPoint y: 90, distance: 42.6
click at [343, 90] on Special "medium Ashuk Special Milkshake" at bounding box center [377, 93] width 208 height 13
paste Special "Ashuk Special"
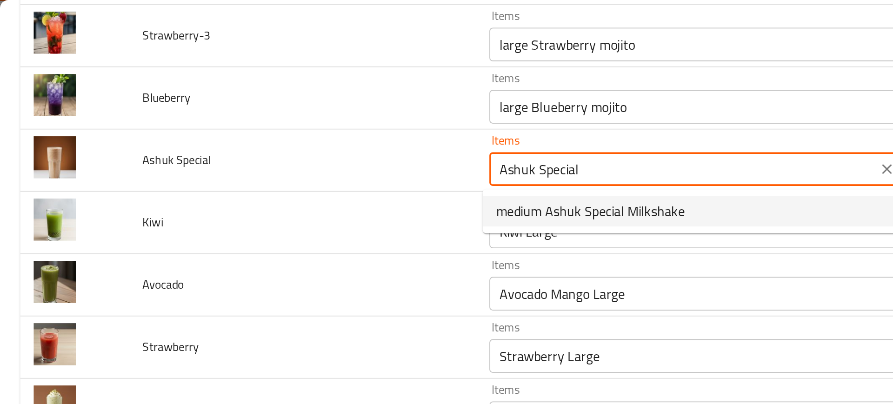
click at [301, 116] on span "medium Ashuk Special Milkshake" at bounding box center [326, 116] width 104 height 11
type Special "medium Ashuk Special Milkshake"
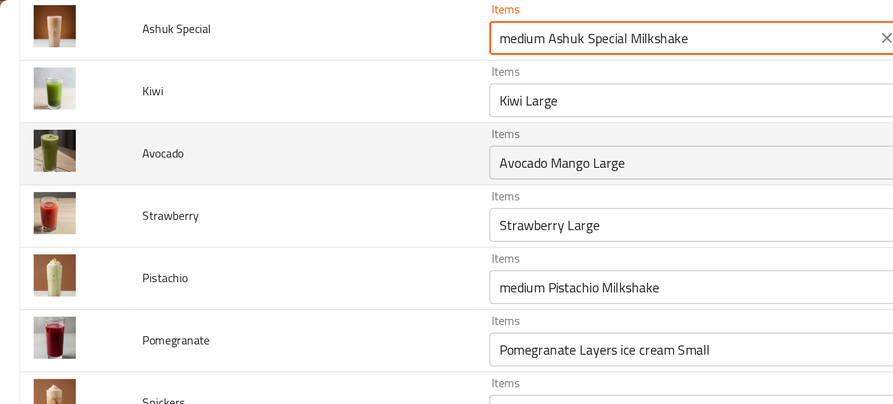
scroll to position [3172, 0]
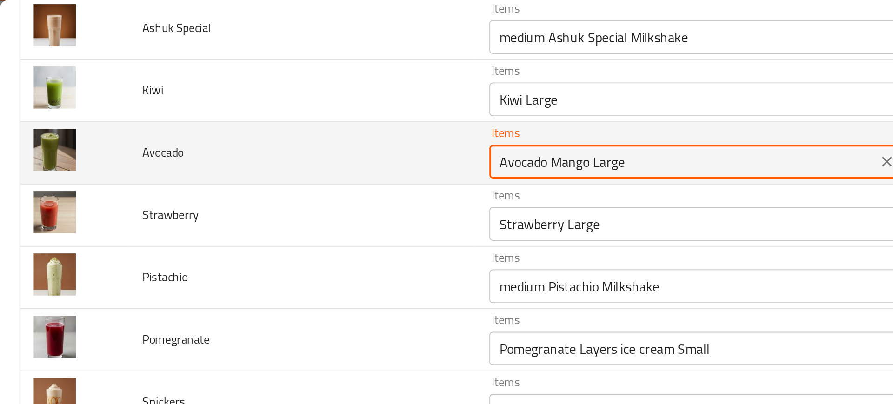
drag, startPoint x: 301, startPoint y: 93, endPoint x: 377, endPoint y: 93, distance: 75.3
click at [377, 93] on input "Avocado Mango Large" at bounding box center [377, 89] width 208 height 13
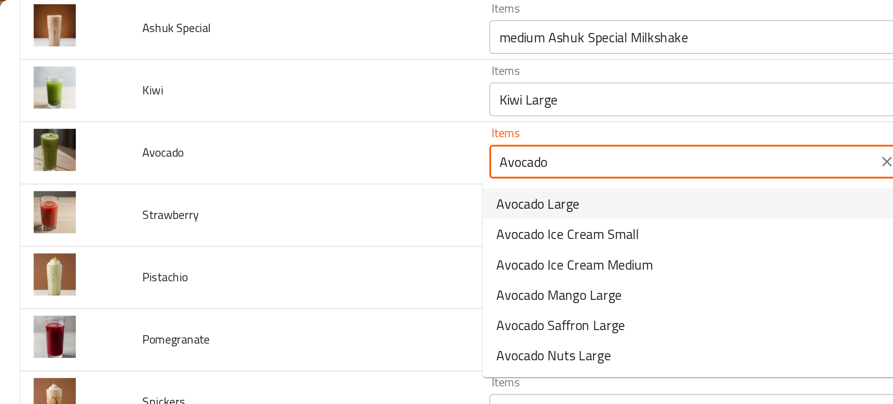
click at [307, 108] on span "Avocado Large" at bounding box center [297, 112] width 46 height 11
type input "Avocado Large"
type input "أفوكادو كبير"
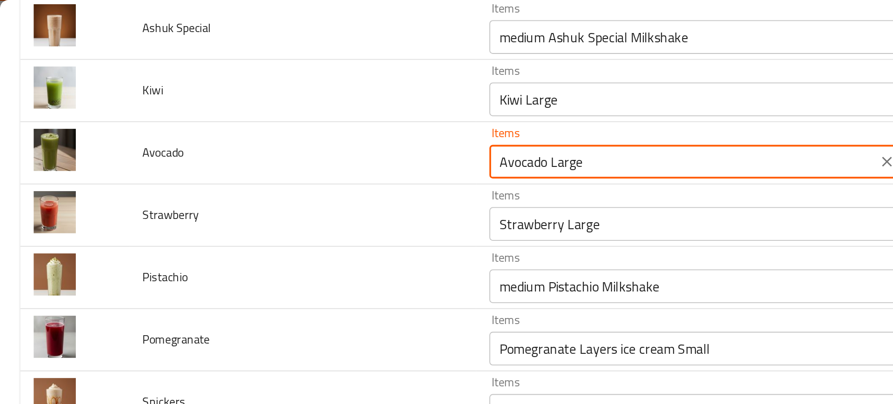
type input "Avocado Large"
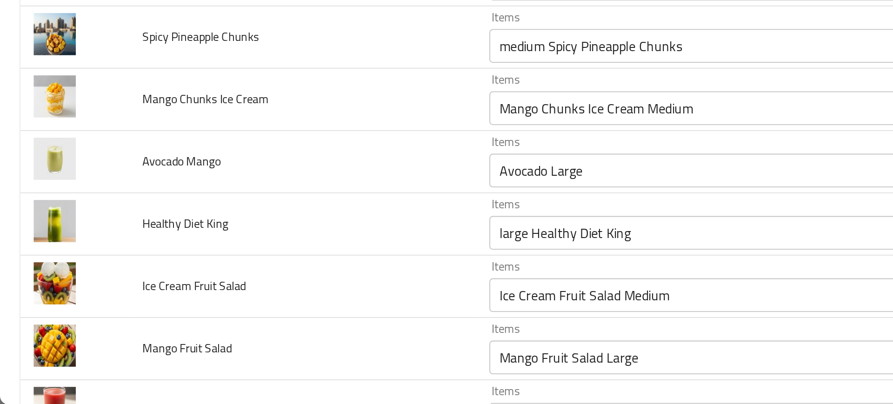
scroll to position [956, 0]
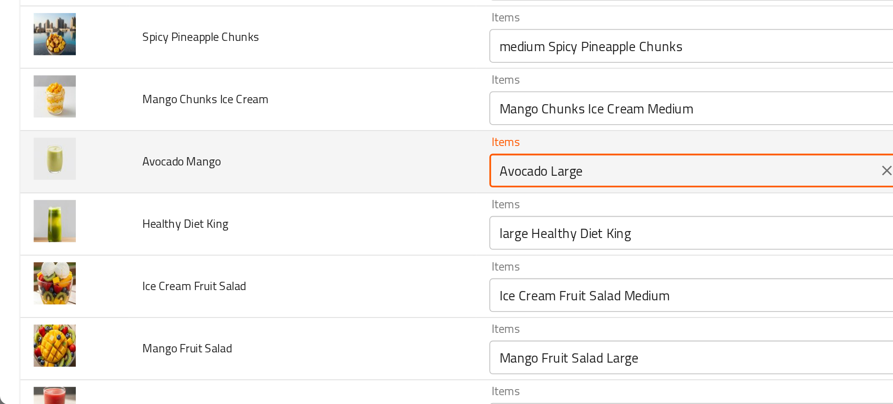
click at [300, 276] on Mango "Avocado Large" at bounding box center [377, 274] width 208 height 13
click at [319, 276] on Mango "Avocado Large" at bounding box center [377, 274] width 208 height 13
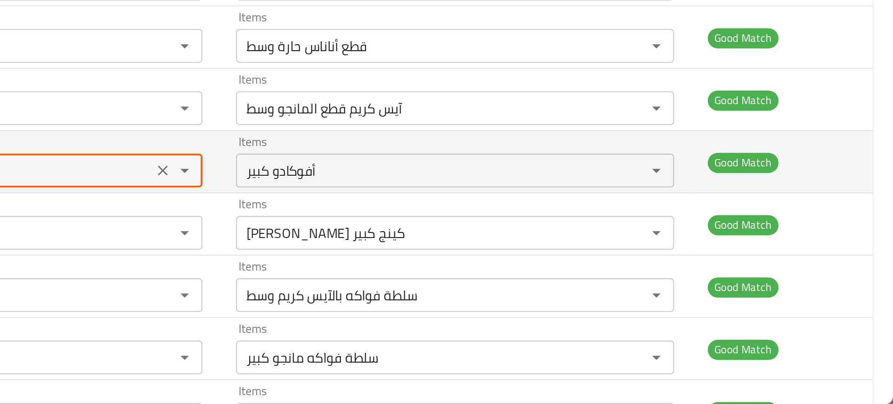
scroll to position [0, 0]
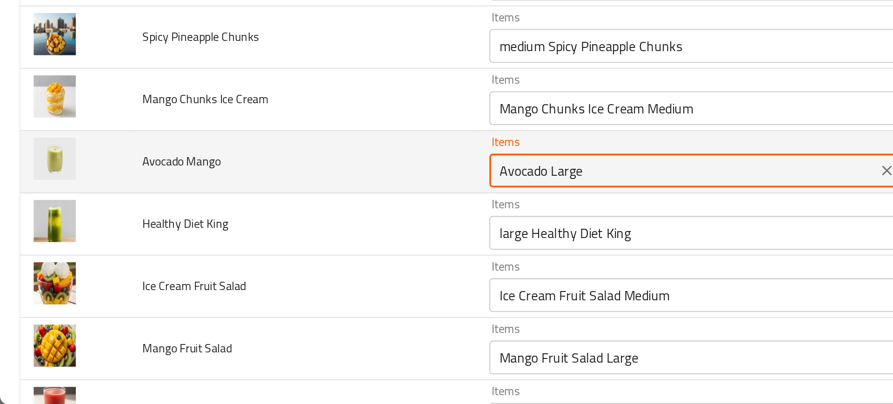
click at [320, 275] on Mango "Avocado Large" at bounding box center [377, 274] width 208 height 13
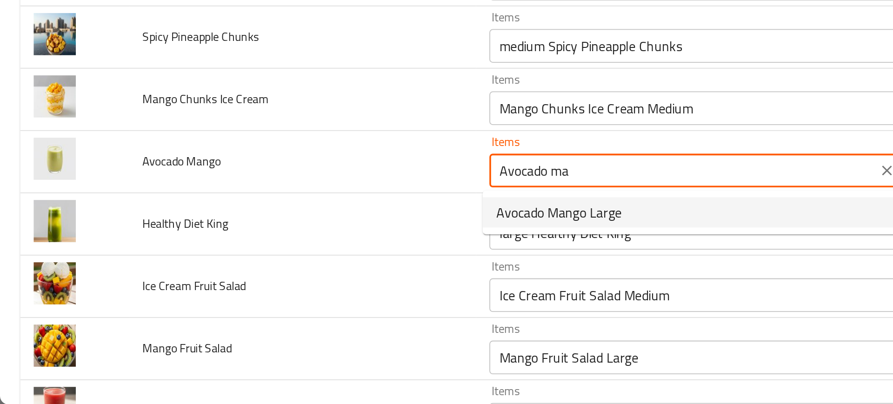
click at [311, 297] on span "Avocado Mango Large" at bounding box center [308, 297] width 69 height 11
type Mango "Avocado Mango Large"
type Mango-ar "أفوكادو مانجو كبير"
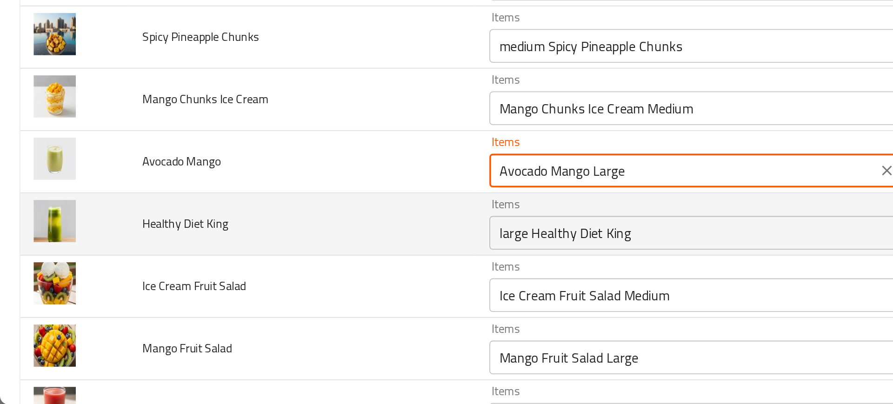
type Mango "Avocado Mango Large"
click at [247, 299] on td "Healthy Diet King" at bounding box center [167, 304] width 192 height 34
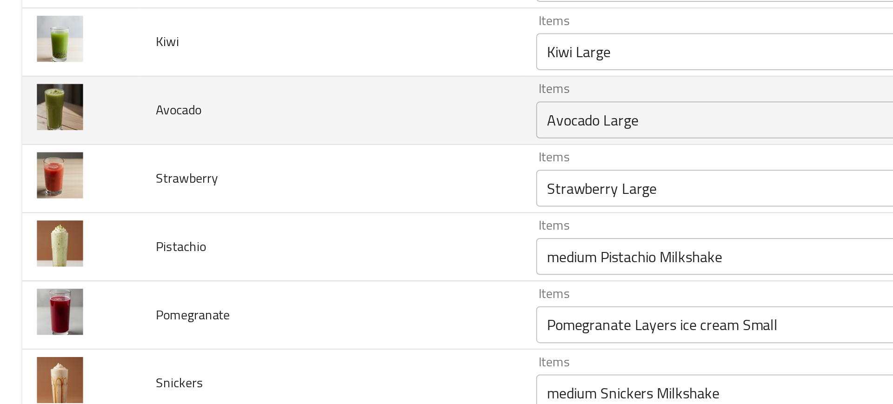
scroll to position [3109, 0]
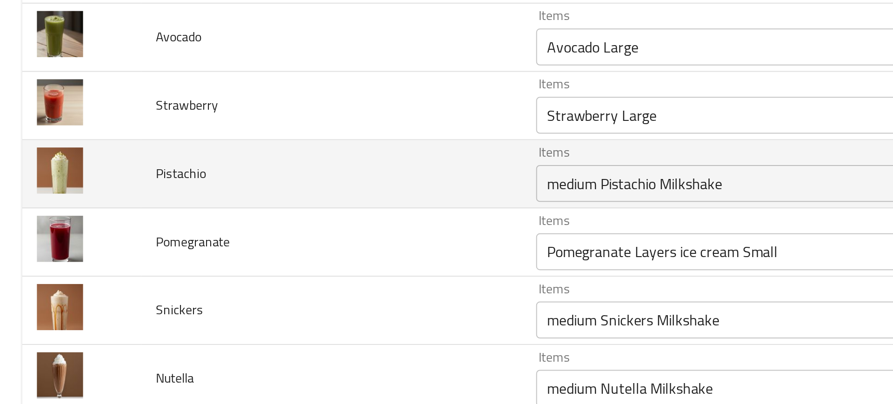
click at [295, 229] on div "medium Pistachio Milkshake Items" at bounding box center [390, 221] width 241 height 19
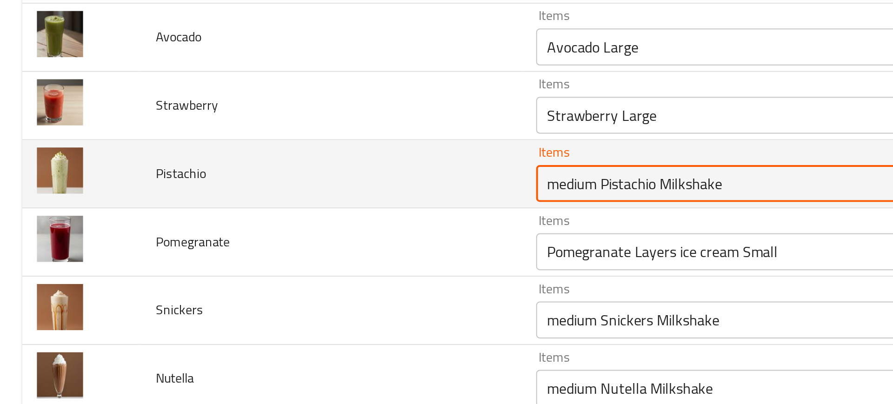
click at [321, 220] on input "medium Pistachio Milkshake" at bounding box center [377, 221] width 208 height 13
paste input "Pistachio"
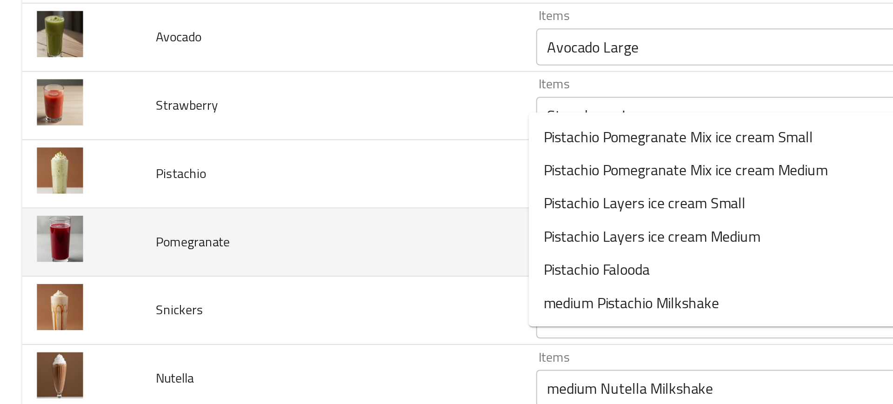
scroll to position [3156, 0]
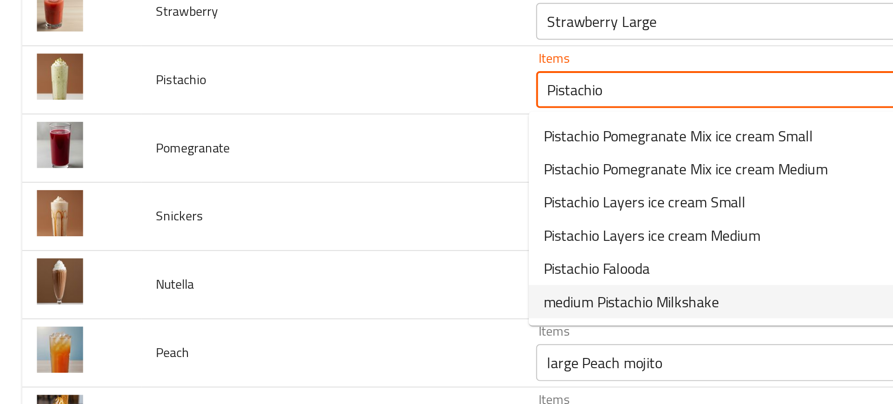
click at [293, 279] on span "medium Pistachio Milkshake" at bounding box center [318, 280] width 88 height 11
type input "medium Pistachio Milkshake"
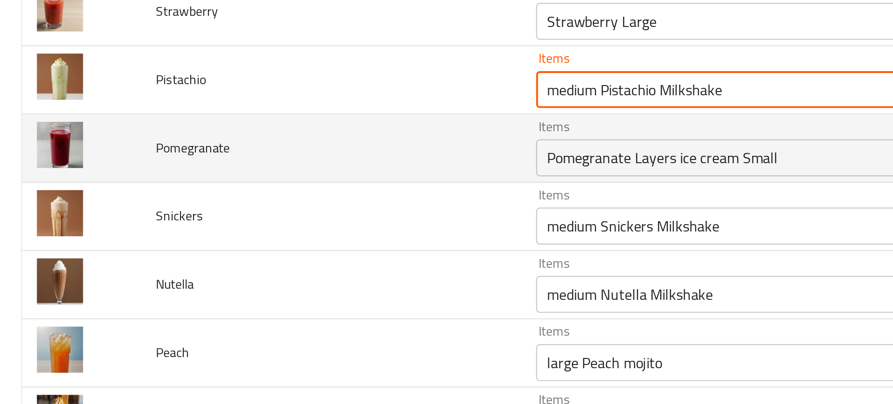
click at [310, 199] on div "Pomegranate Layers ice cream Small Items" at bounding box center [390, 208] width 241 height 19
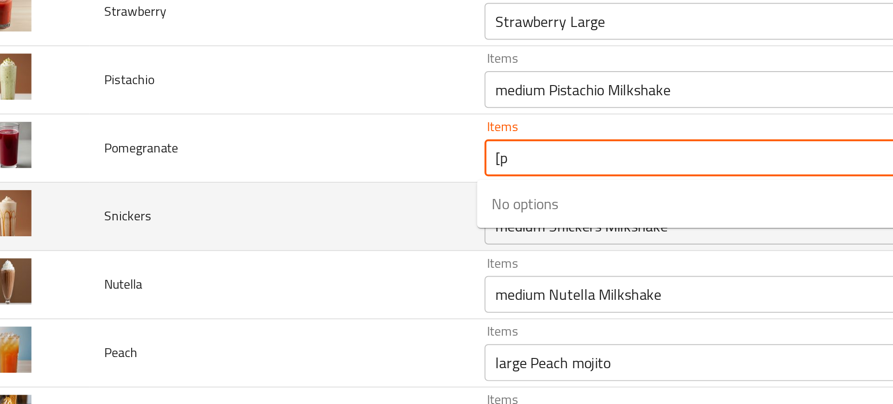
type input "["
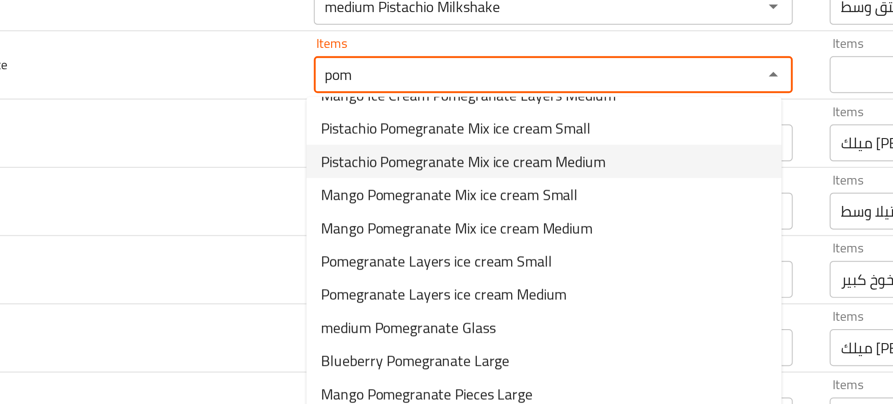
scroll to position [0, 0]
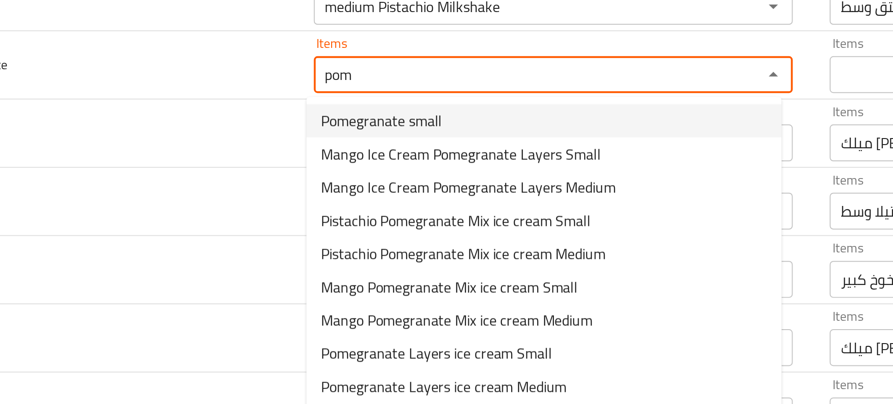
click at [329, 192] on span "Pomegranate small" at bounding box center [304, 189] width 61 height 11
type input "Pomegranate small"
type input "رمان صغير"
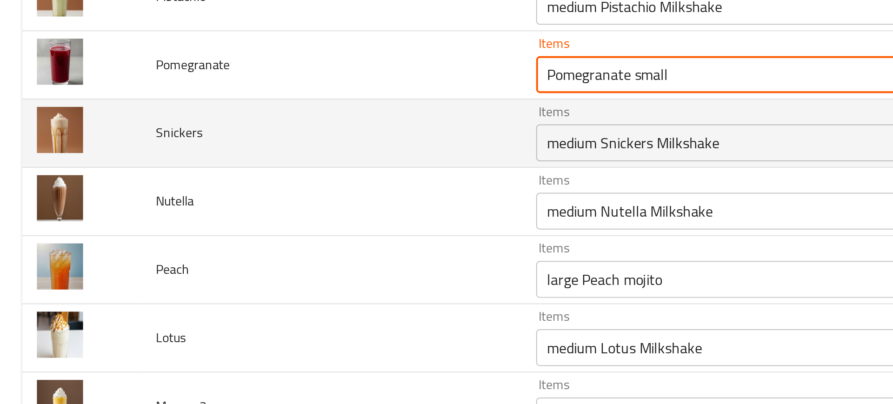
type input "Pomegranate small"
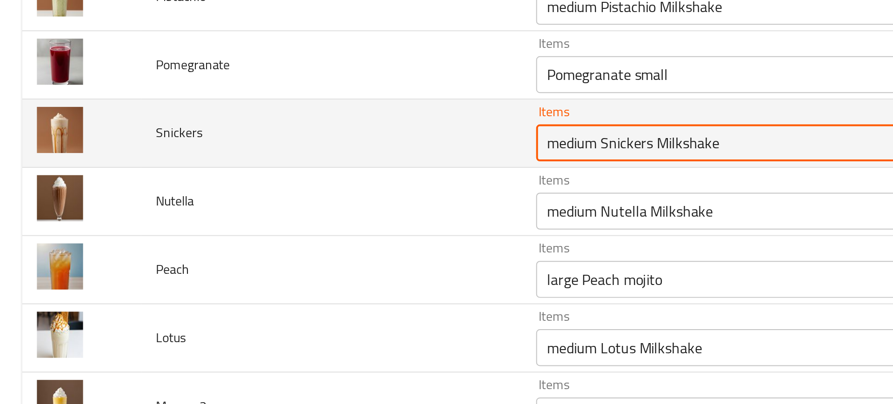
click at [283, 204] on input "medium Snickers Milkshake" at bounding box center [377, 200] width 208 height 13
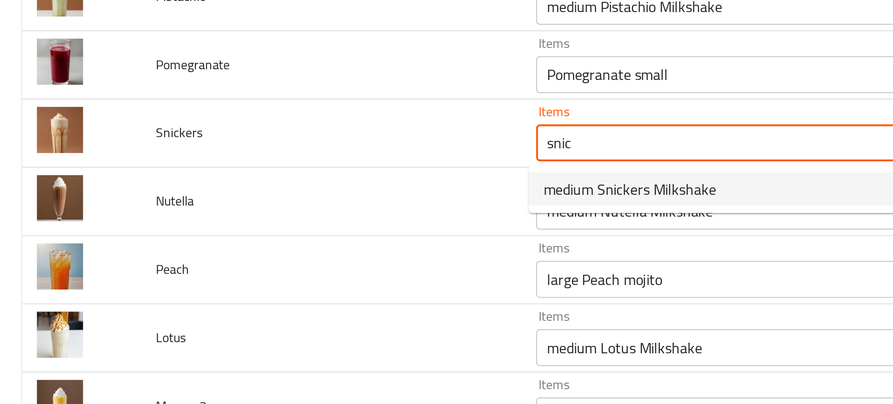
click at [299, 222] on span "medium Snickers Milkshake" at bounding box center [317, 224] width 87 height 11
type input "medium Snickers Milkshake"
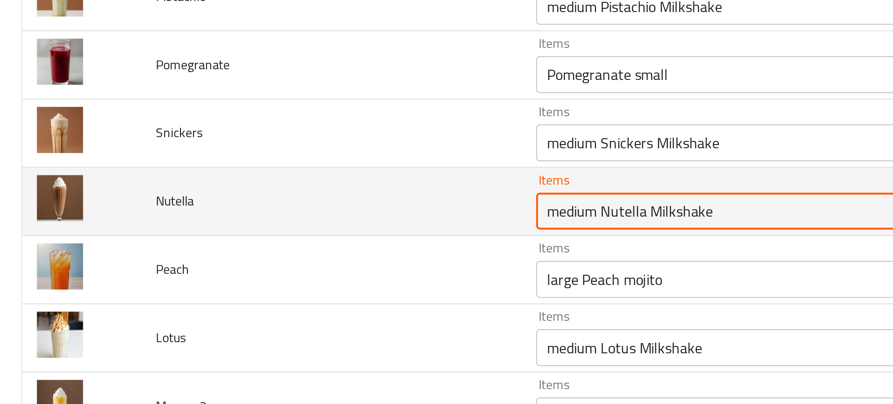
click at [292, 237] on input "medium Nutella Milkshake" at bounding box center [377, 235] width 208 height 13
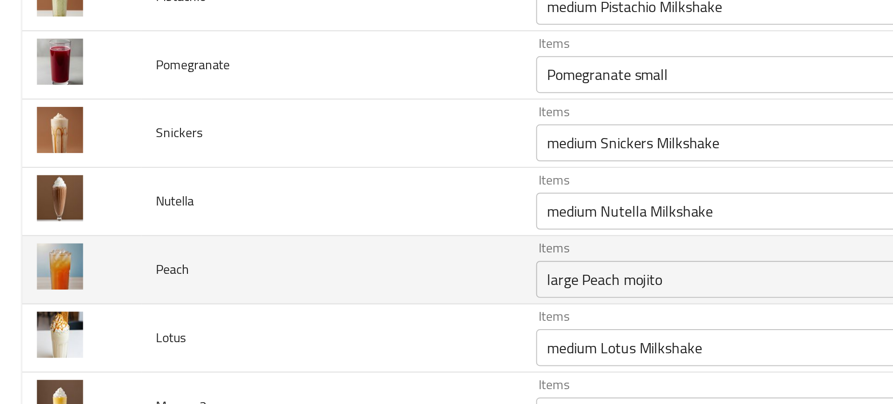
click at [241, 259] on td "Peach" at bounding box center [167, 265] width 192 height 34
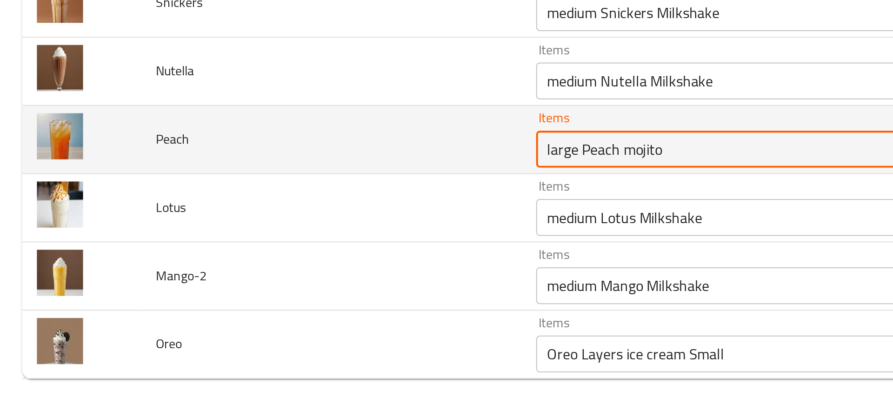
click at [306, 271] on input "large Peach mojito" at bounding box center [377, 269] width 208 height 13
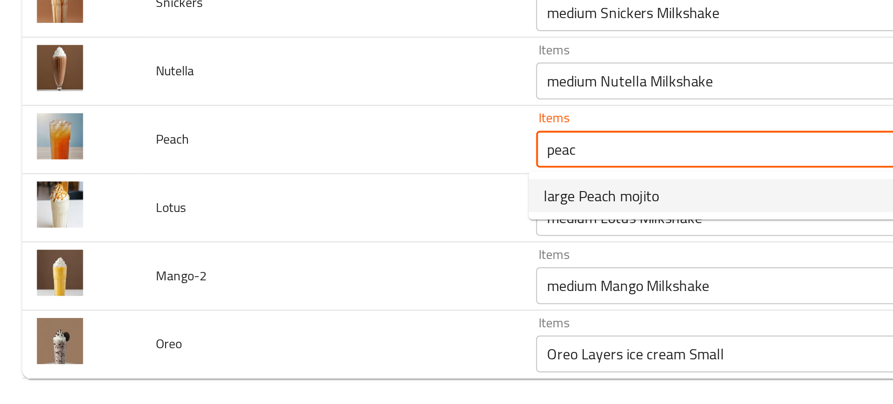
click at [319, 293] on span "large Peach mojito" at bounding box center [303, 292] width 58 height 11
type input "large Peach mojito"
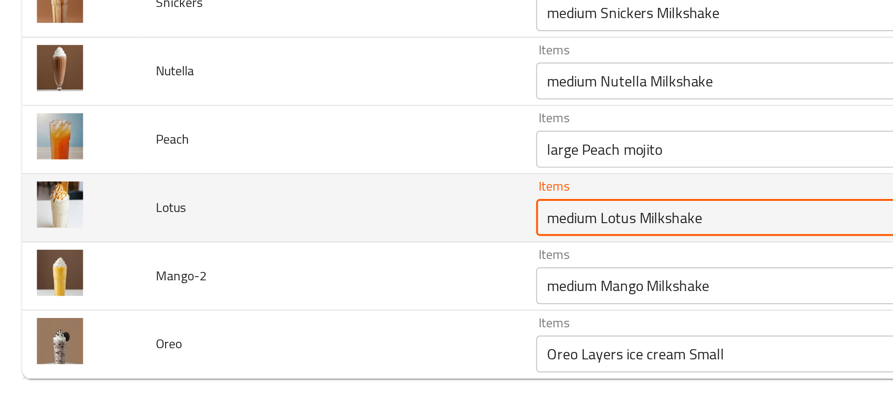
click at [327, 302] on input "medium Lotus Milkshake" at bounding box center [377, 304] width 208 height 13
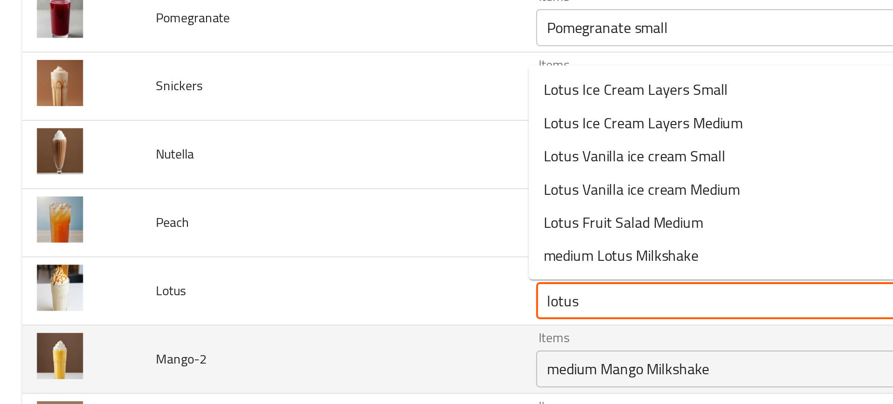
scroll to position [3156, 0]
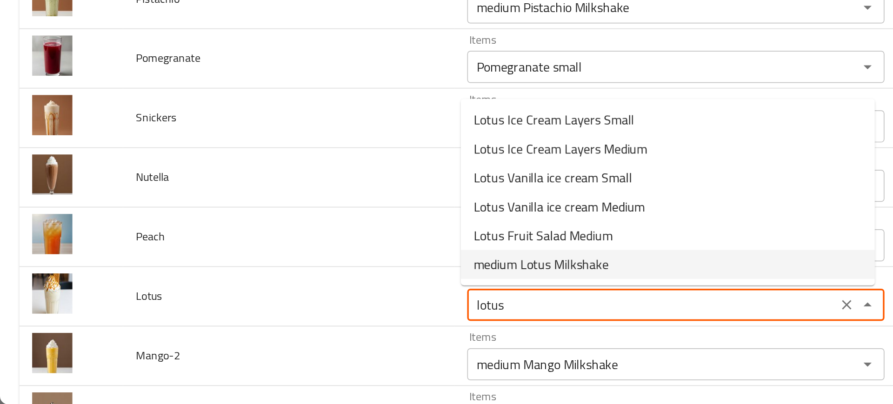
click at [309, 321] on span "medium Lotus Milkshake" at bounding box center [313, 323] width 78 height 11
type input "medium Lotus Milkshake"
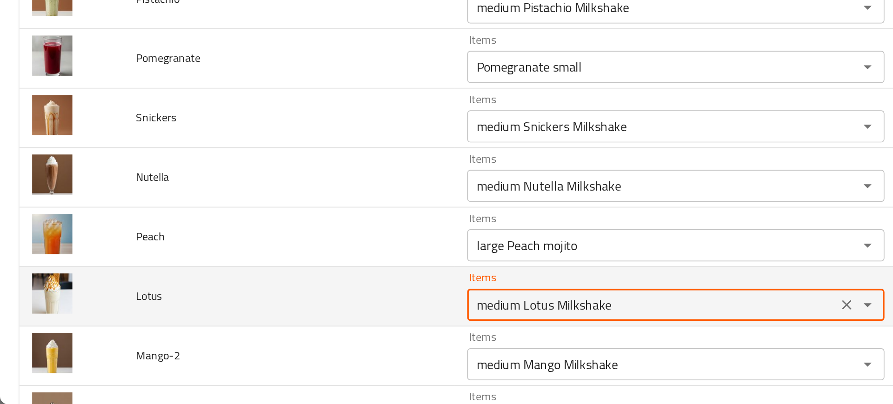
scroll to position [3198, 0]
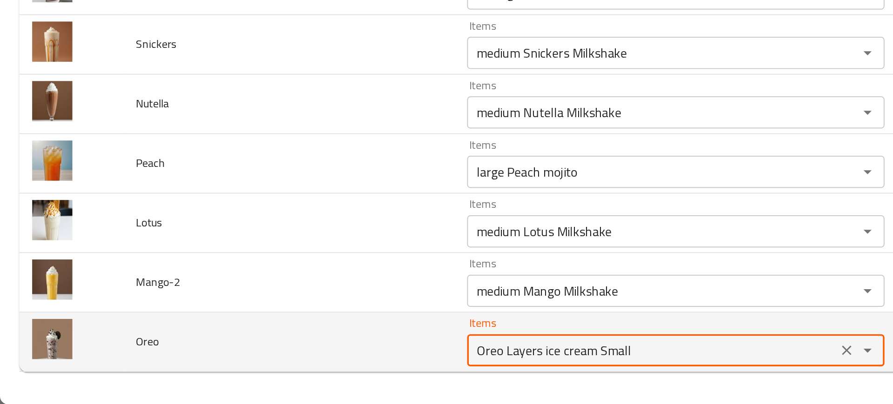
click at [326, 371] on input "Oreo Layers ice cream Small" at bounding box center [377, 372] width 208 height 13
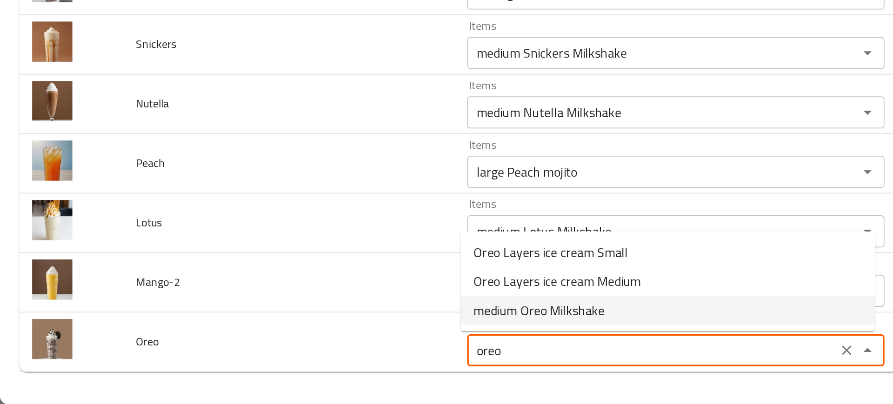
click at [289, 351] on span "medium Oreo Milkshake" at bounding box center [312, 349] width 76 height 11
type input "medium Oreo Milkshake"
type input "ميلك [PERSON_NAME] وسط"
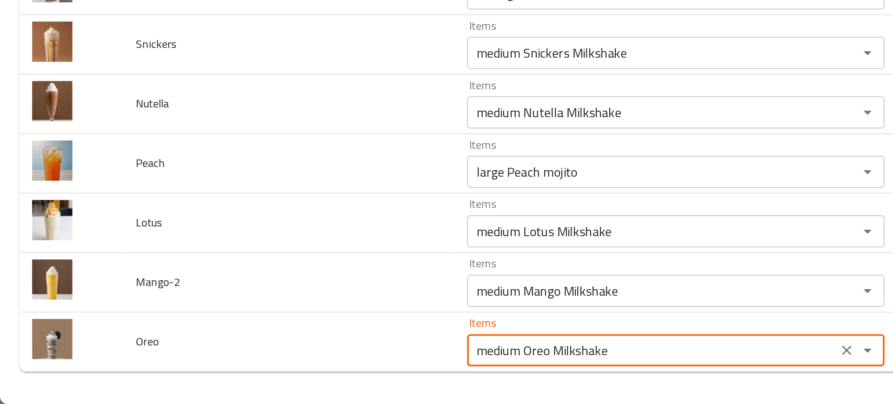
type input "medium Oreo Milkshake"
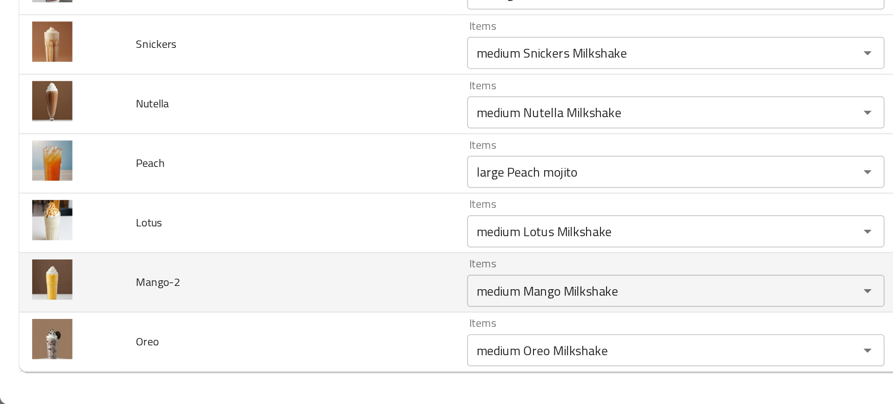
click at [253, 334] on td "Mango-2" at bounding box center [167, 334] width 192 height 34
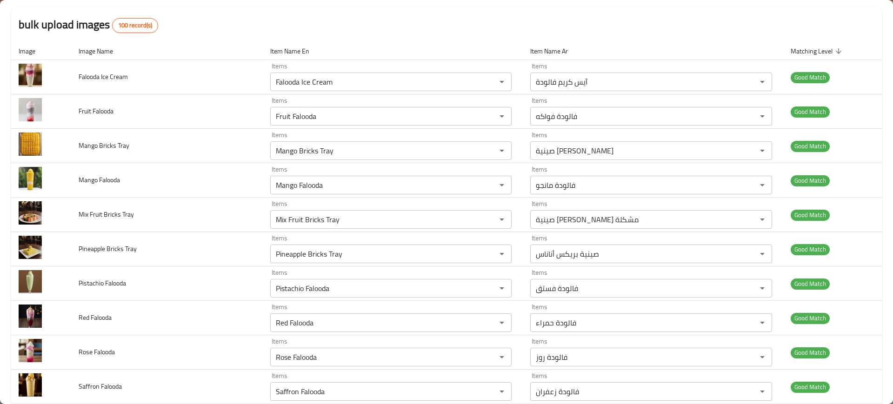
scroll to position [0, 0]
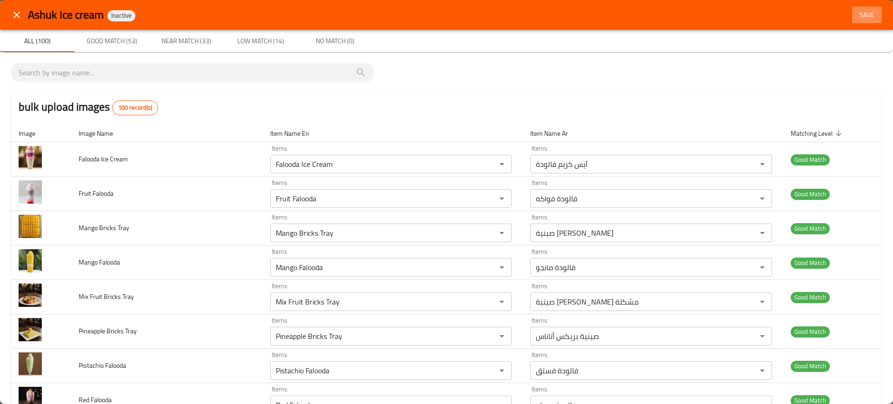
click at [865, 8] on button "Save" at bounding box center [867, 15] width 30 height 17
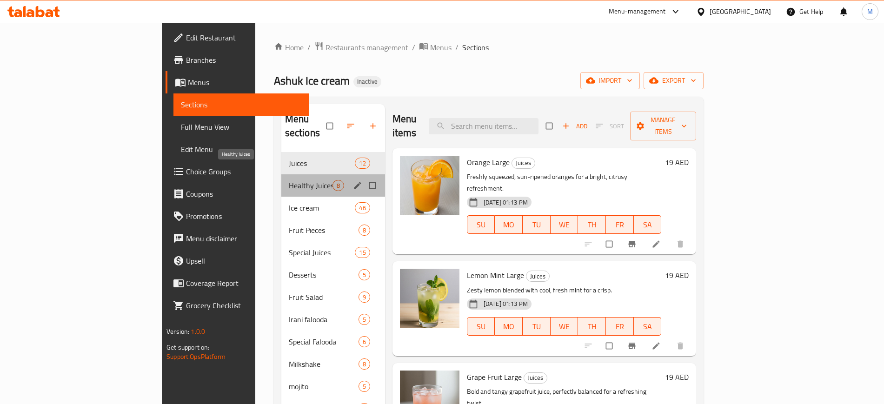
click at [289, 180] on span "Healthy Juices" at bounding box center [311, 185] width 44 height 11
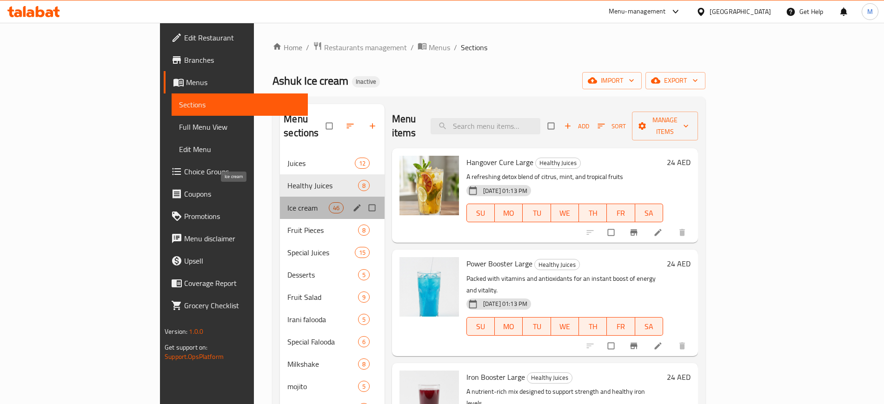
click at [287, 202] on span "Ice cream" at bounding box center [307, 207] width 41 height 11
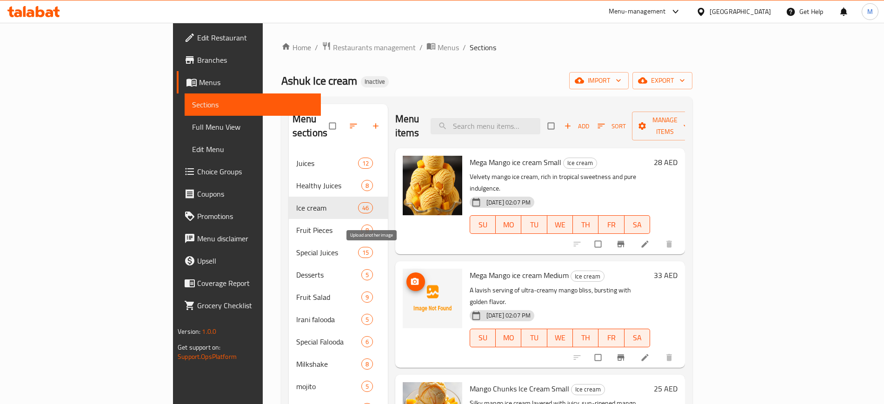
click at [411, 278] on icon "upload picture" at bounding box center [415, 281] width 8 height 7
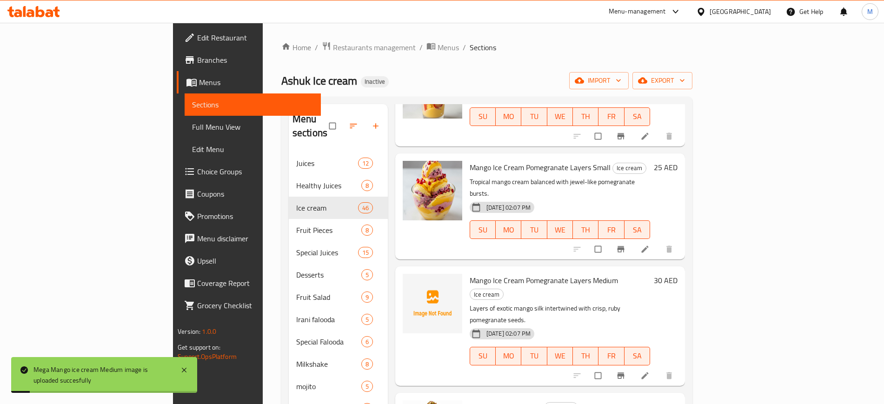
scroll to position [680, 0]
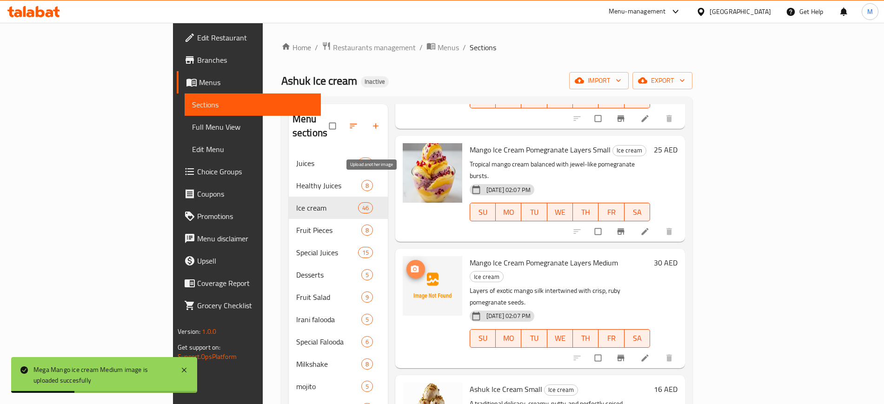
click at [406, 260] on button "upload picture" at bounding box center [415, 269] width 19 height 19
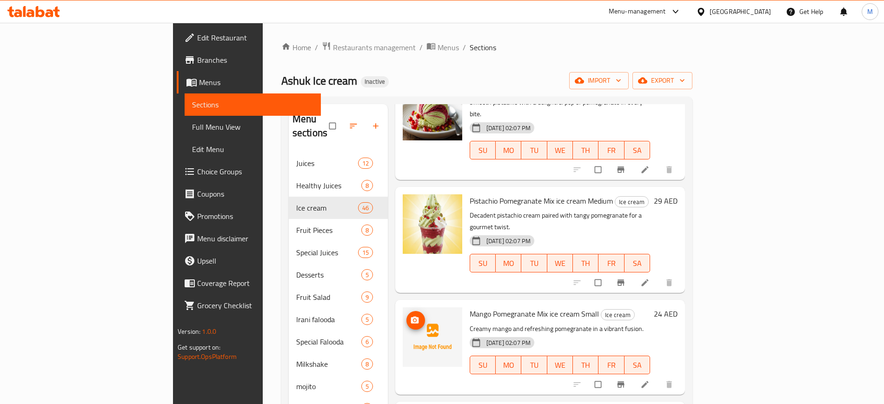
scroll to position [1197, 0]
click at [503, 306] on span "Mango Pomegranate Mix ice cream Small" at bounding box center [534, 313] width 129 height 14
copy span "Mix"
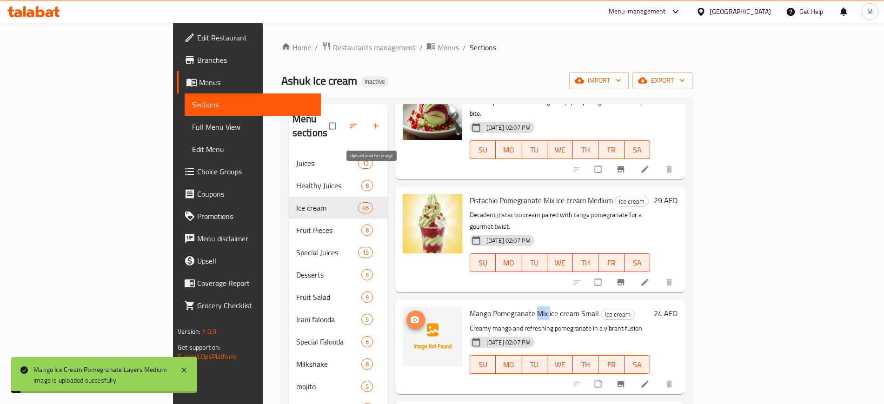
click at [411, 316] on icon "upload picture" at bounding box center [415, 319] width 8 height 7
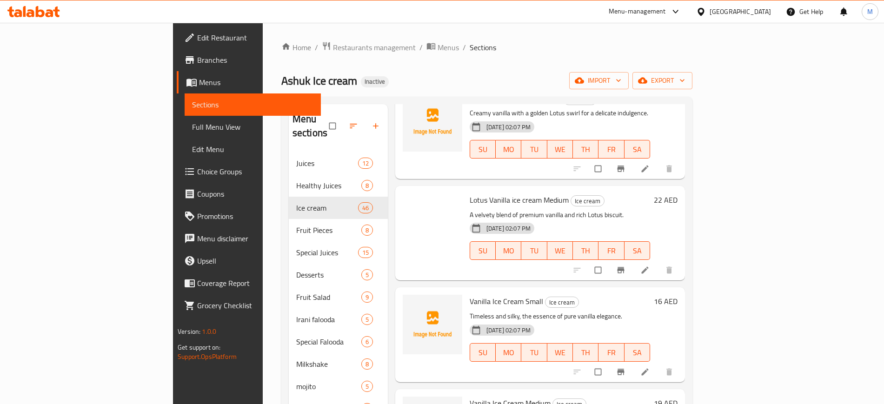
scroll to position [4150, 0]
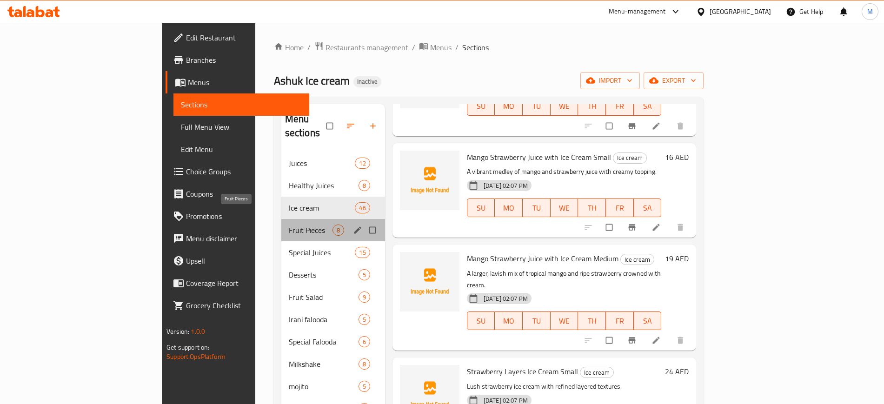
click at [289, 225] on span "Fruit Pieces" at bounding box center [311, 230] width 44 height 11
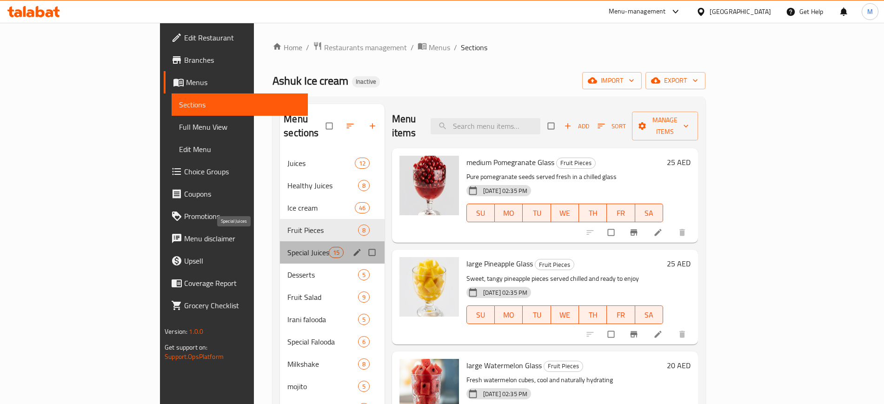
click at [287, 247] on span "Special Juices" at bounding box center [307, 252] width 41 height 11
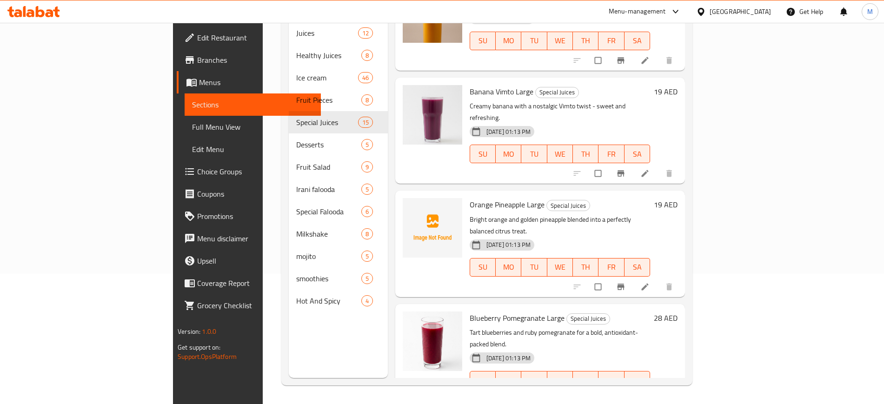
scroll to position [358, 0]
click at [403, 199] on img at bounding box center [433, 229] width 60 height 60
click at [406, 207] on span "upload picture" at bounding box center [415, 211] width 19 height 9
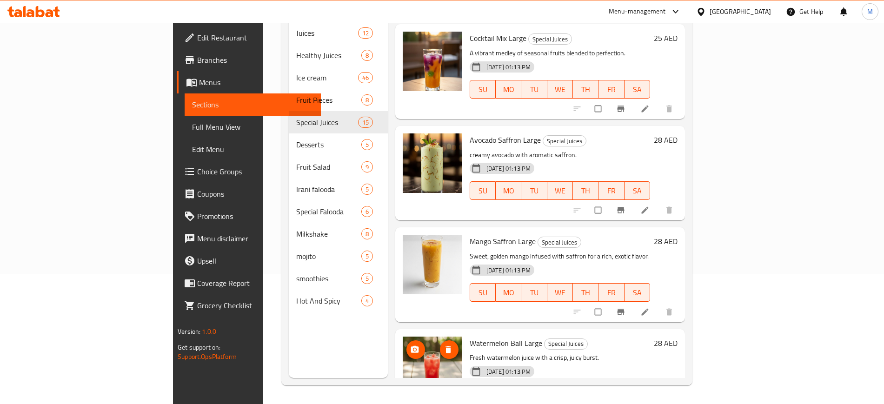
scroll to position [1143, 0]
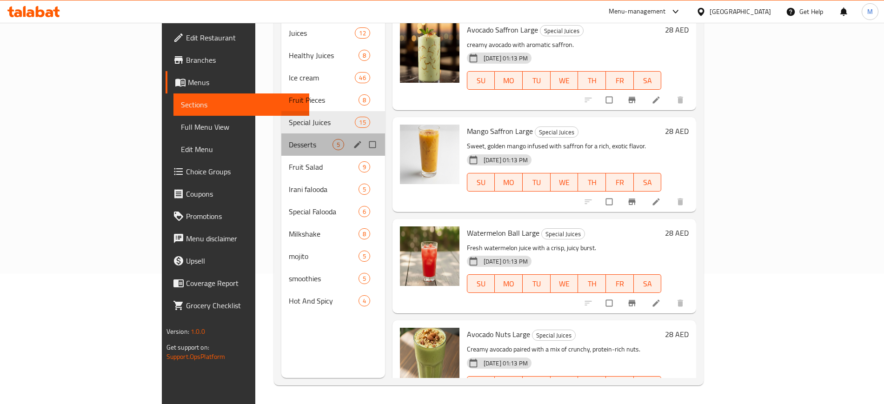
click at [281, 133] on div "Desserts 5" at bounding box center [333, 144] width 104 height 22
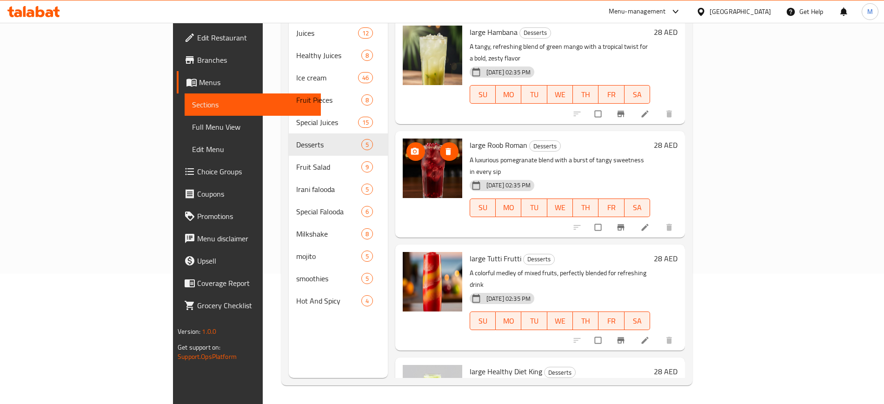
scroll to position [127, 0]
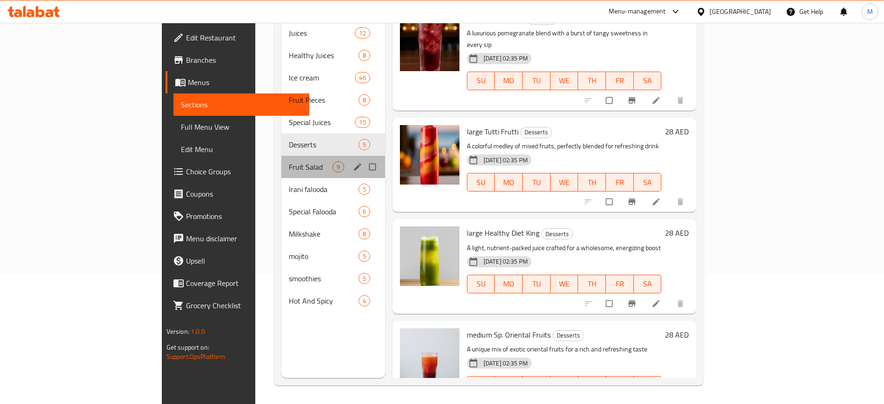
click at [281, 156] on div "Fruit Salad 9" at bounding box center [333, 167] width 104 height 22
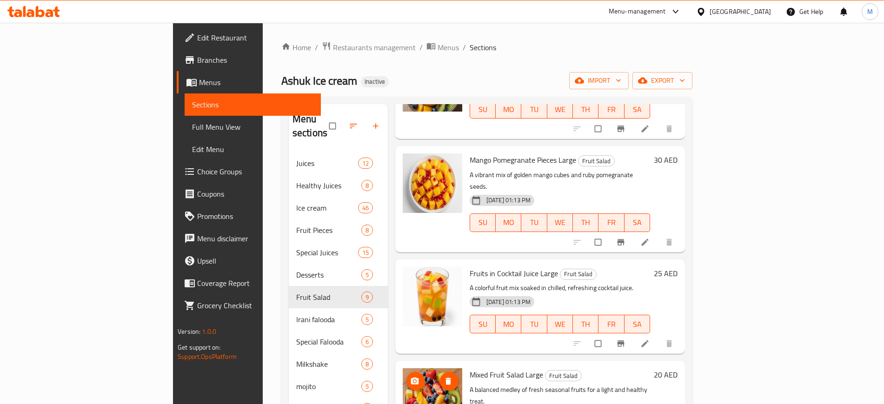
scroll to position [130, 0]
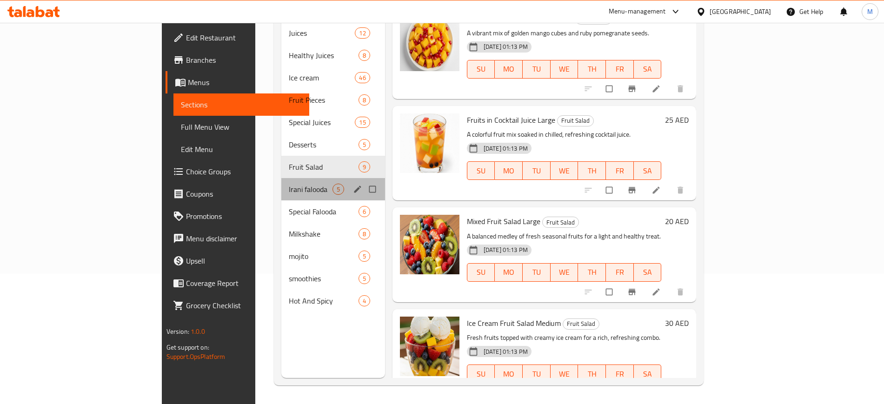
click at [281, 182] on div "Irani falooda 5" at bounding box center [333, 189] width 104 height 22
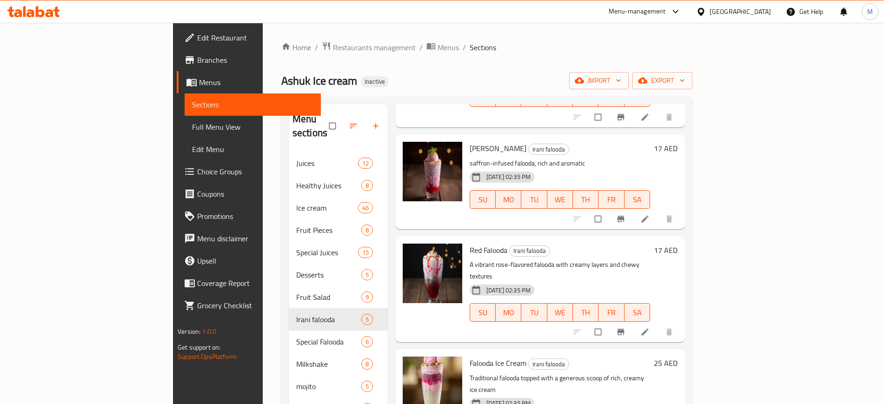
scroll to position [130, 0]
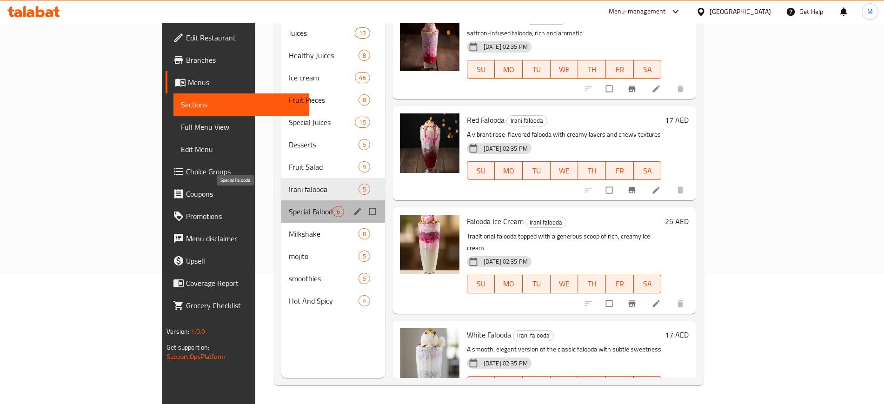
click at [289, 206] on span "Special Falooda" at bounding box center [311, 211] width 44 height 11
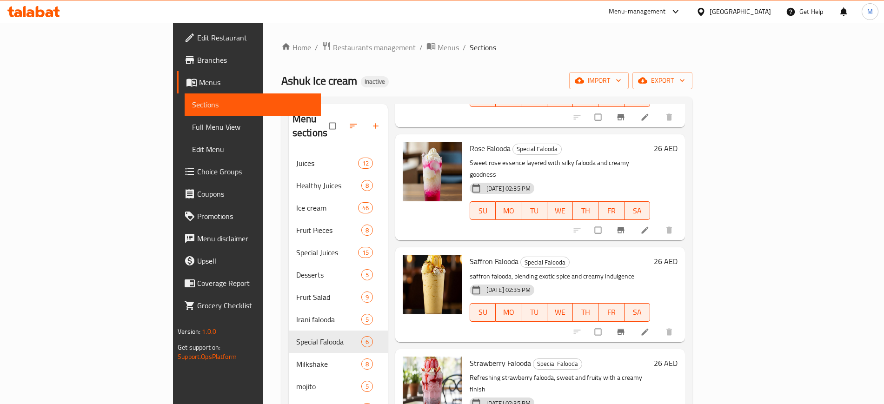
scroll to position [130, 0]
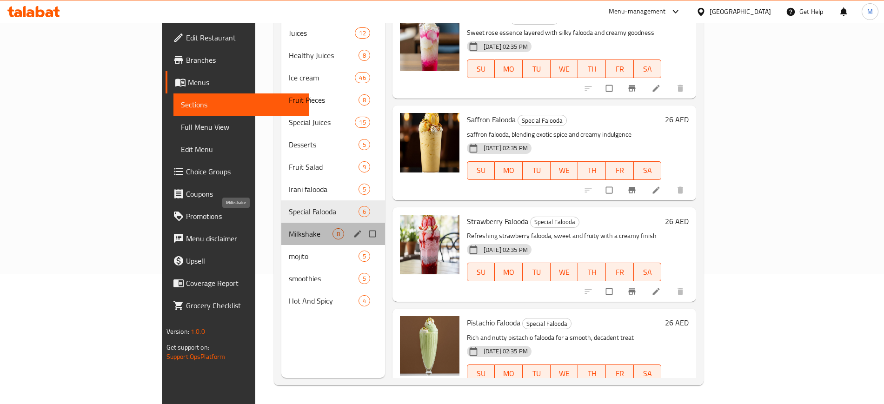
click at [289, 228] on span "Milkshake" at bounding box center [311, 233] width 44 height 11
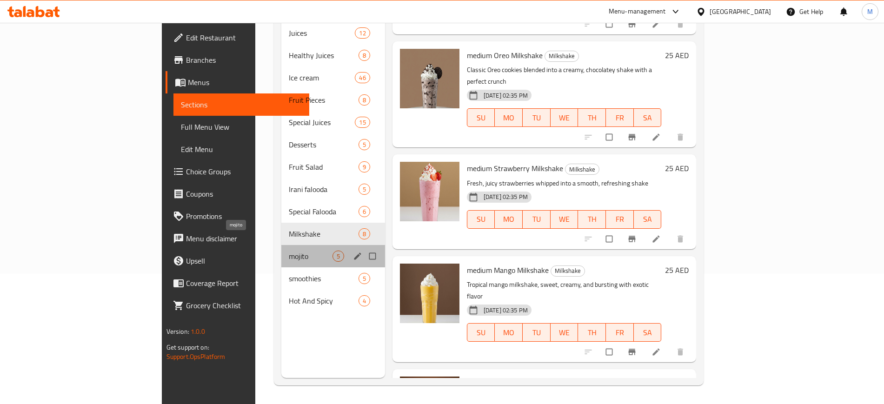
click at [289, 251] on span "mojito" at bounding box center [311, 256] width 44 height 11
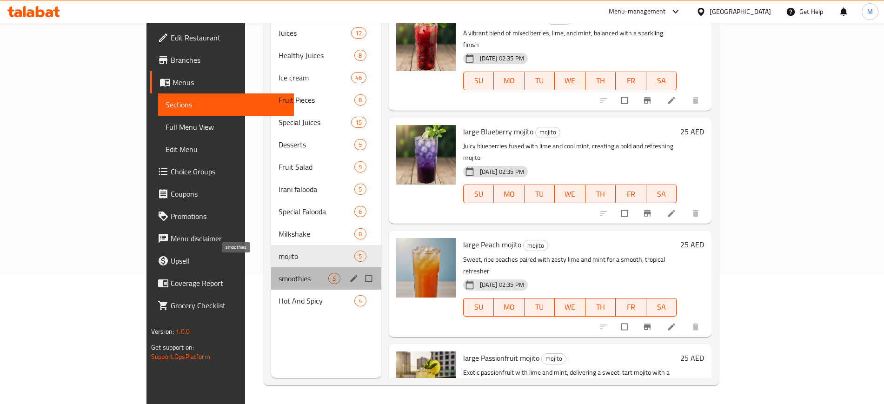
click at [279, 273] on span "smoothies" at bounding box center [304, 278] width 50 height 11
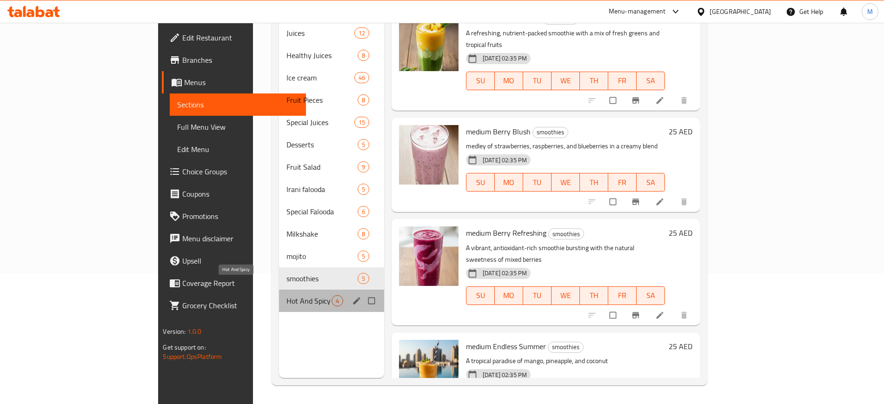
click at [286, 295] on span "Hot And Spicy" at bounding box center [308, 300] width 45 height 11
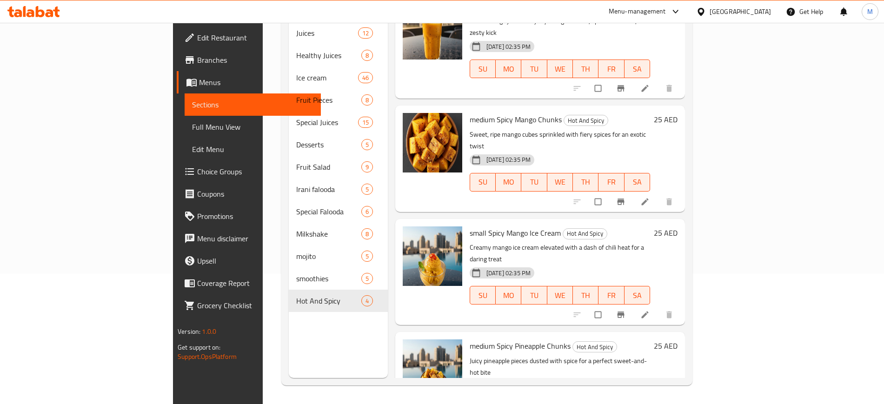
click at [289, 350] on div "Menu sections Juices 12 Healthy Juices 8 Ice cream 46 Fruit Pieces 8 Special Ju…" at bounding box center [338, 176] width 99 height 404
click at [185, 133] on link "Full Menu View" at bounding box center [253, 127] width 136 height 22
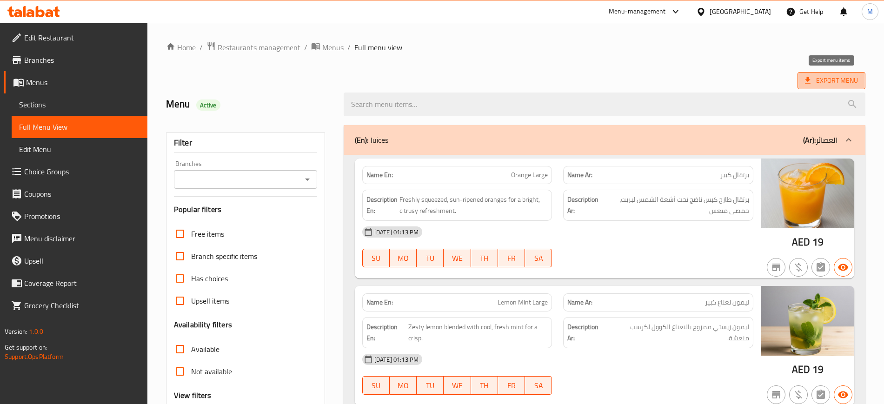
click at [847, 82] on span "Export Menu" at bounding box center [831, 81] width 53 height 12
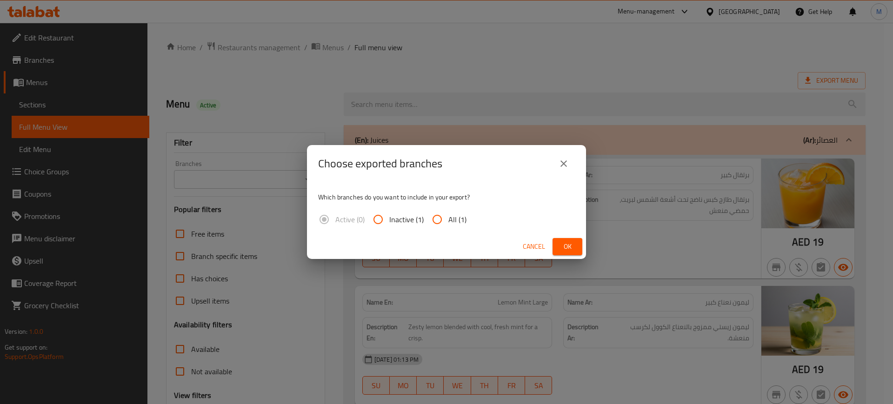
click at [462, 217] on span "All (1)" at bounding box center [457, 219] width 18 height 11
click at [448, 217] on input "All (1)" at bounding box center [437, 219] width 22 height 22
radio input "true"
click at [558, 253] on button "Ok" at bounding box center [567, 246] width 30 height 17
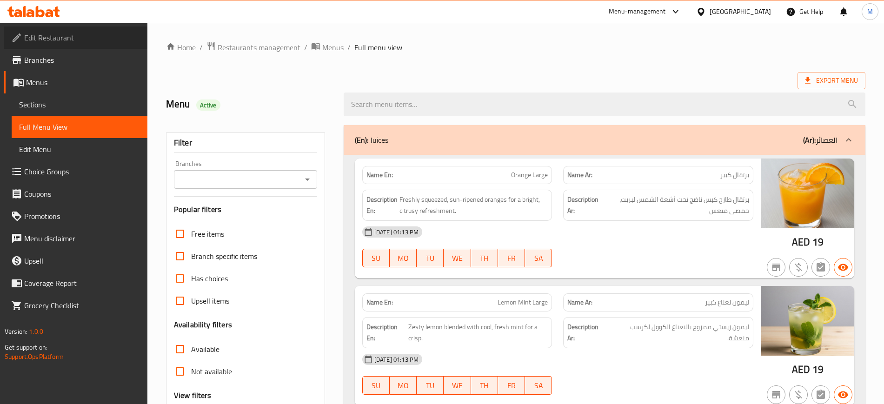
click at [52, 38] on span "Edit Restaurant" at bounding box center [82, 37] width 116 height 11
